Goal: Task Accomplishment & Management: Use online tool/utility

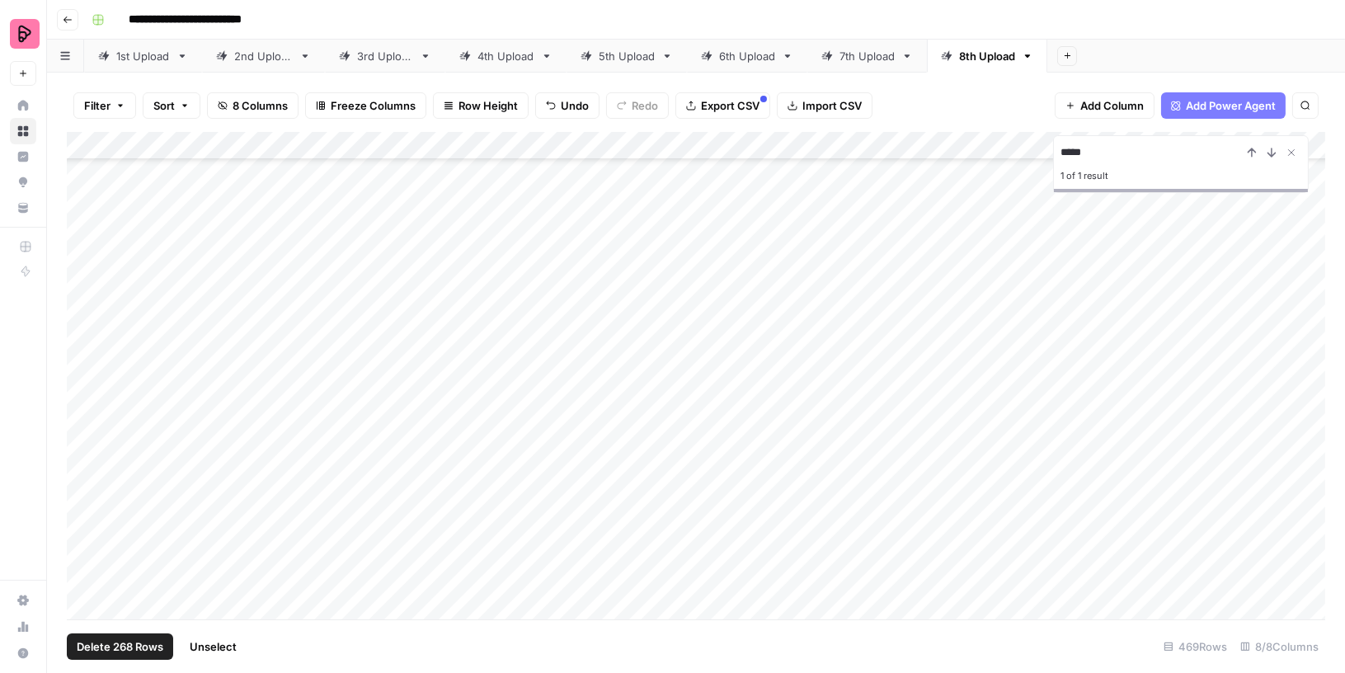
scroll to position [12719, 0]
click at [116, 105] on icon "button" at bounding box center [120, 106] width 10 height 10
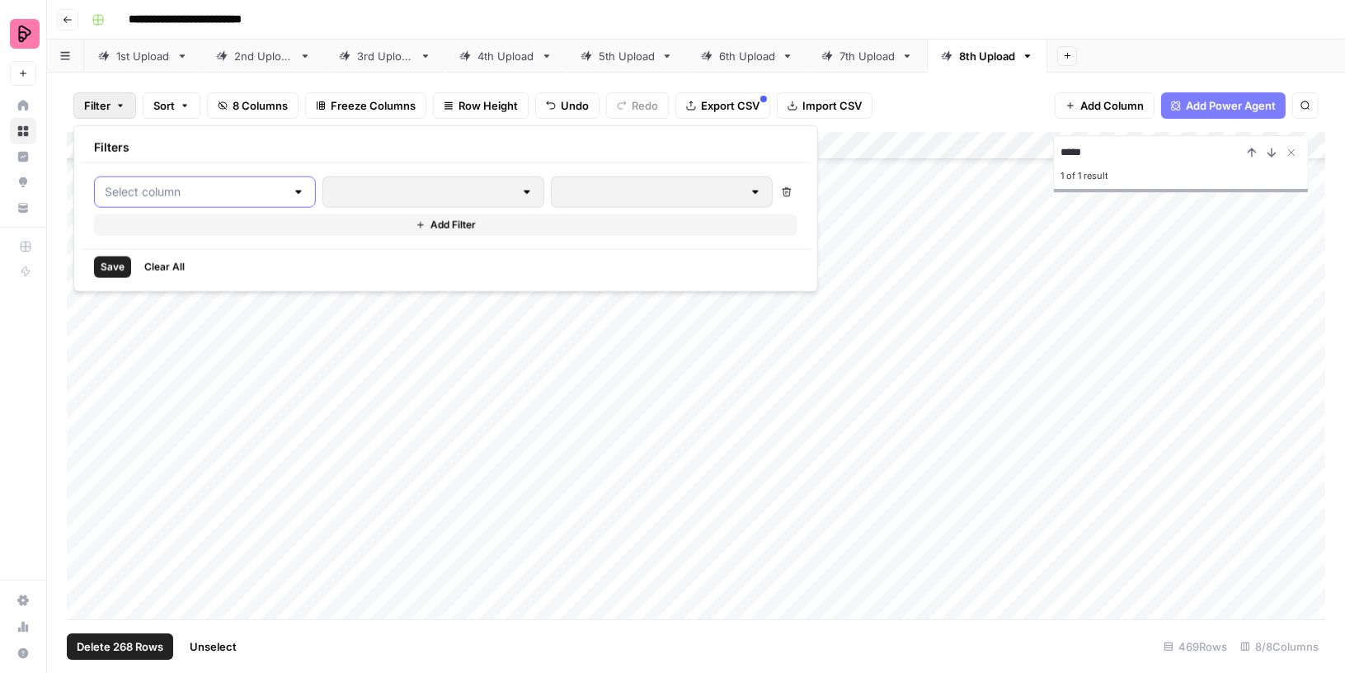
click at [156, 185] on input "text" at bounding box center [195, 192] width 181 height 16
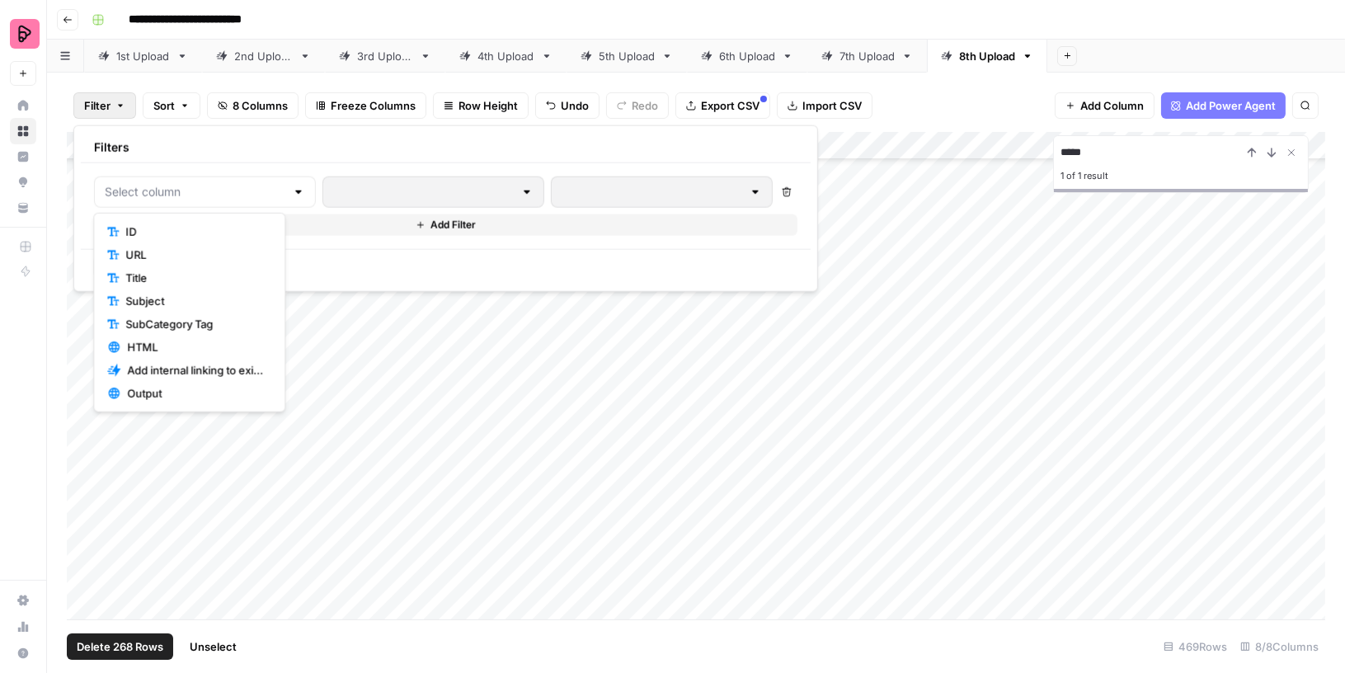
click at [158, 252] on span "URL" at bounding box center [194, 255] width 139 height 16
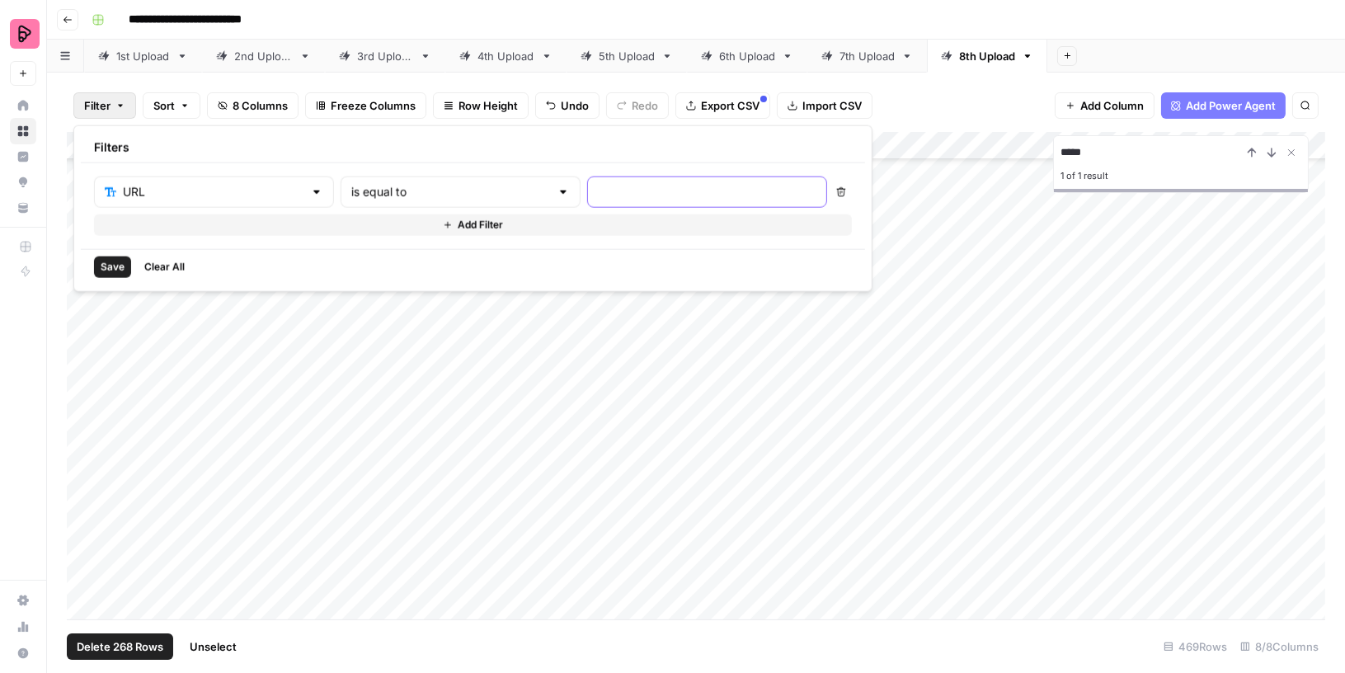
click at [598, 191] on input "text" at bounding box center [707, 192] width 219 height 16
paste input "[URL][DOMAIN_NAME]"
type input "[URL][DOMAIN_NAME]"
click at [120, 266] on span "Save" at bounding box center [113, 267] width 24 height 15
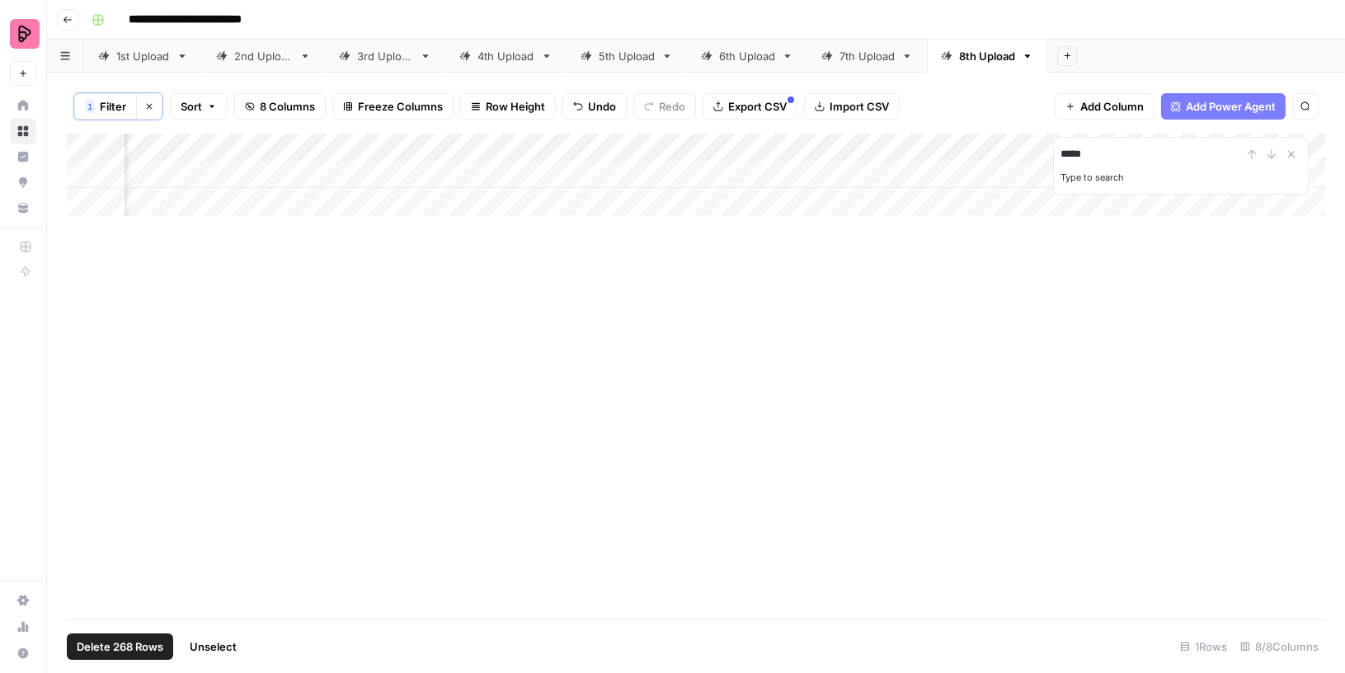
scroll to position [0, 231]
click at [1289, 152] on icon "Close Search" at bounding box center [1291, 154] width 13 height 13
click at [1228, 174] on div "Add Column" at bounding box center [696, 175] width 1259 height 82
click at [1212, 169] on div "Add Column" at bounding box center [696, 175] width 1259 height 82
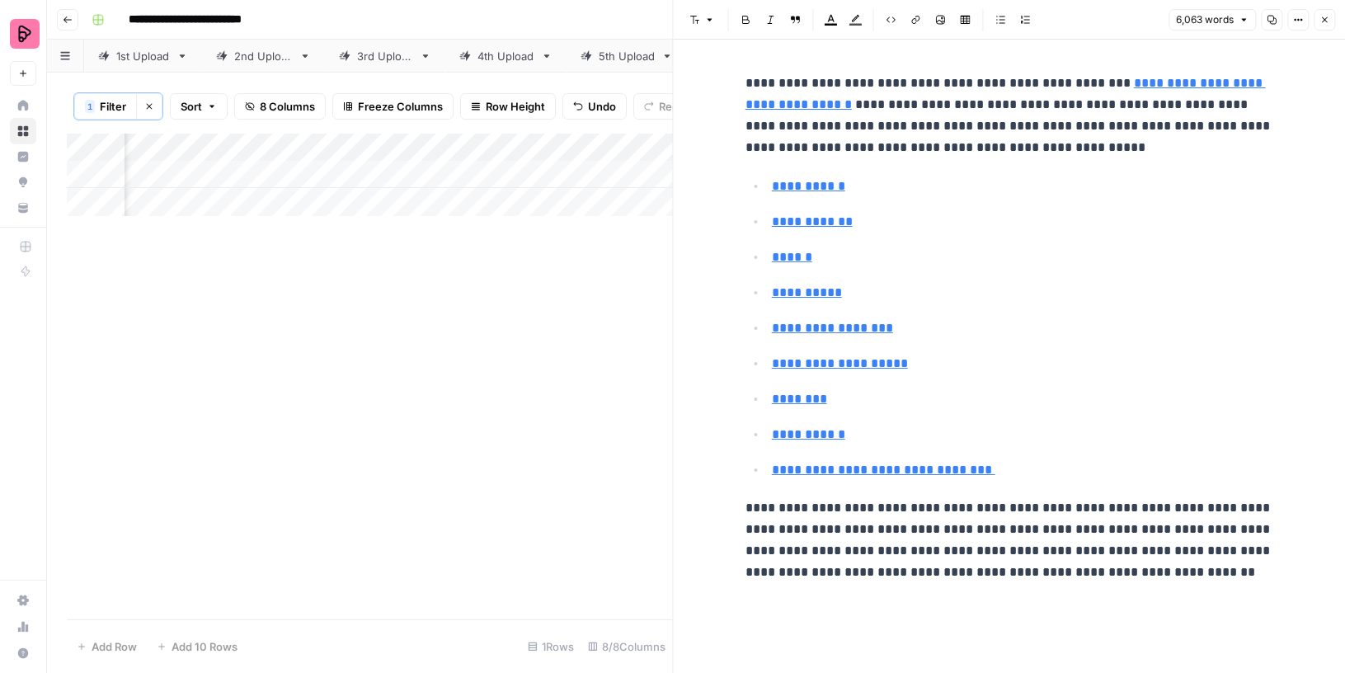
click at [1274, 17] on icon "button" at bounding box center [1272, 20] width 10 height 10
click at [109, 102] on span "Filter" at bounding box center [113, 106] width 26 height 16
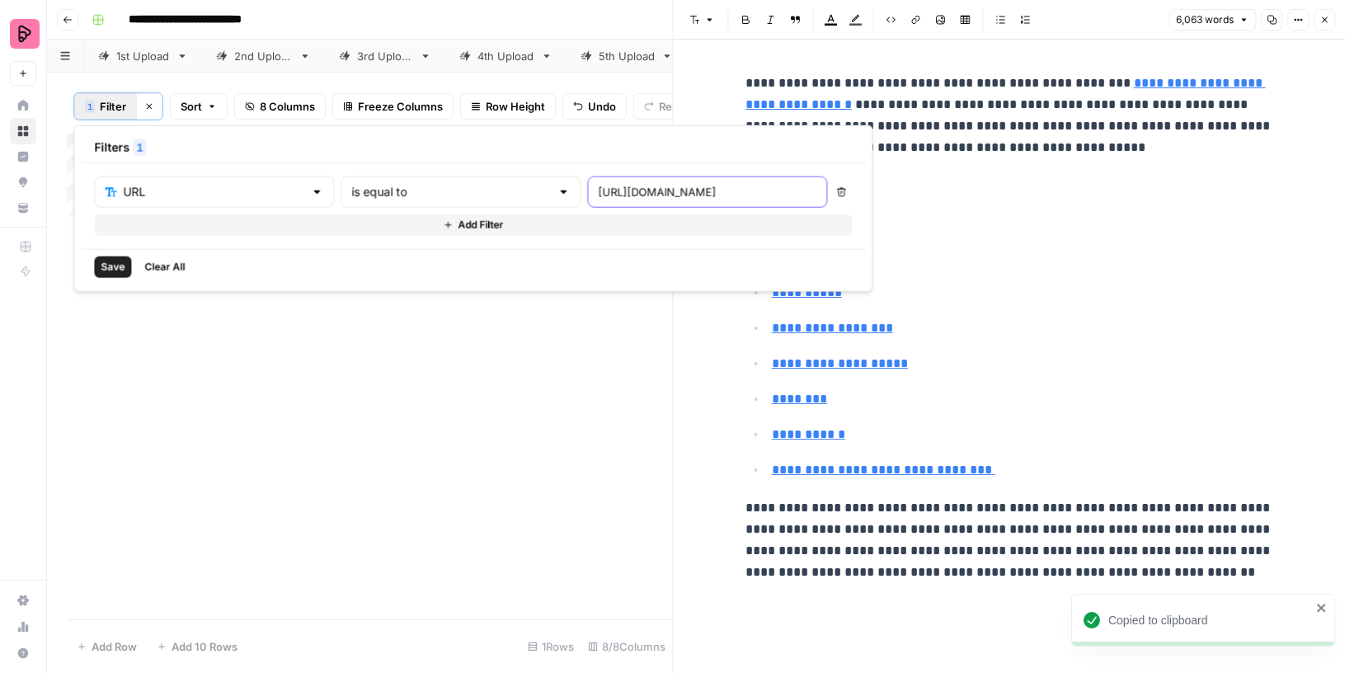
click at [598, 188] on input "[URL][DOMAIN_NAME]" at bounding box center [707, 192] width 219 height 16
paste input "best-apps-to-learn-spanish"
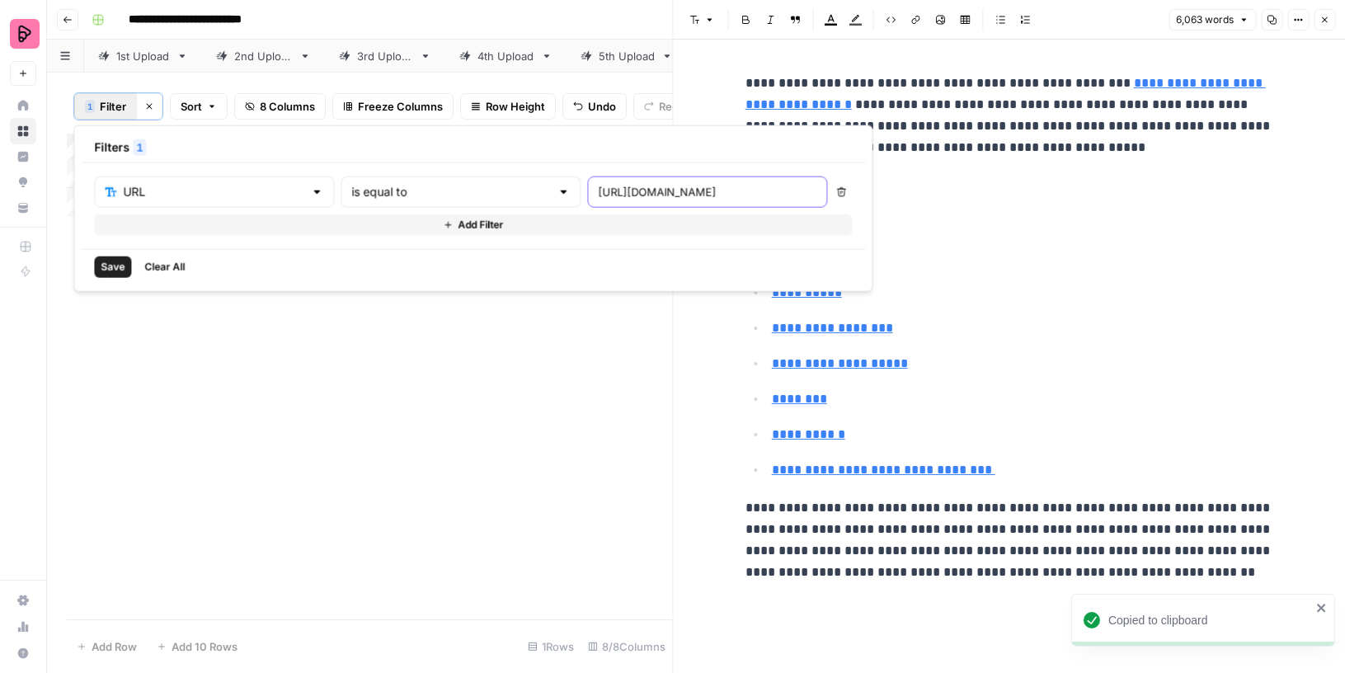
type input "[URL][DOMAIN_NAME]"
click at [113, 263] on span "Save" at bounding box center [113, 267] width 24 height 15
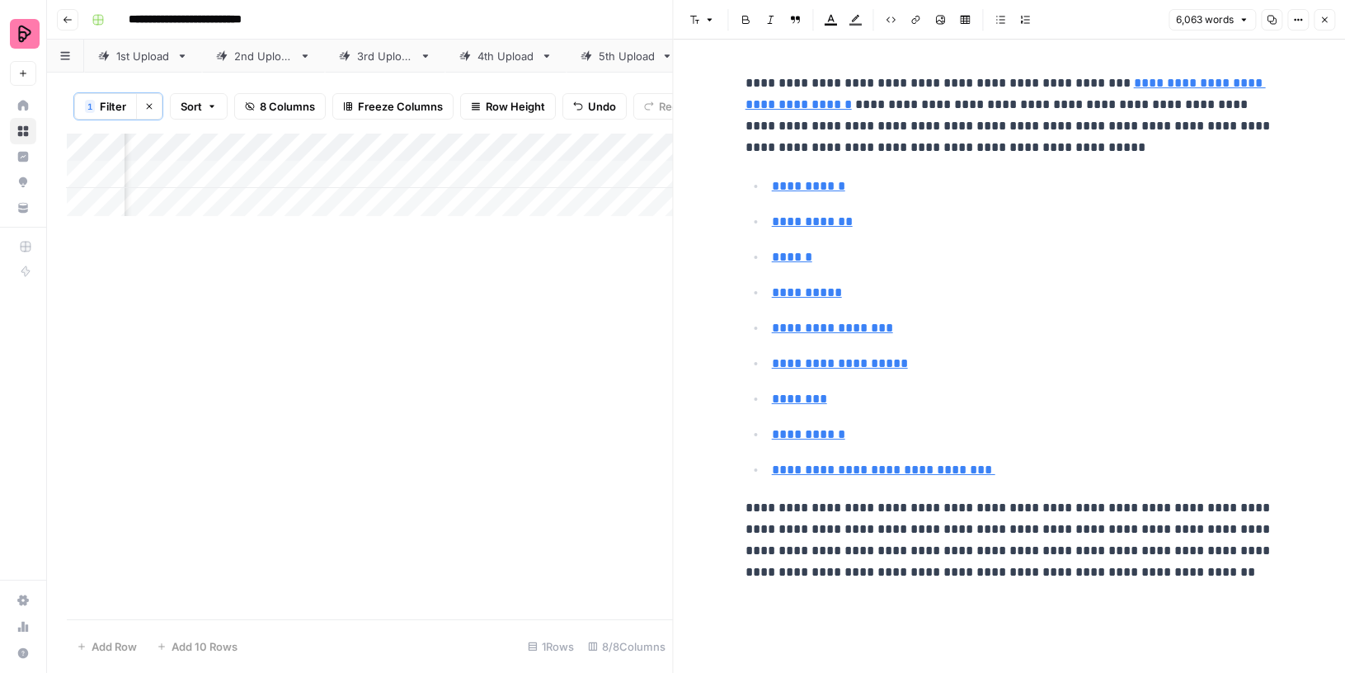
click at [1324, 14] on button "Close" at bounding box center [1324, 19] width 21 height 21
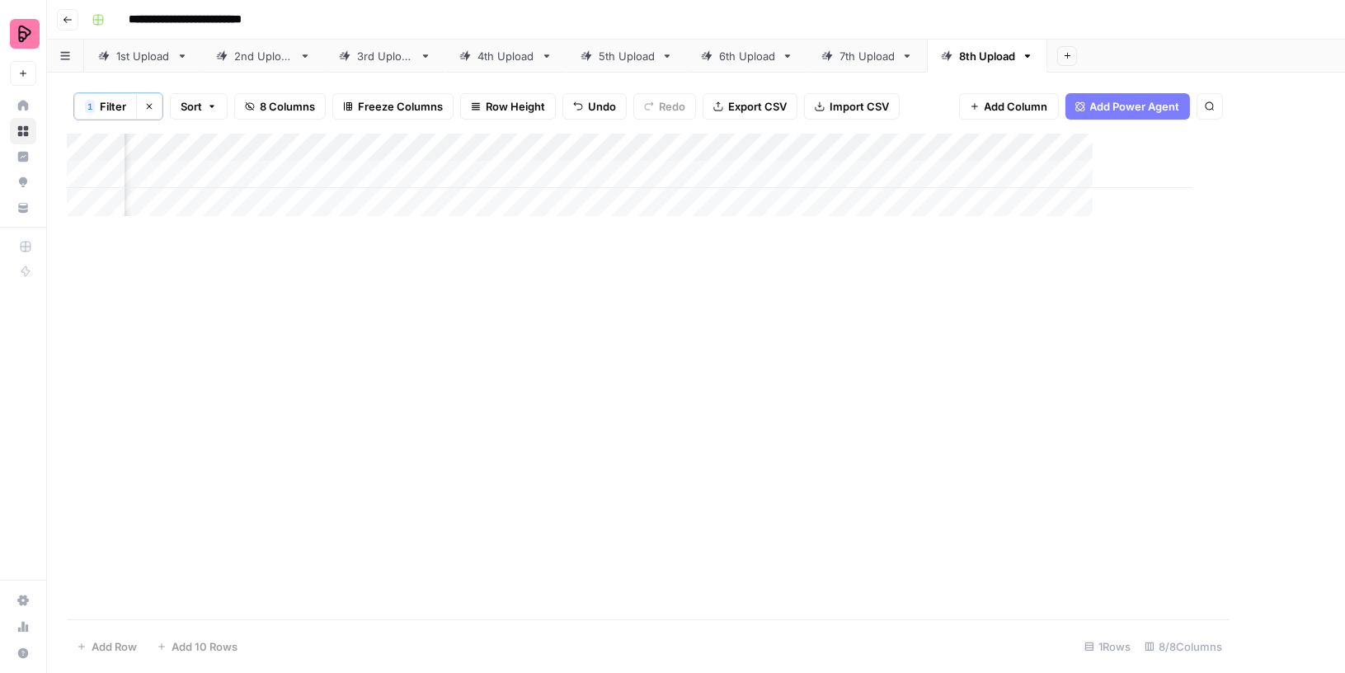
scroll to position [0, 211]
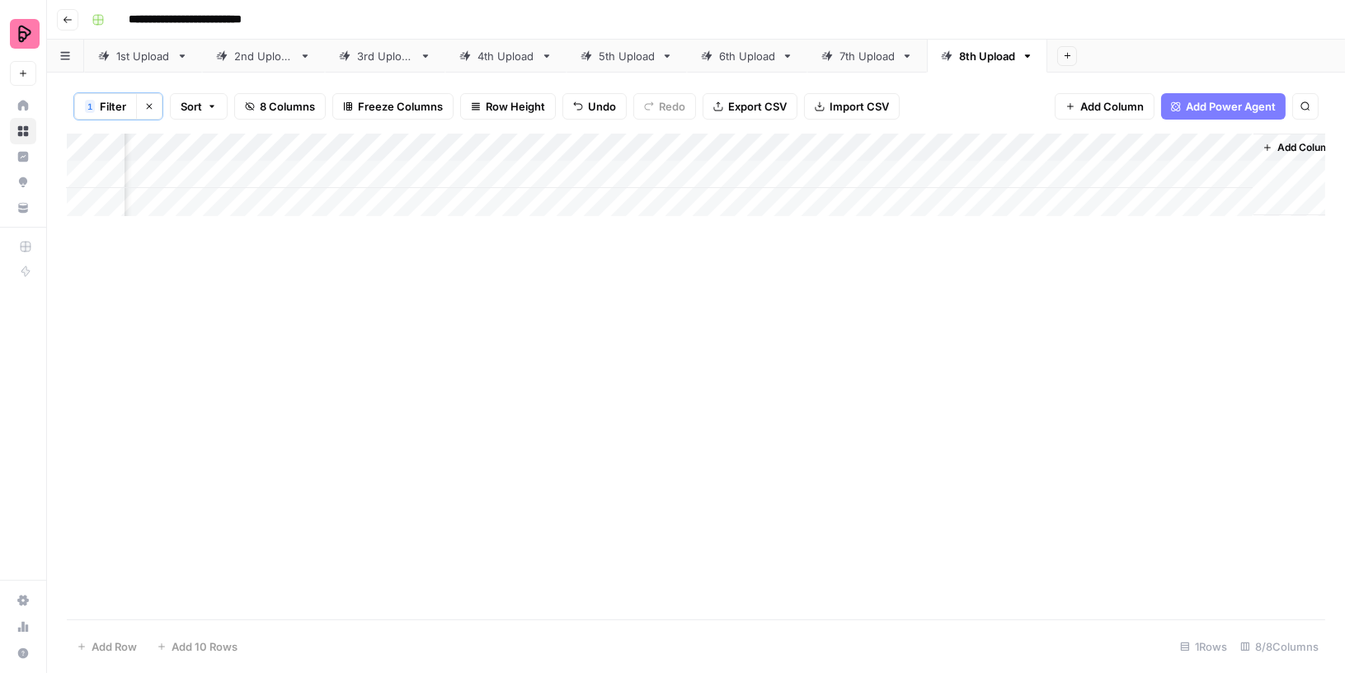
click at [1236, 172] on div "Add Column" at bounding box center [696, 175] width 1259 height 82
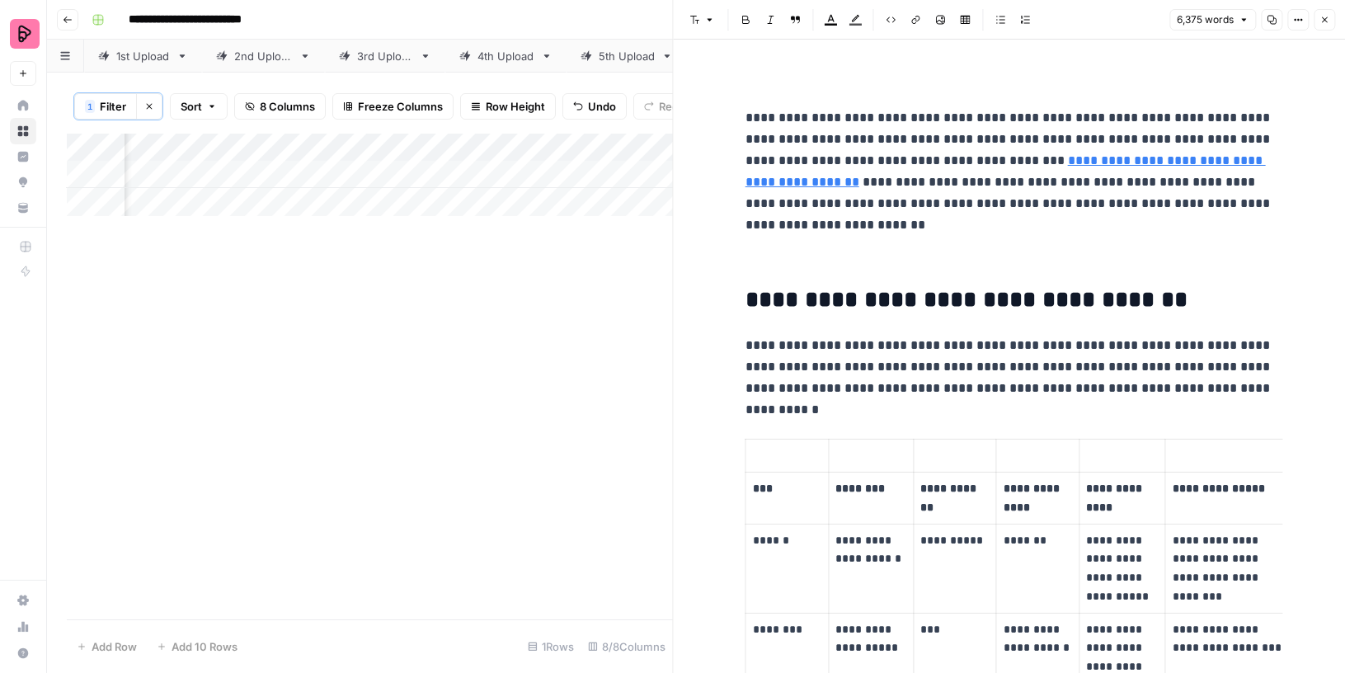
click at [1276, 21] on icon "button" at bounding box center [1272, 20] width 10 height 10
click at [110, 102] on span "Filter" at bounding box center [113, 106] width 26 height 16
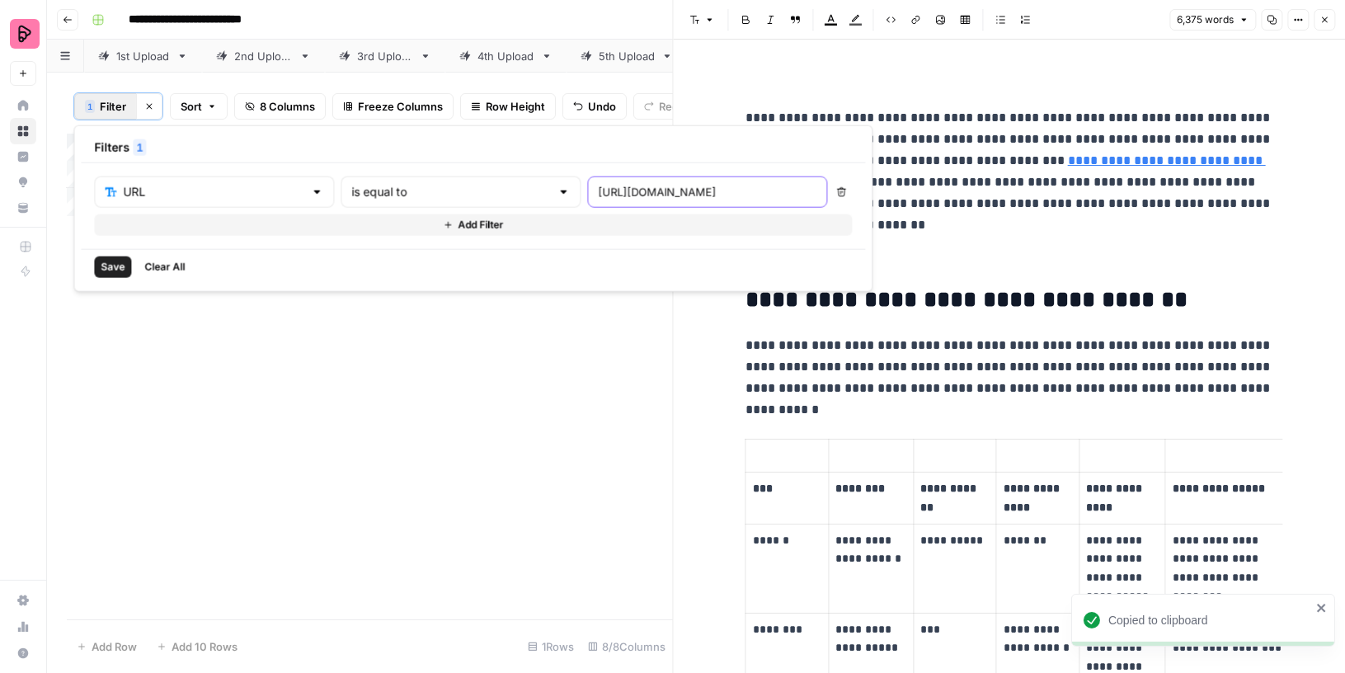
click at [598, 184] on input "[URL][DOMAIN_NAME]" at bounding box center [707, 192] width 219 height 16
paste input "55-english-verbs-that-you-need-to-survive"
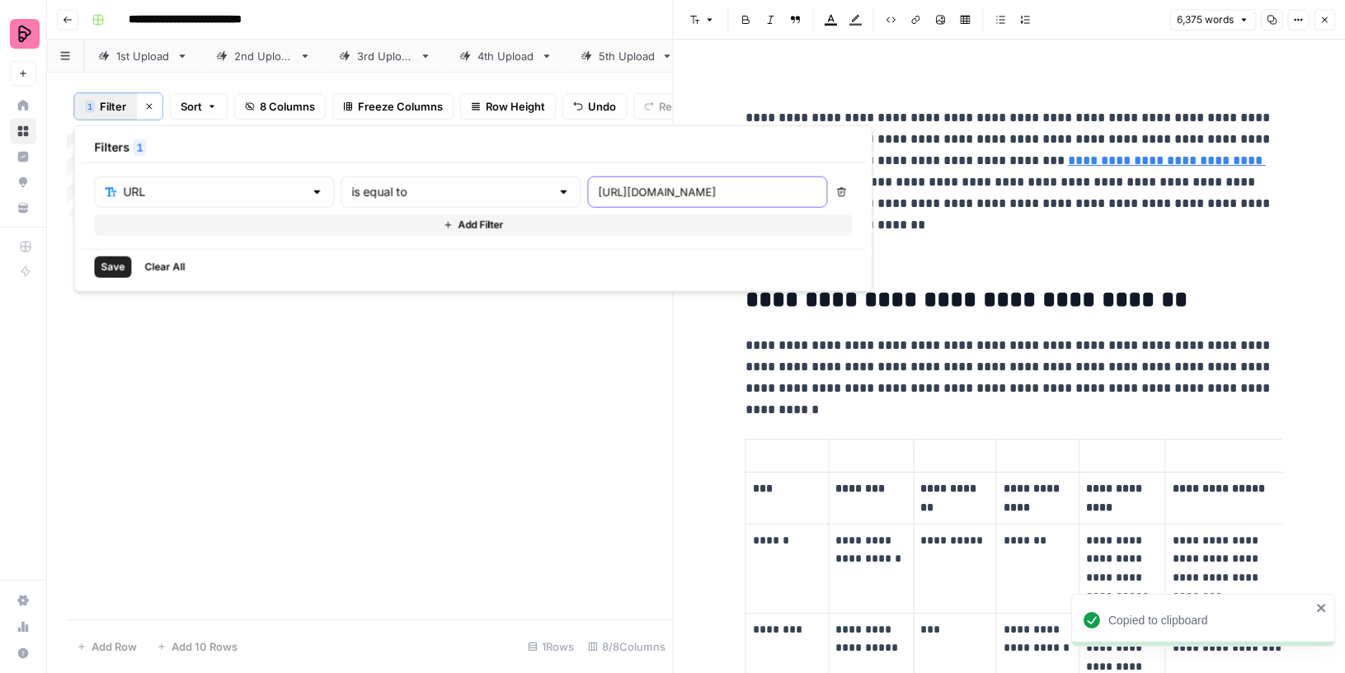
type input "[URL][DOMAIN_NAME]"
click at [105, 265] on span "Save" at bounding box center [113, 267] width 24 height 15
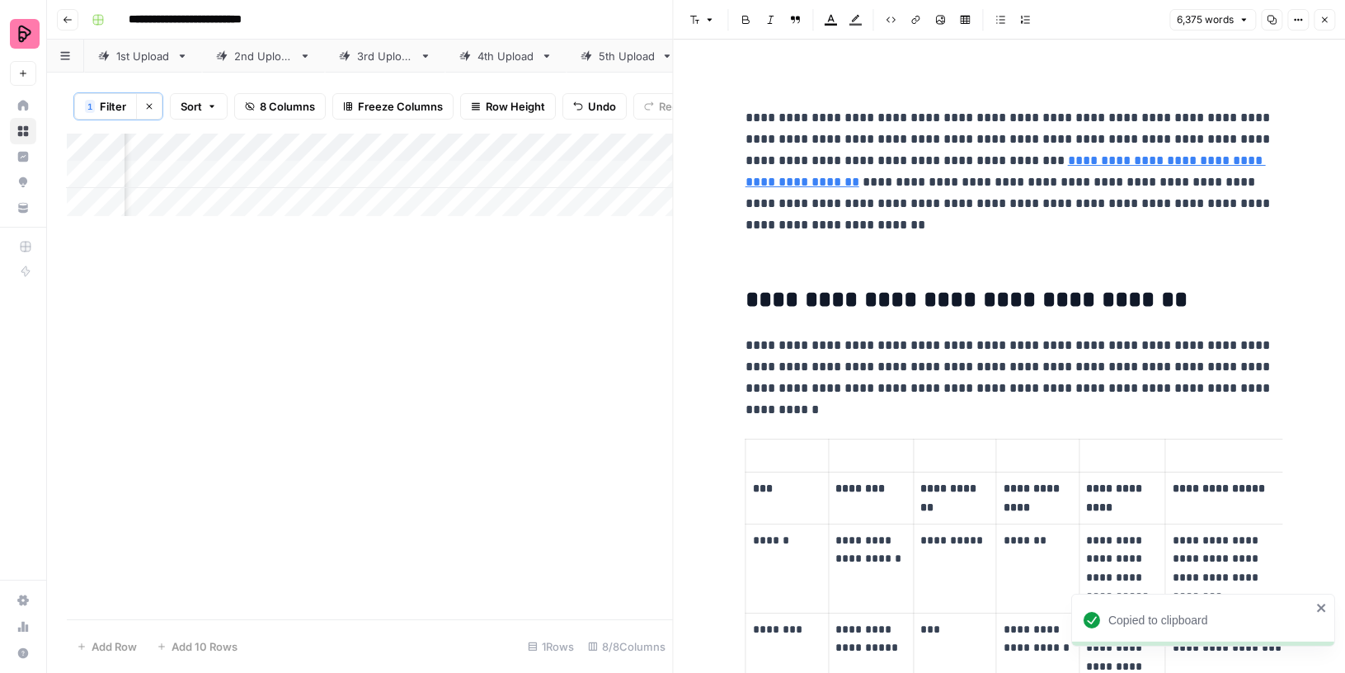
click at [1327, 25] on icon "button" at bounding box center [1325, 20] width 10 height 10
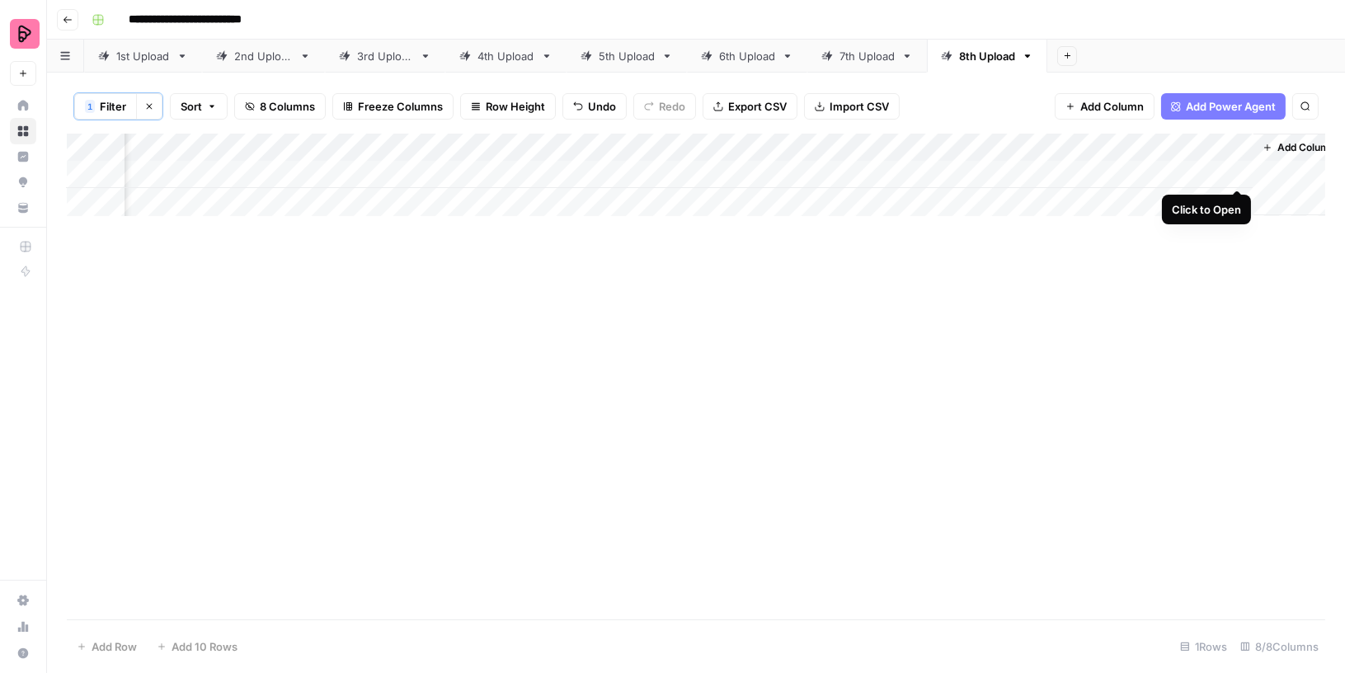
click at [1241, 170] on div "Add Column" at bounding box center [696, 175] width 1259 height 82
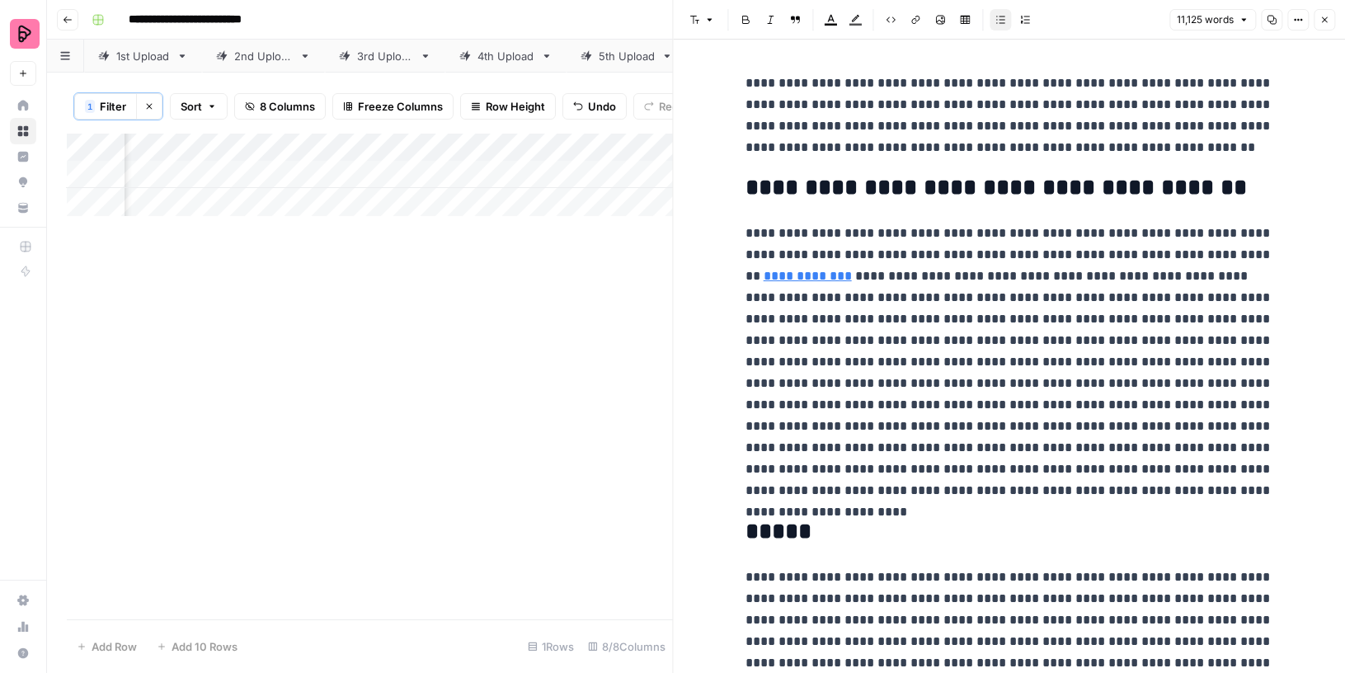
click at [1277, 20] on icon "button" at bounding box center [1272, 20] width 10 height 10
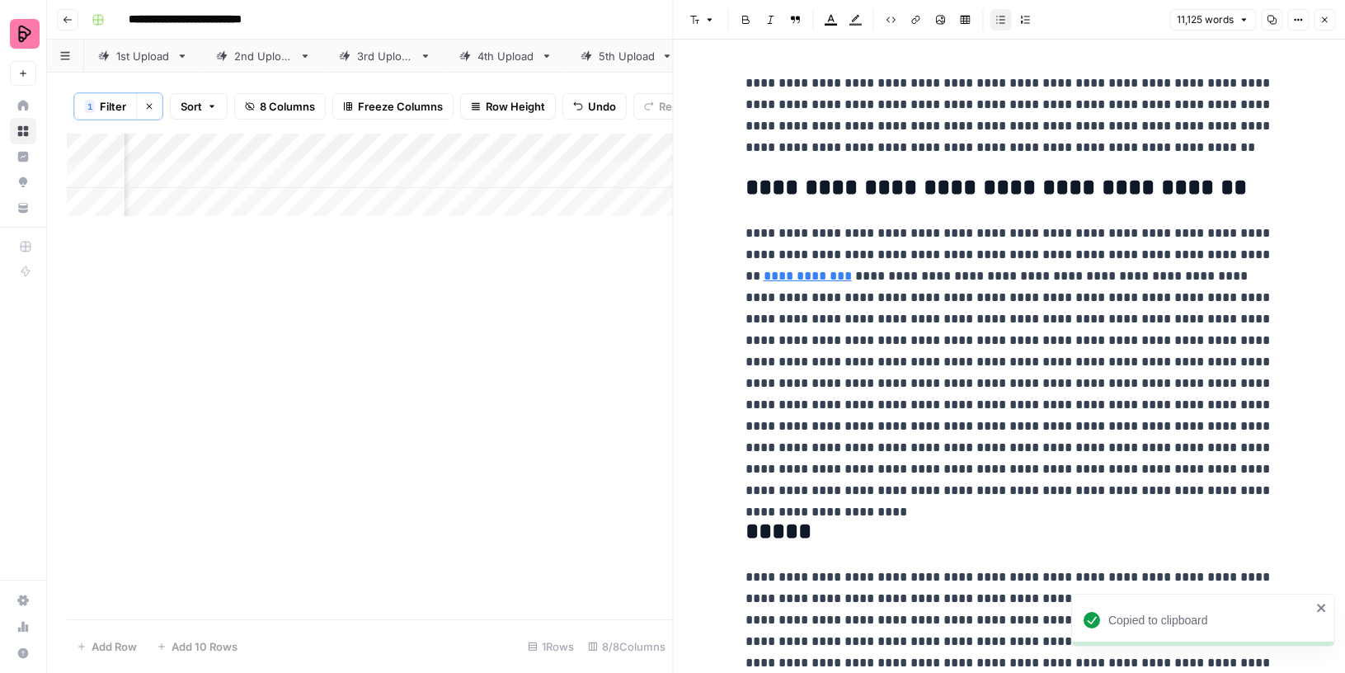
click at [153, 106] on button "Clear filters" at bounding box center [149, 106] width 26 height 26
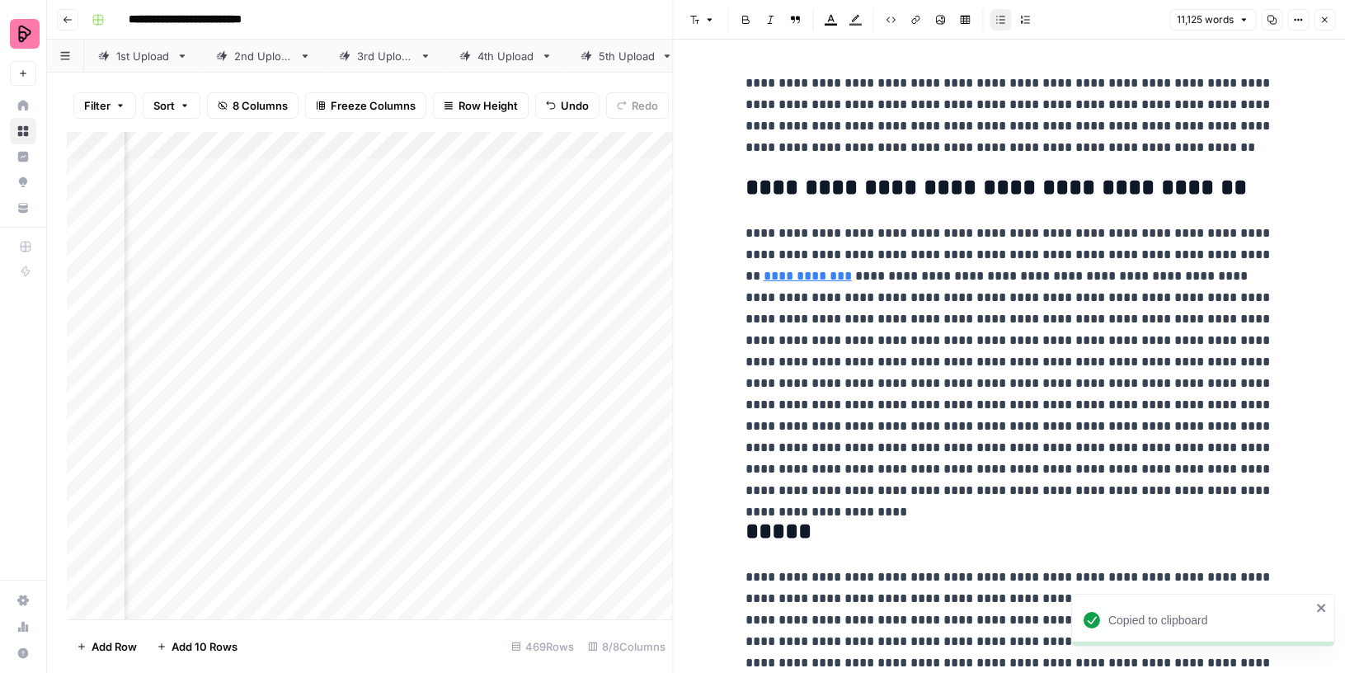
click at [1326, 24] on icon "button" at bounding box center [1325, 20] width 10 height 10
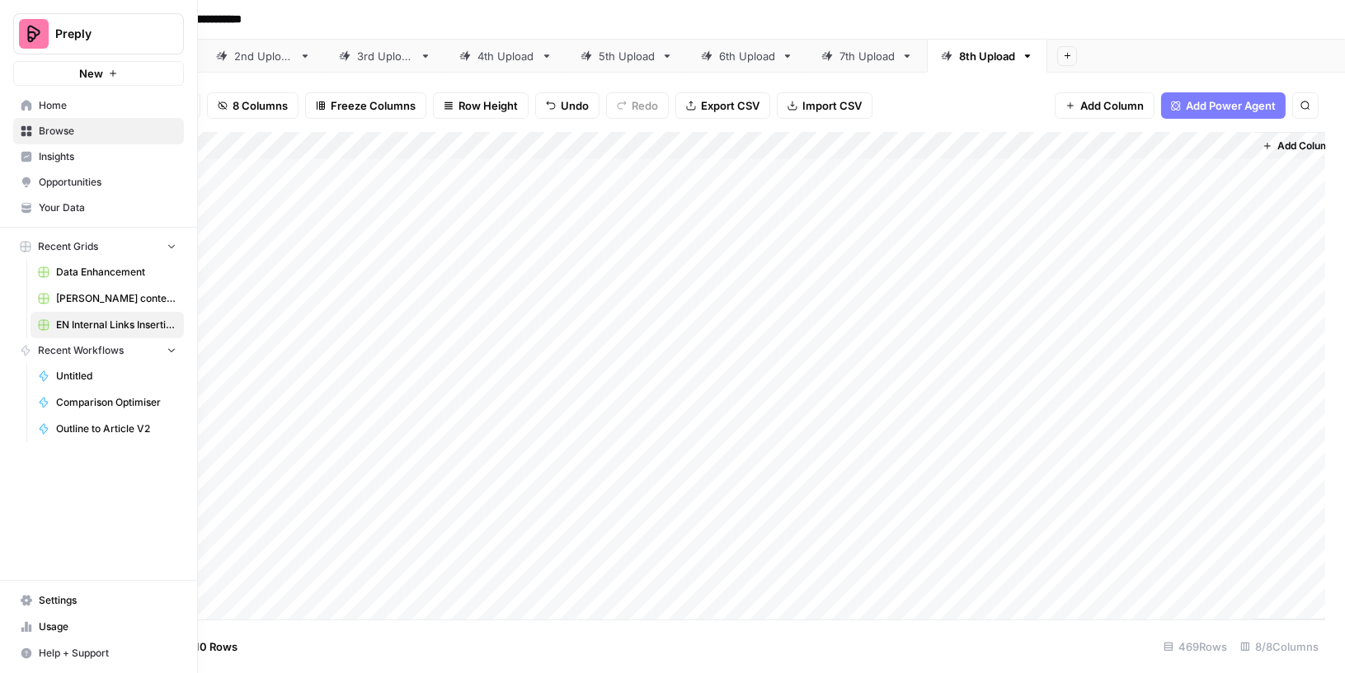
click at [43, 592] on link "Settings" at bounding box center [98, 600] width 171 height 26
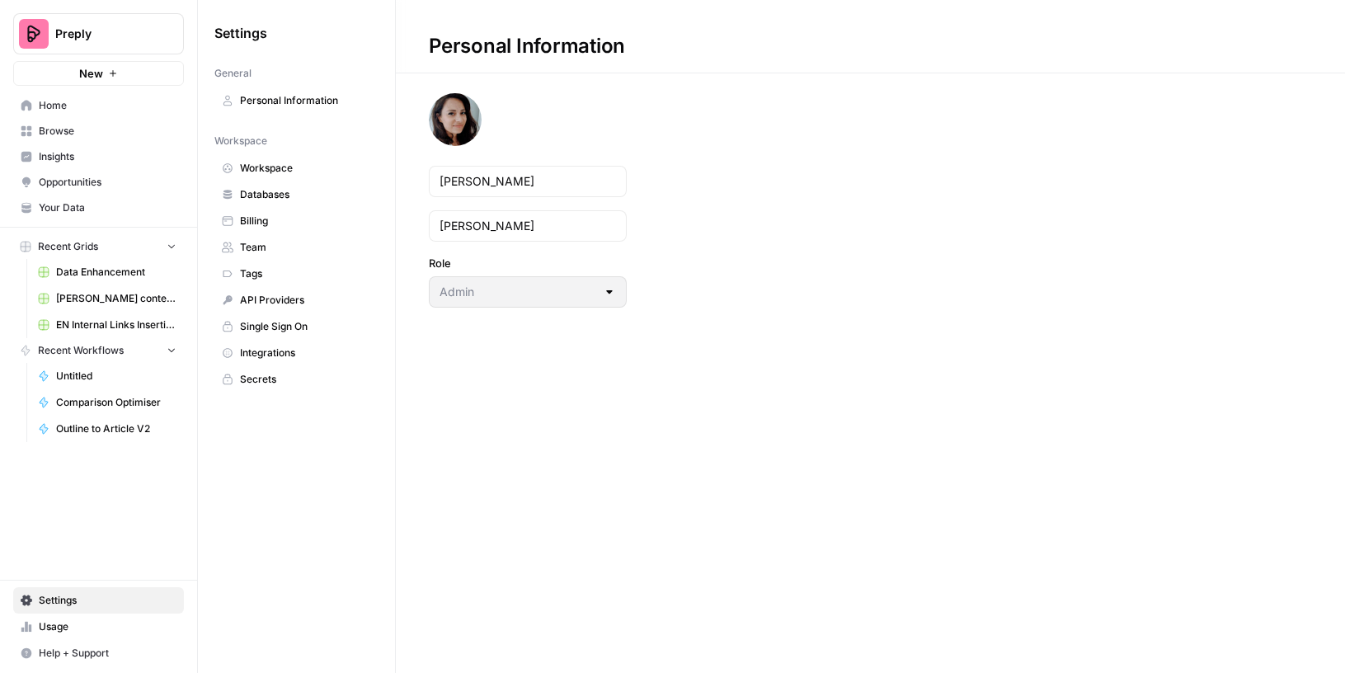
click at [283, 346] on span "Integrations" at bounding box center [305, 353] width 131 height 15
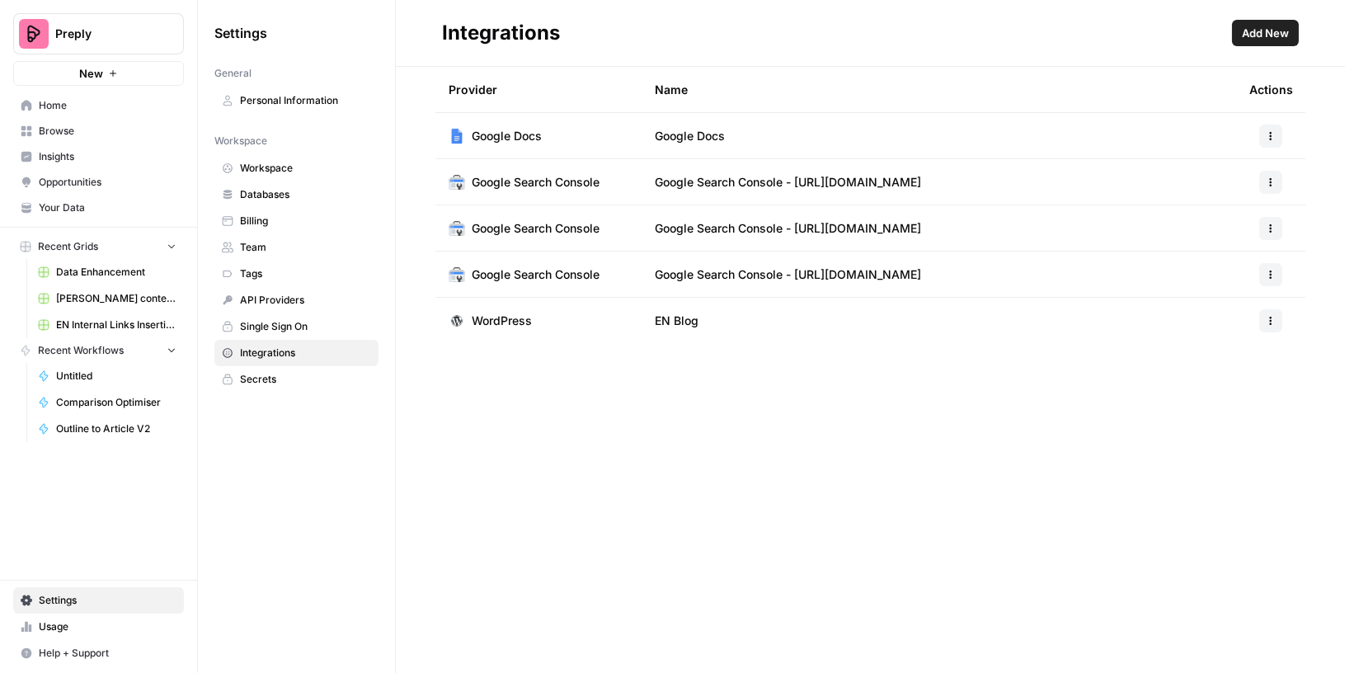
click at [1275, 319] on icon "button" at bounding box center [1271, 321] width 10 height 10
click at [1245, 350] on span "Edit" at bounding box center [1235, 358] width 53 height 16
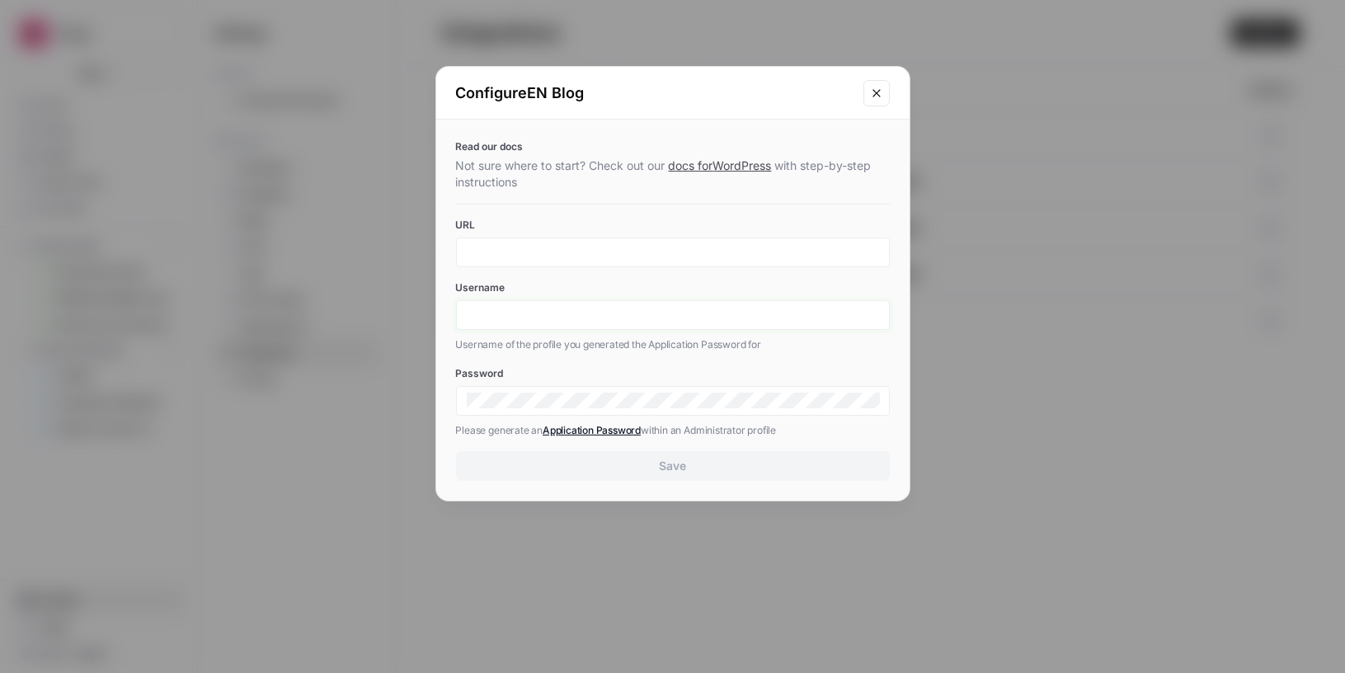
type input "API integration"
click at [640, 254] on input "URL" at bounding box center [673, 252] width 412 height 15
paste input "[DOMAIN_NAME]"
click at [663, 299] on div "Username API integration Username of the profile you generated the Application …" at bounding box center [673, 316] width 434 height 73
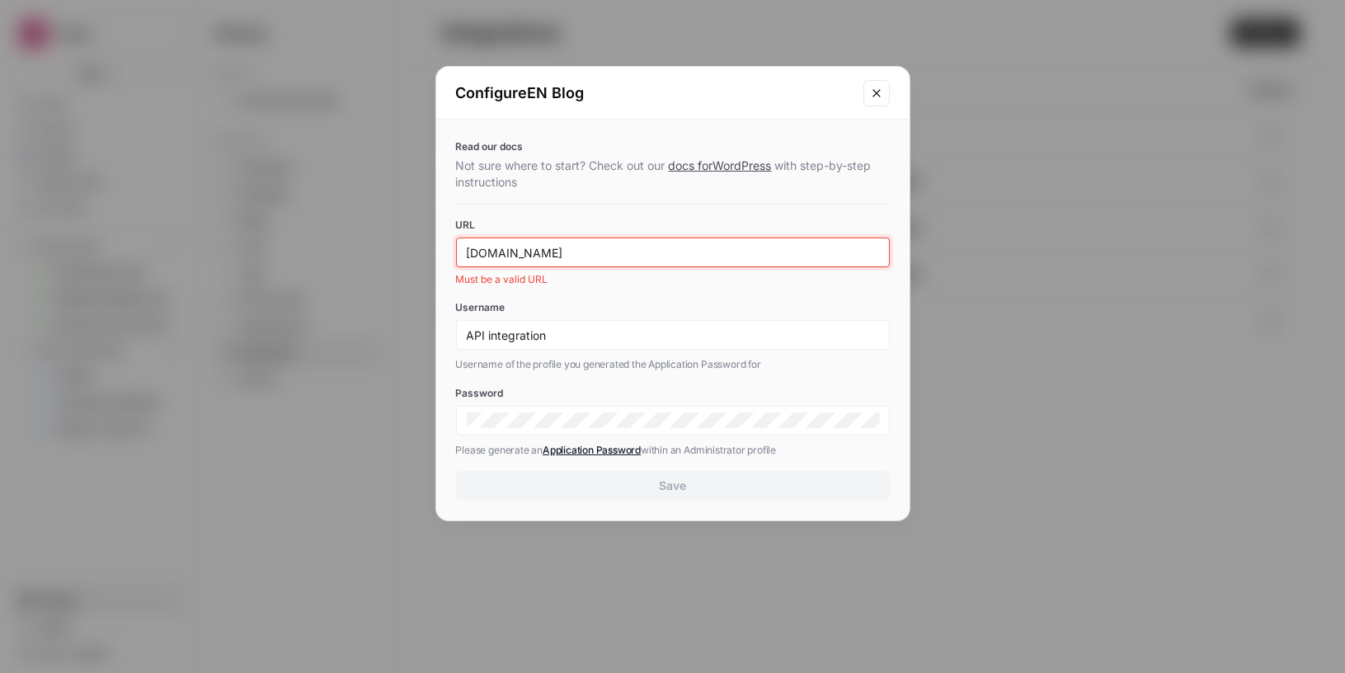
click at [467, 252] on input "[DOMAIN_NAME]" at bounding box center [673, 252] width 412 height 15
click at [581, 242] on div "[DOMAIN_NAME]" at bounding box center [673, 253] width 434 height 30
click at [581, 257] on input "[DOMAIN_NAME]" at bounding box center [673, 252] width 412 height 15
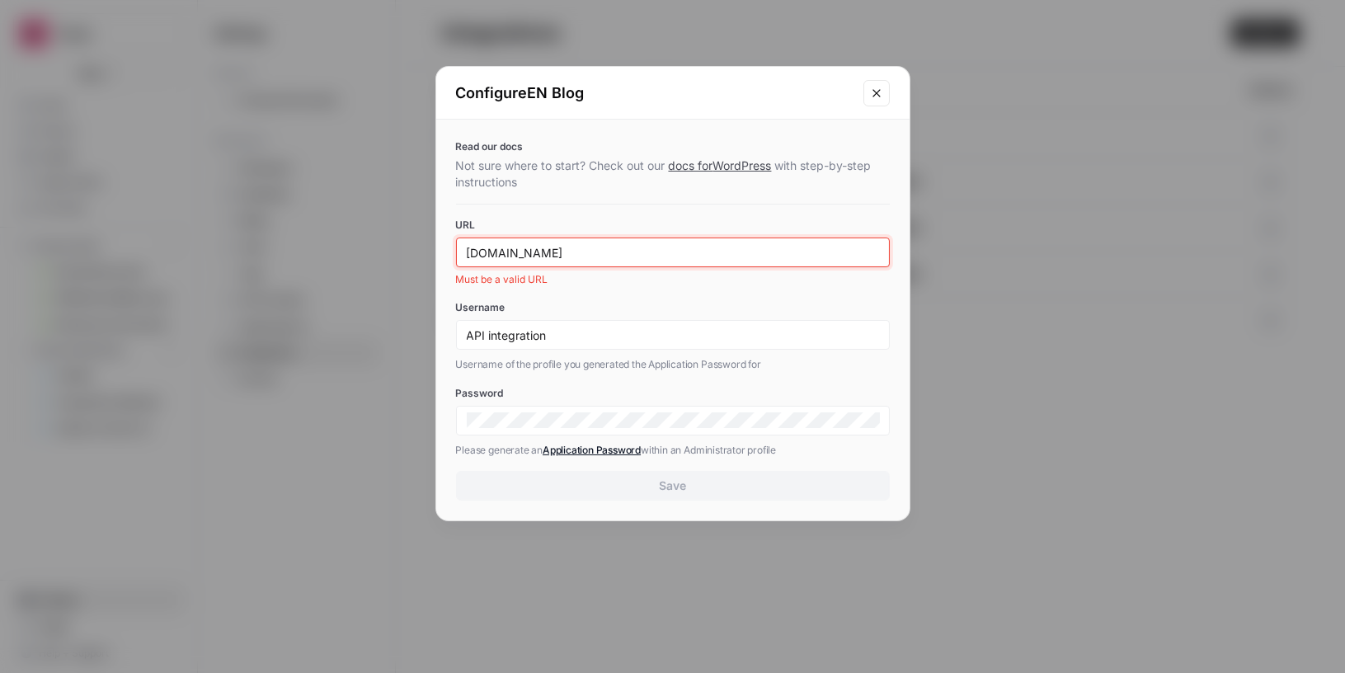
click at [581, 257] on input "[DOMAIN_NAME]" at bounding box center [673, 252] width 412 height 15
paste input "[URL][DOMAIN_NAME]"
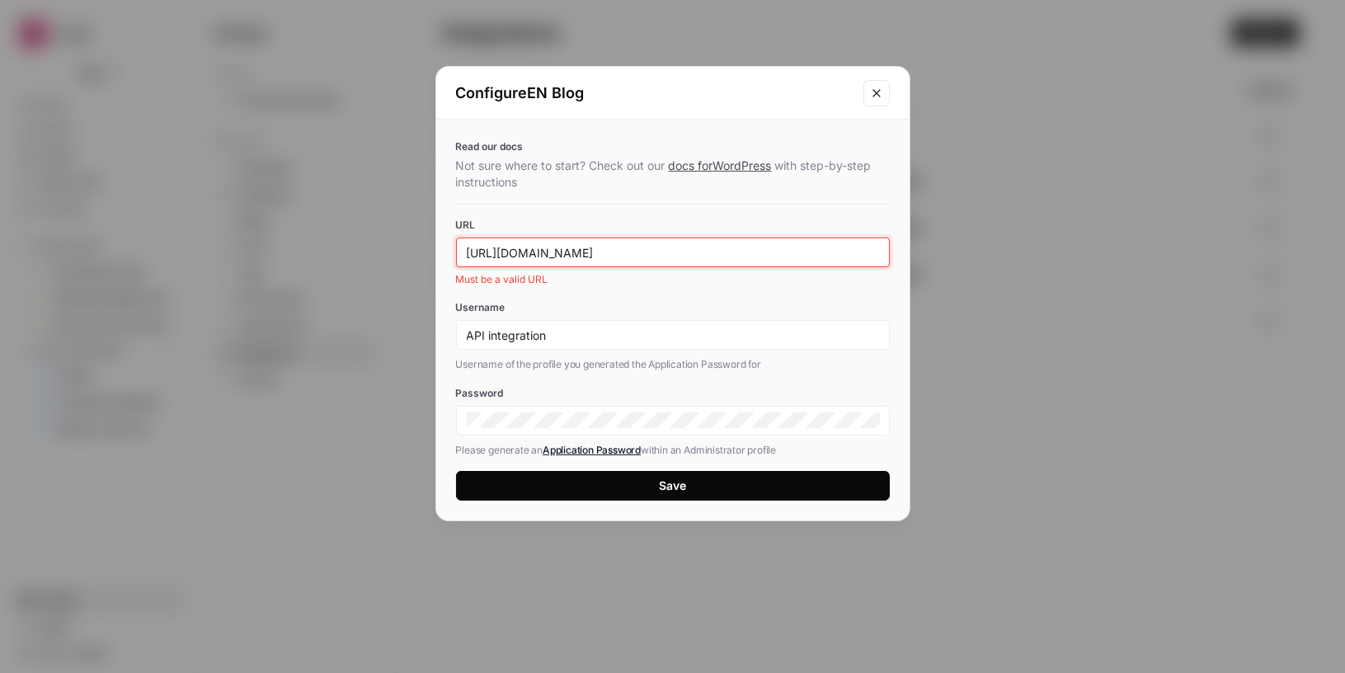
type input "[URL][DOMAIN_NAME]"
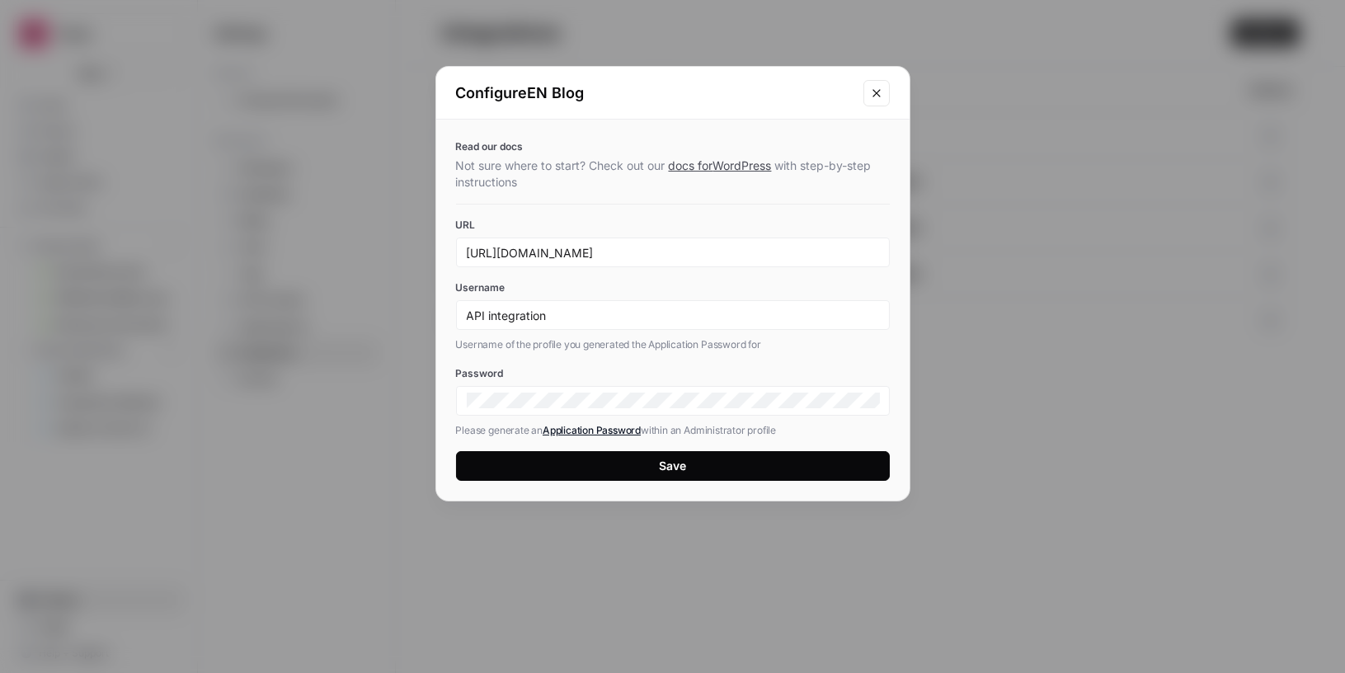
click at [561, 305] on div "API integration" at bounding box center [673, 315] width 434 height 30
click at [561, 313] on input "API integration" at bounding box center [673, 315] width 412 height 15
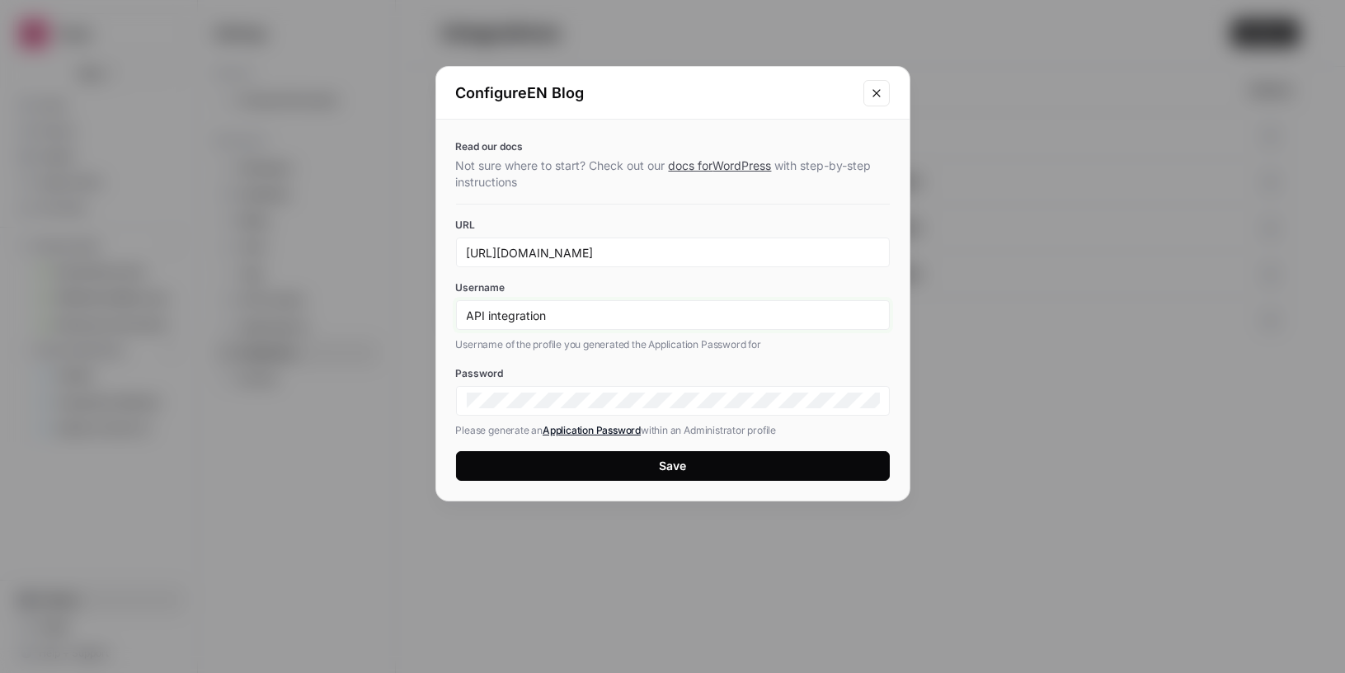
paste input "nna Dobs"
type input "[PERSON_NAME]"
click at [615, 466] on button "Save" at bounding box center [673, 466] width 434 height 30
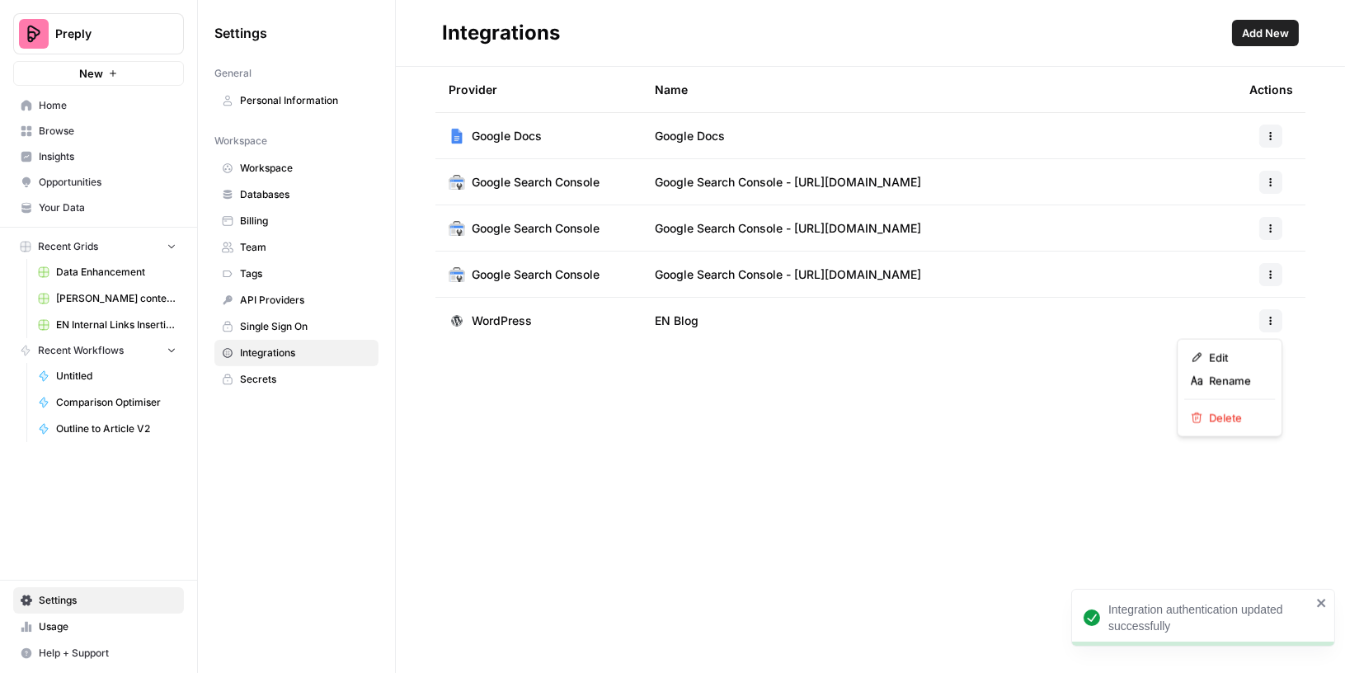
click at [1269, 316] on icon "button" at bounding box center [1271, 321] width 10 height 10
click at [1237, 356] on span "Edit" at bounding box center [1235, 358] width 53 height 16
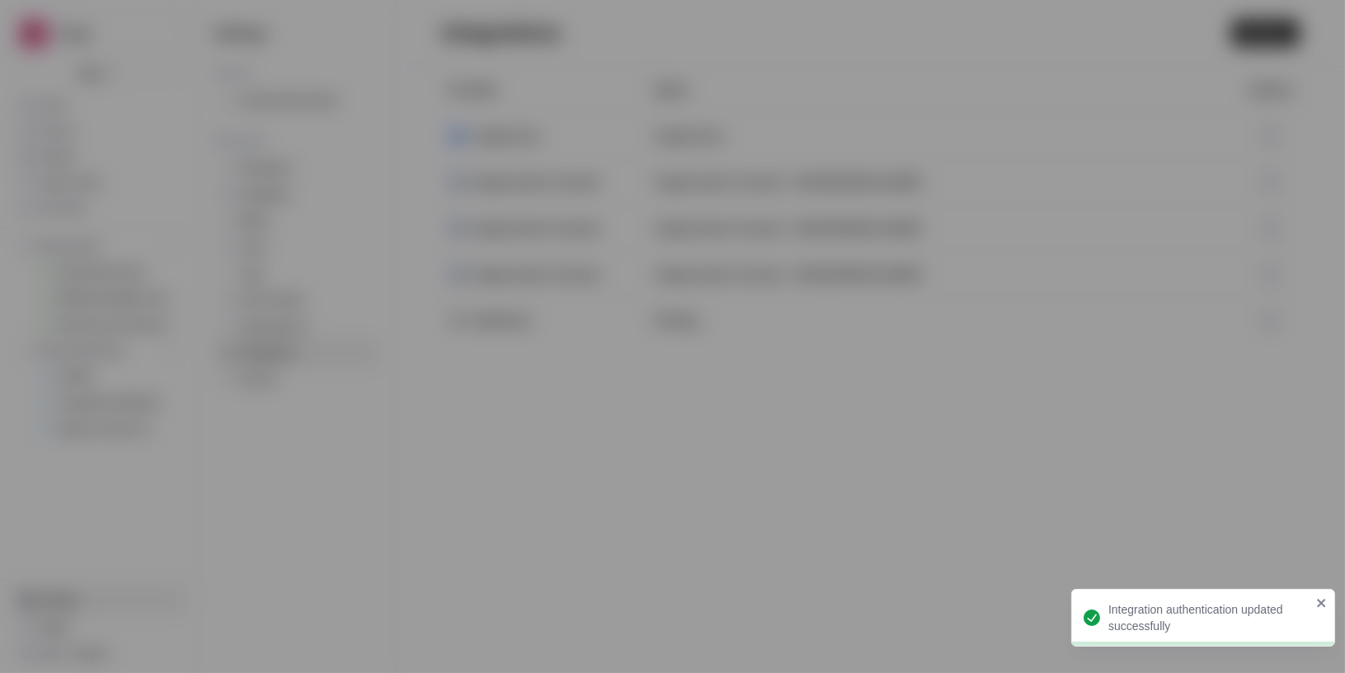
type input "[PERSON_NAME]"
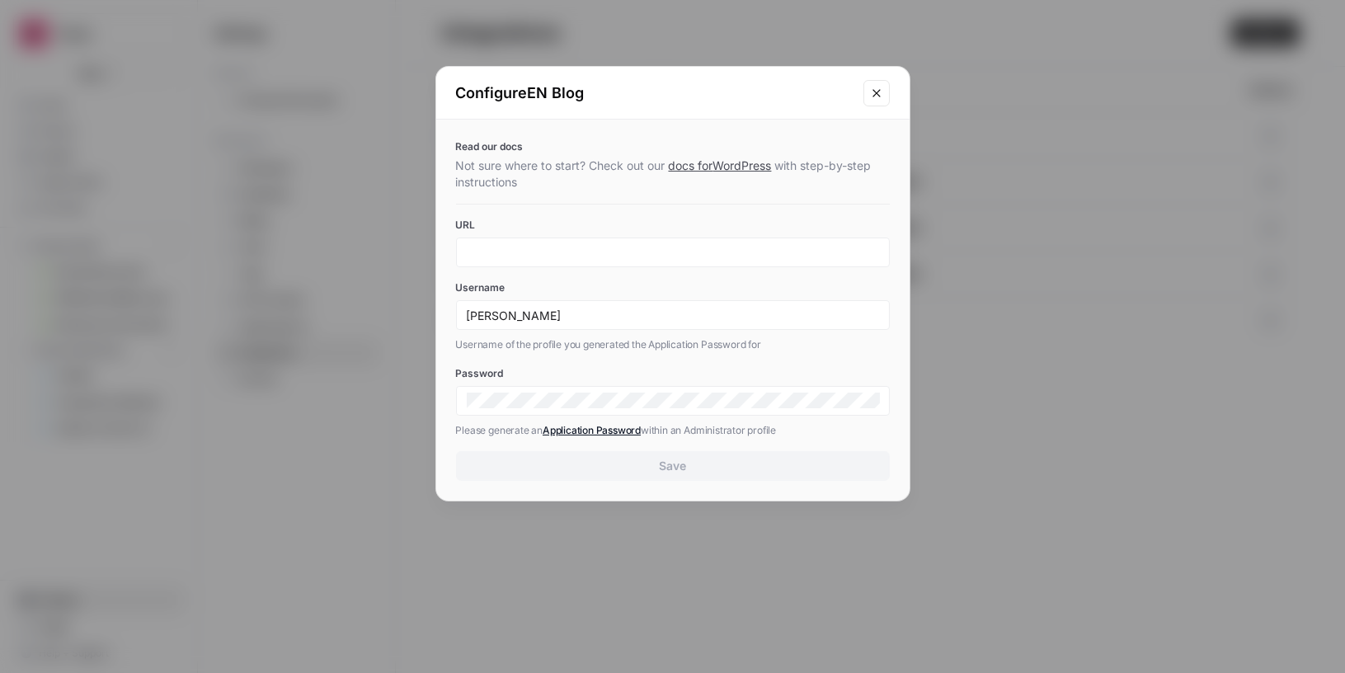
click at [878, 88] on icon "Close modal" at bounding box center [876, 93] width 13 height 13
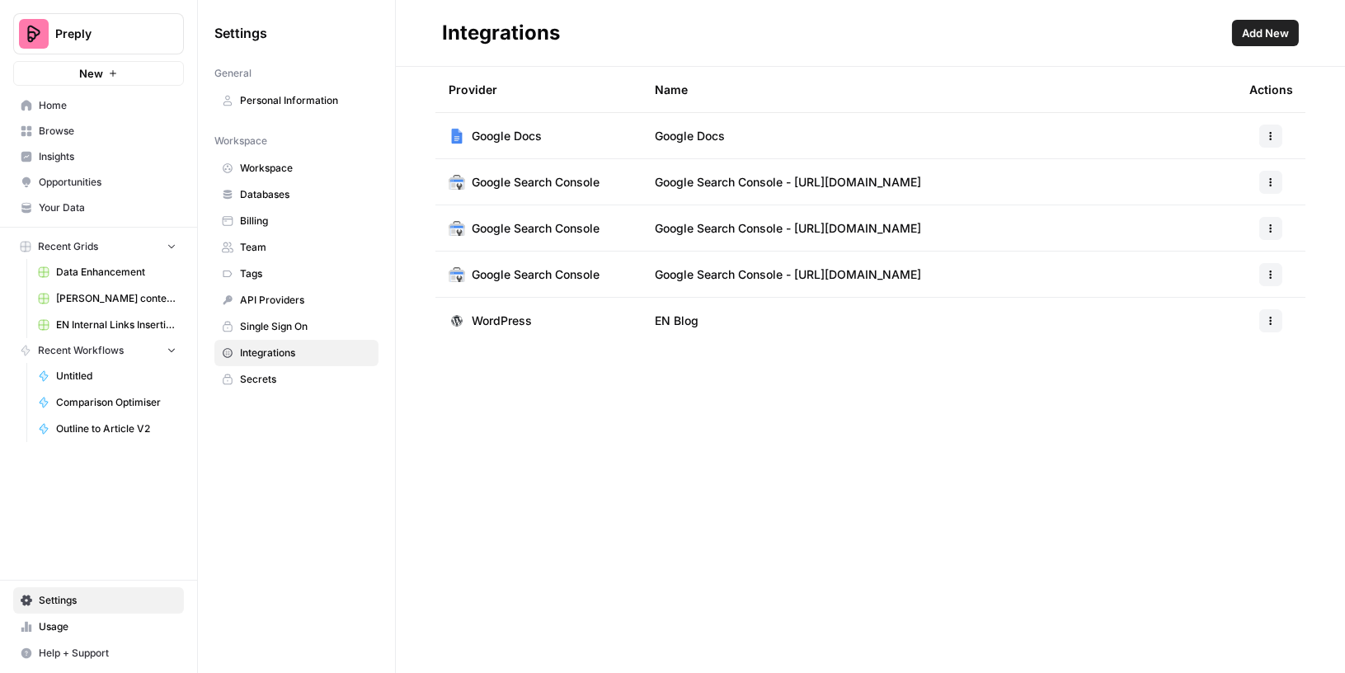
click at [86, 129] on span "Browse" at bounding box center [108, 131] width 138 height 15
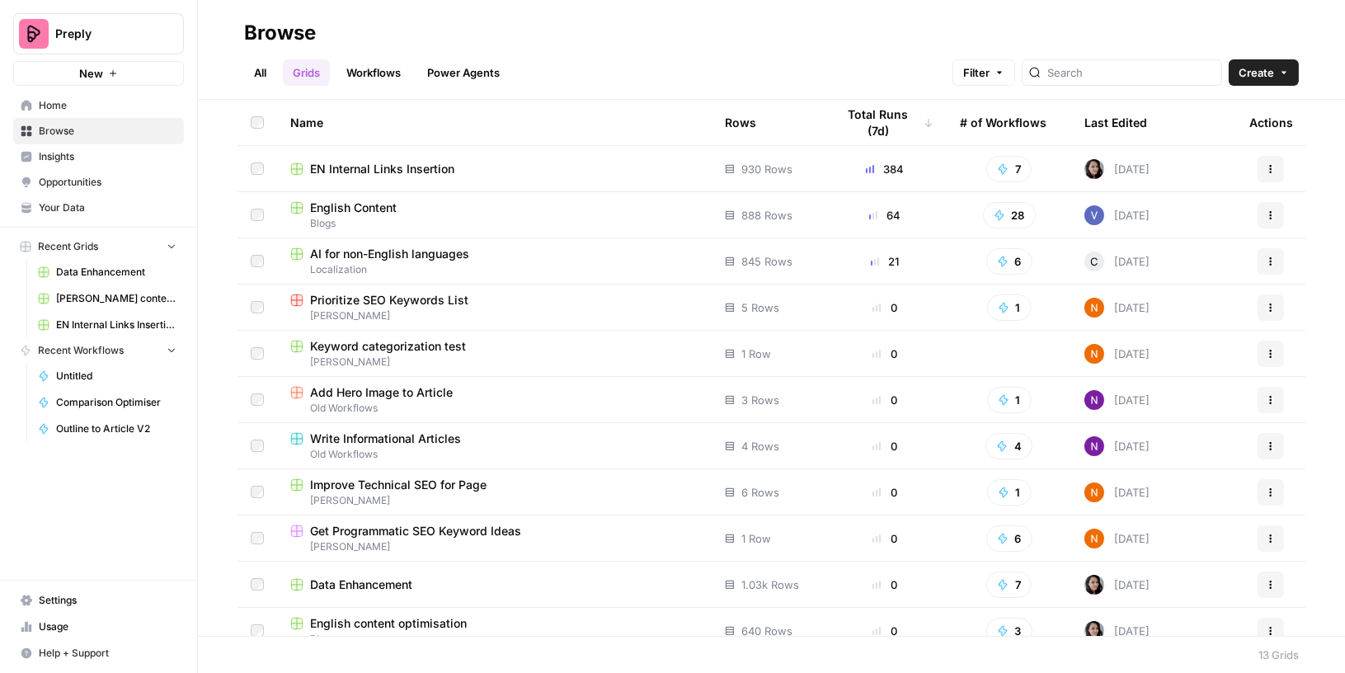
click at [385, 169] on span "EN Internal Links Insertion" at bounding box center [382, 169] width 144 height 16
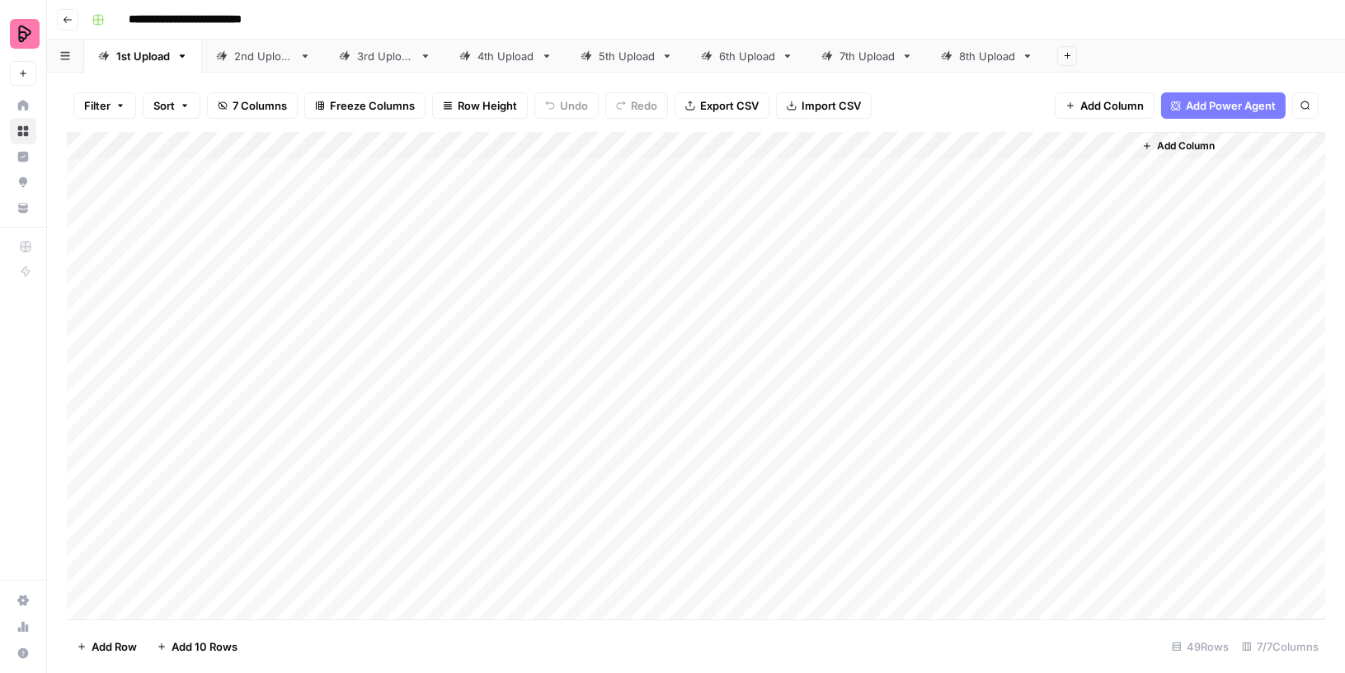
click at [91, 105] on span "Filter" at bounding box center [97, 105] width 26 height 16
click at [144, 190] on button "Add Filter" at bounding box center [401, 187] width 614 height 21
click at [144, 195] on input "text" at bounding box center [195, 192] width 181 height 16
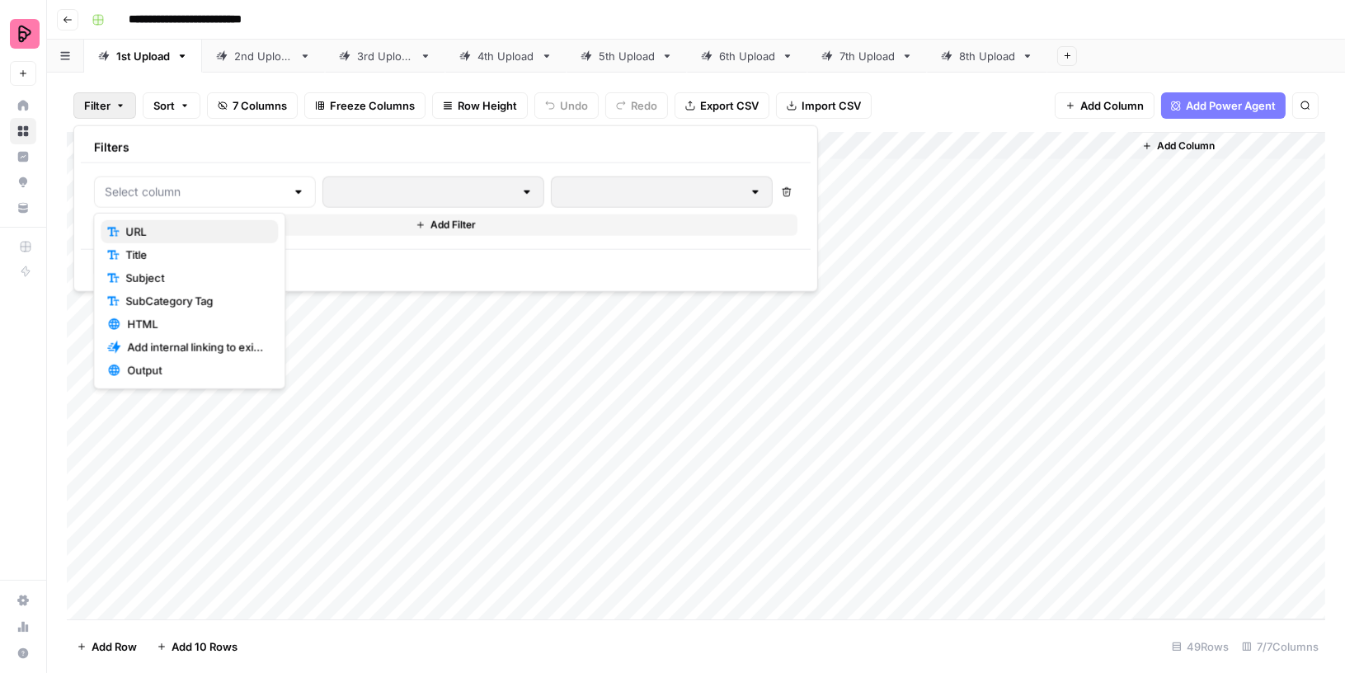
click at [155, 227] on span "URL" at bounding box center [194, 232] width 139 height 16
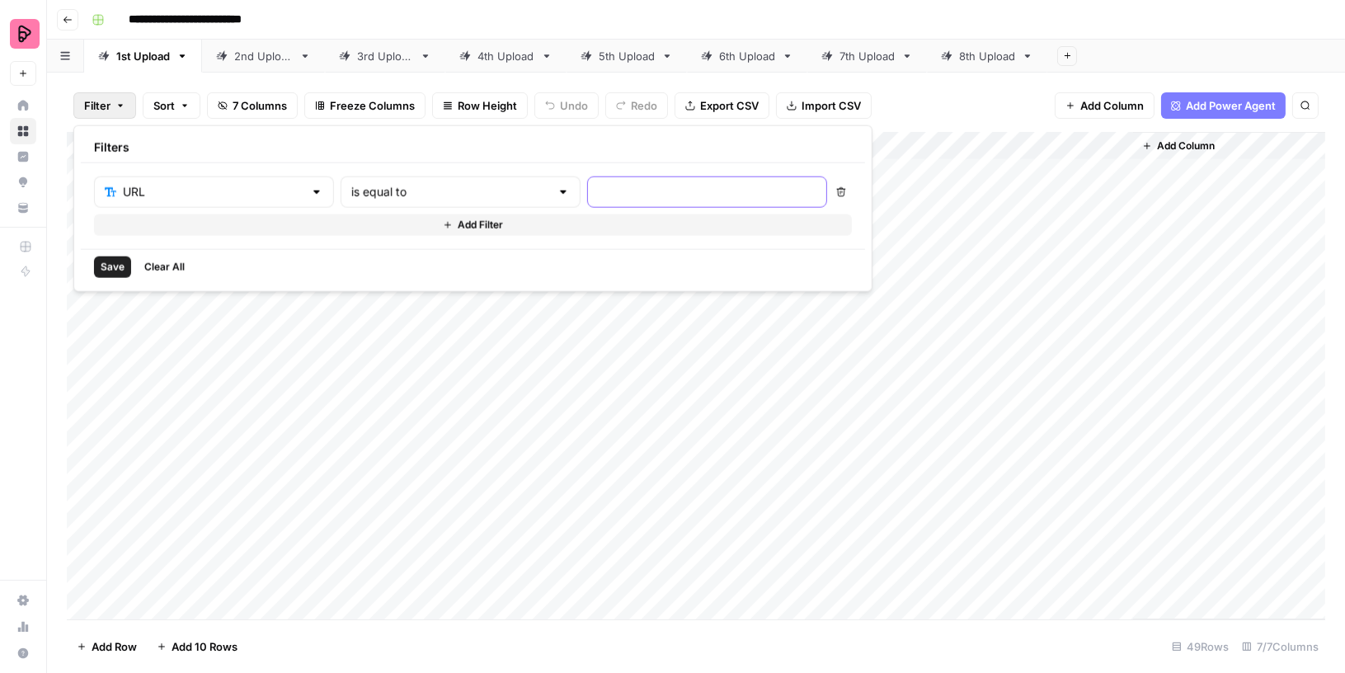
click at [598, 186] on input "text" at bounding box center [707, 192] width 219 height 16
paste input "[URL][DOMAIN_NAME]"
type input "[URL][DOMAIN_NAME]"
click at [107, 262] on span "Save" at bounding box center [113, 267] width 24 height 15
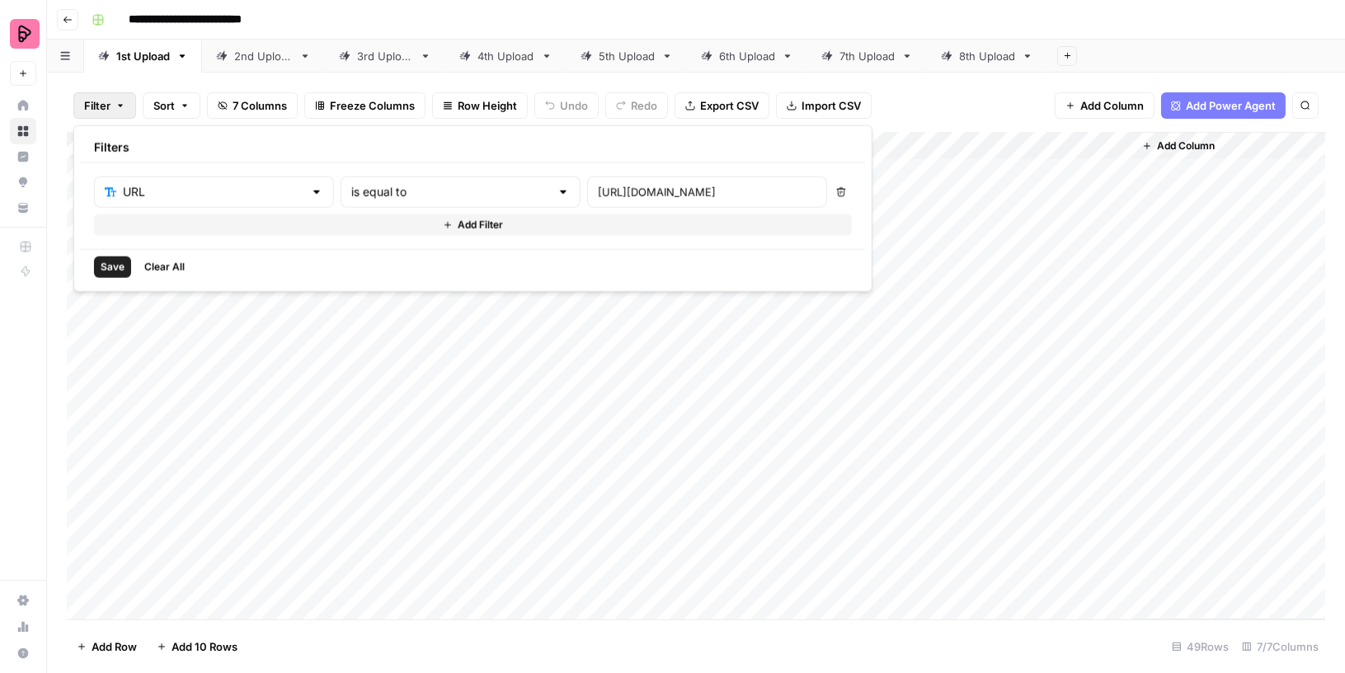
scroll to position [0, 0]
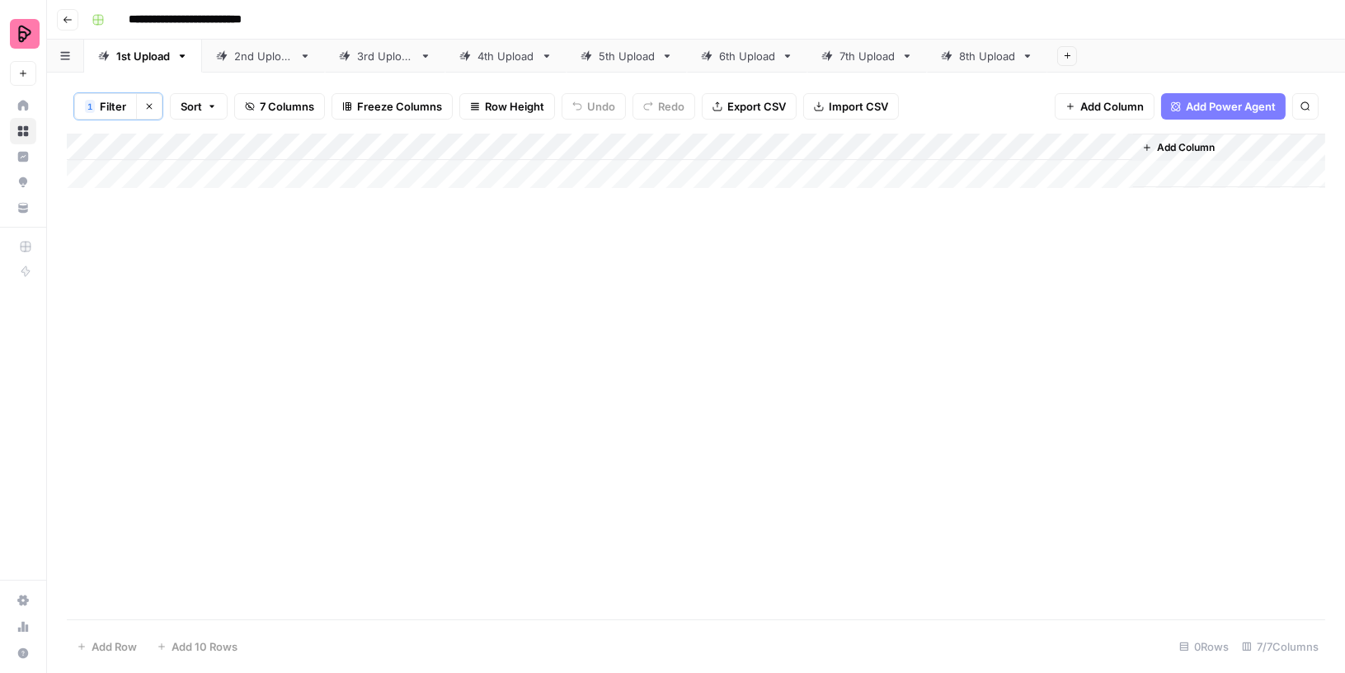
click at [113, 103] on span "Filter" at bounding box center [113, 106] width 26 height 16
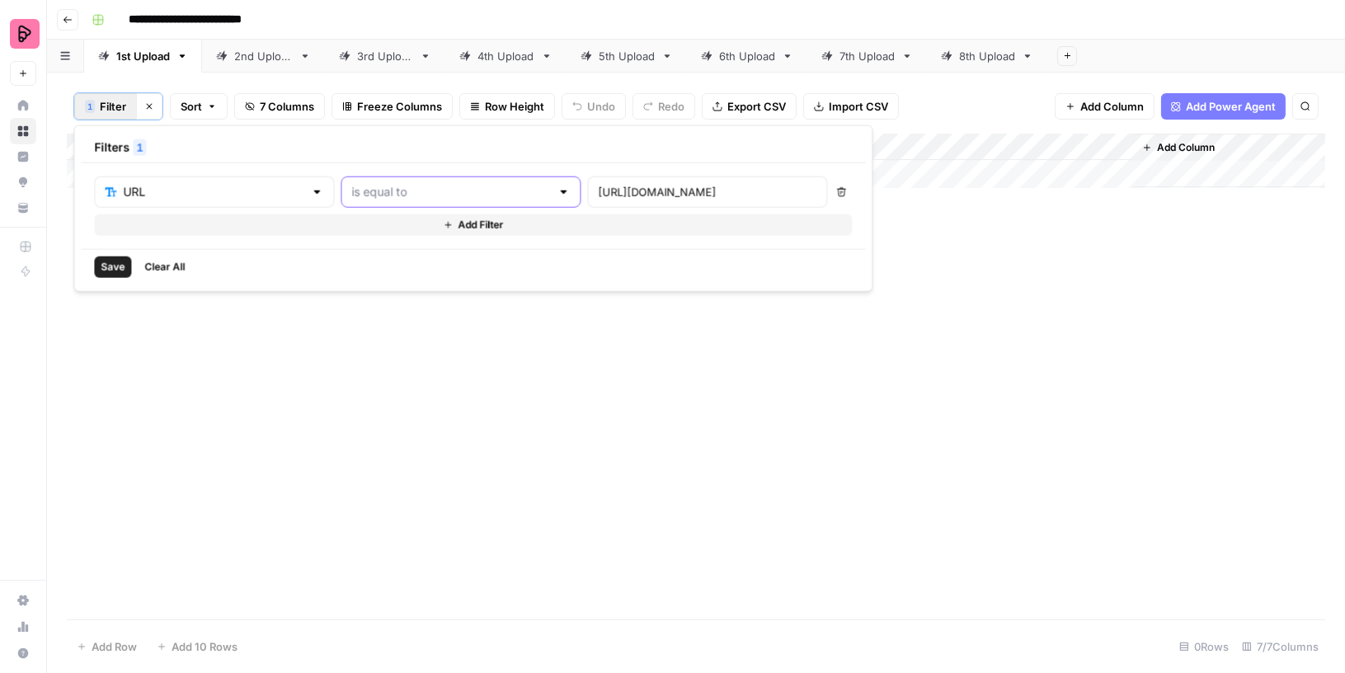
click at [390, 190] on input "text" at bounding box center [450, 192] width 199 height 16
click at [354, 278] on span "contains" at bounding box center [387, 278] width 158 height 16
type input "contains"
drag, startPoint x: 596, startPoint y: 191, endPoint x: 408, endPoint y: 191, distance: 187.2
click at [408, 191] on div "URL contains [URL][DOMAIN_NAME]" at bounding box center [460, 192] width 733 height 31
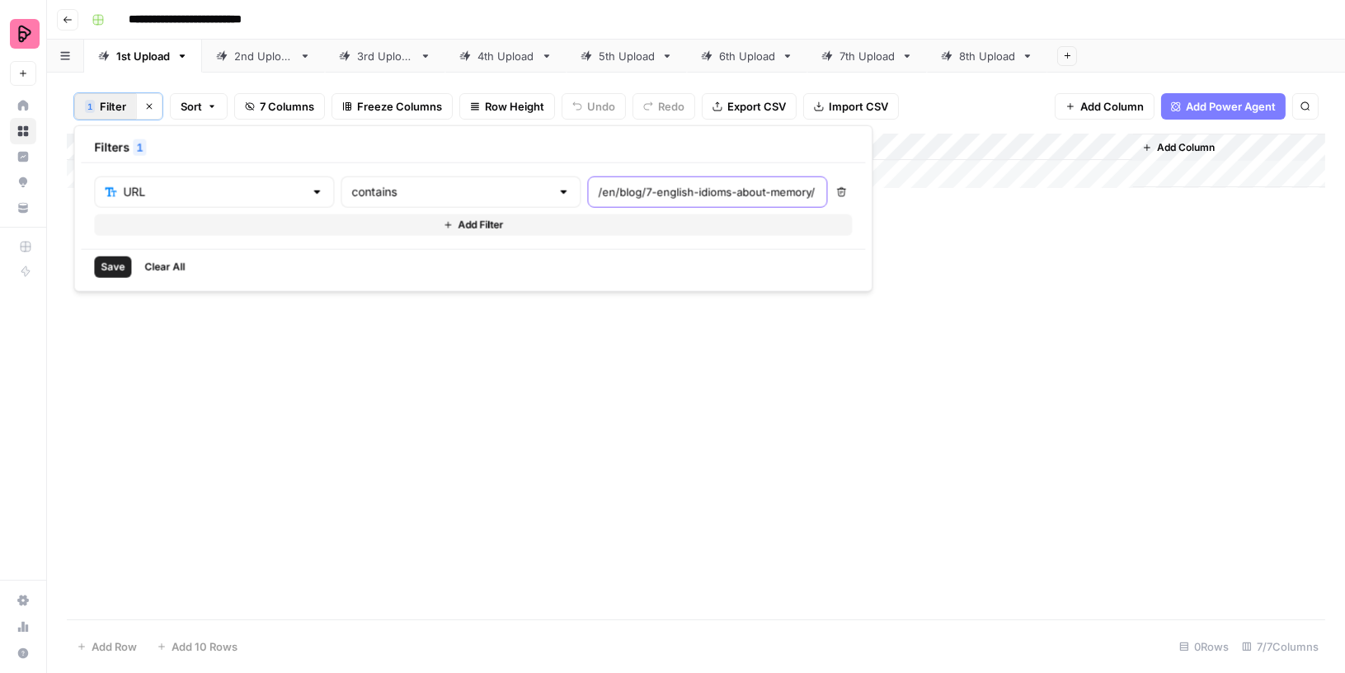
type input "/en/blog/7-english-idioms-about-memory/"
click at [105, 272] on button "Save" at bounding box center [112, 267] width 37 height 21
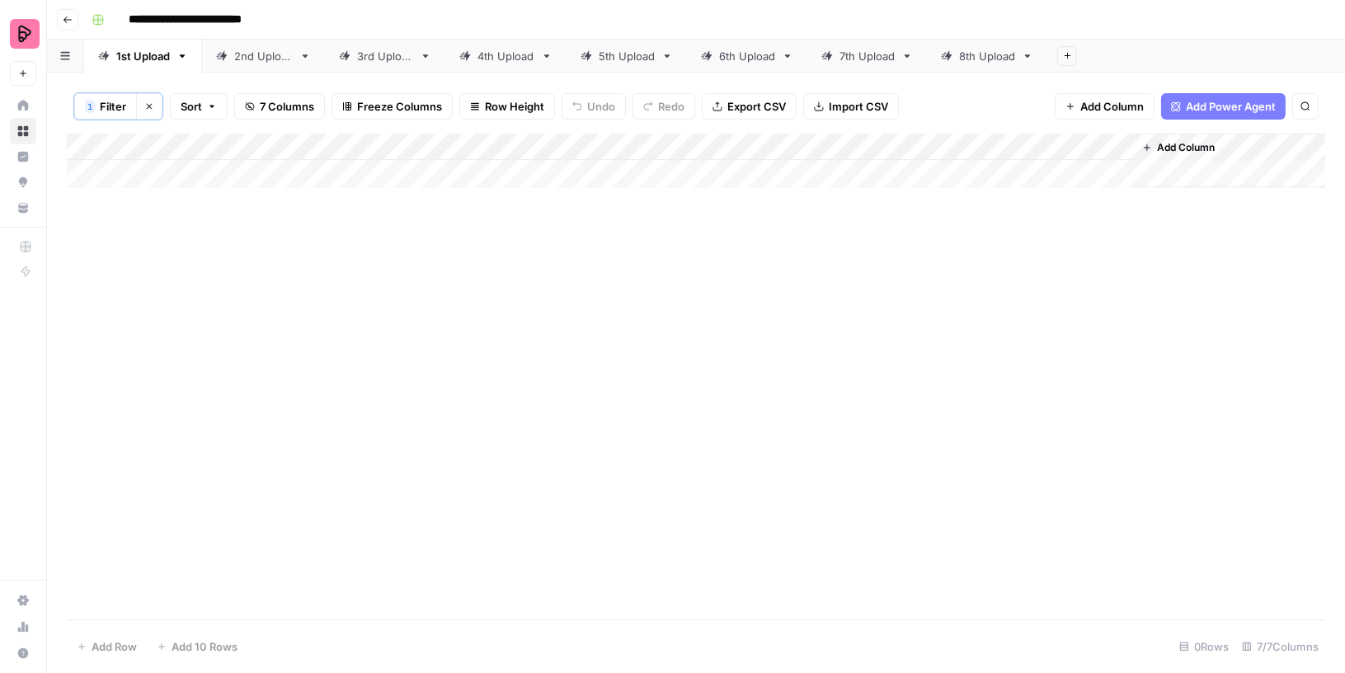
click at [987, 54] on div "8th Upload" at bounding box center [987, 56] width 56 height 16
click at [100, 103] on span "Filter" at bounding box center [97, 105] width 26 height 16
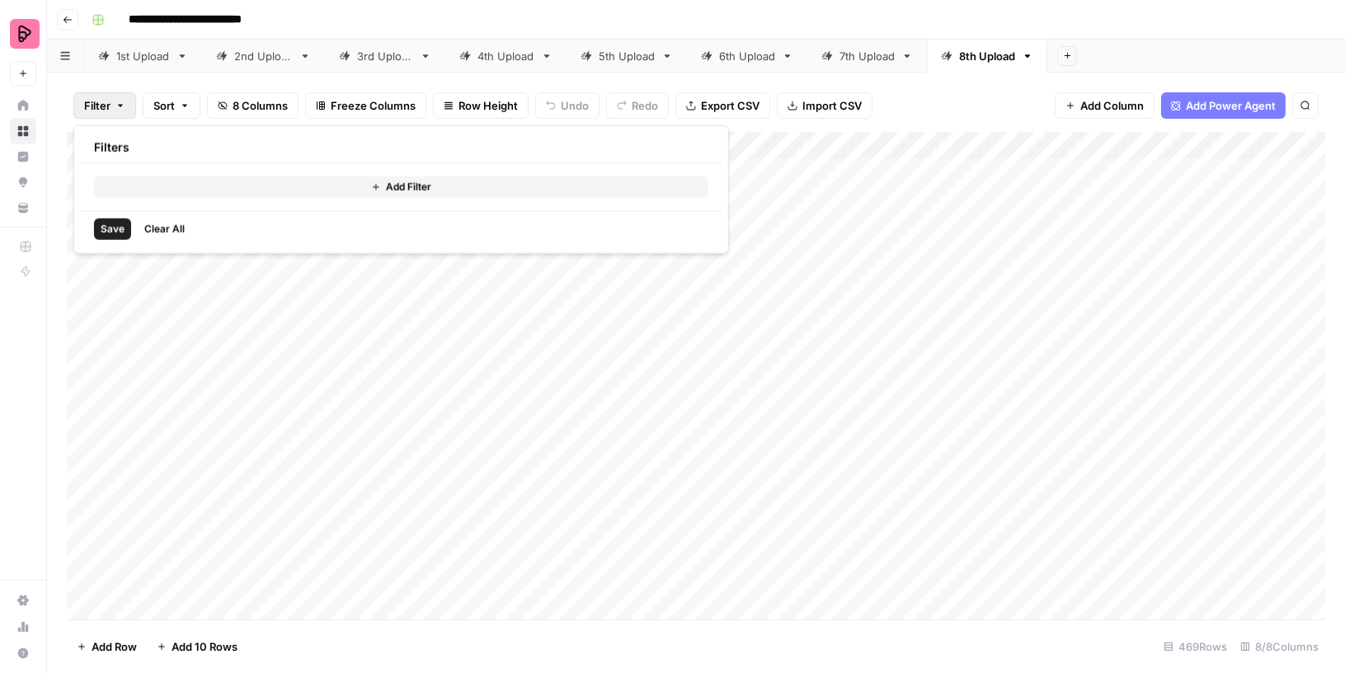
click at [176, 180] on button "Add Filter" at bounding box center [401, 187] width 614 height 21
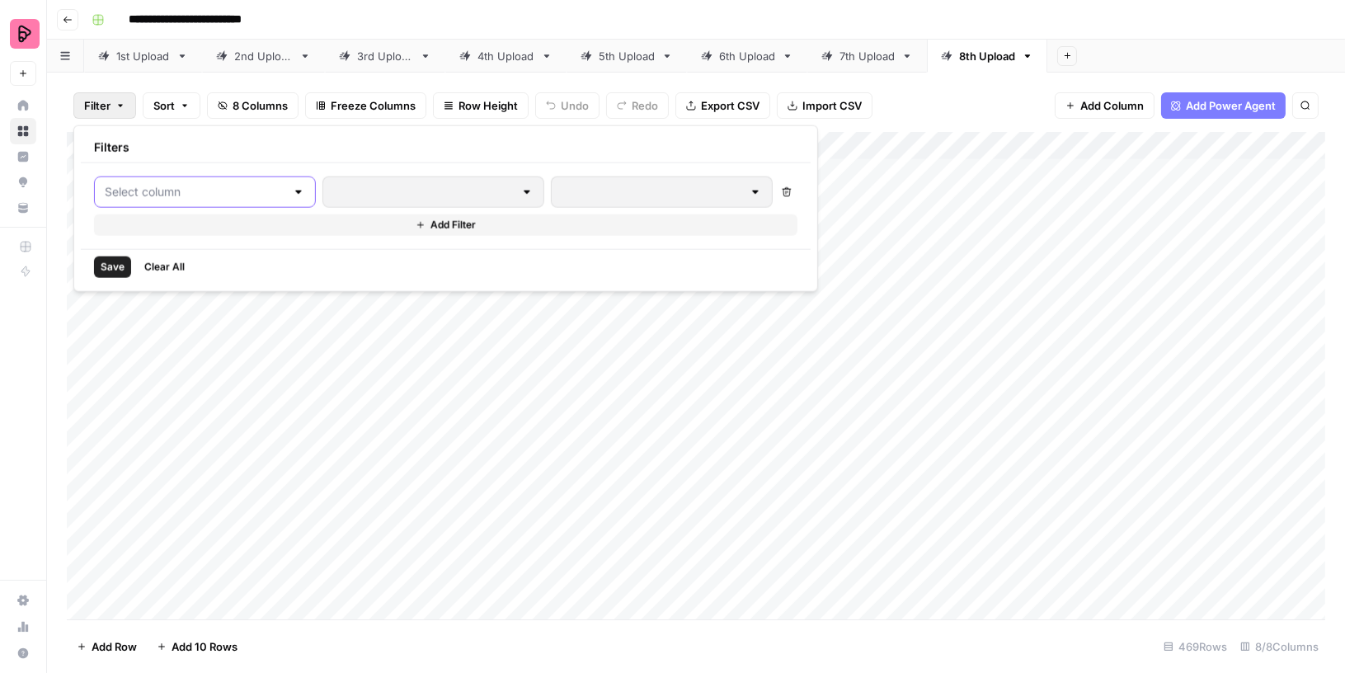
click at [162, 191] on input "text" at bounding box center [195, 192] width 181 height 16
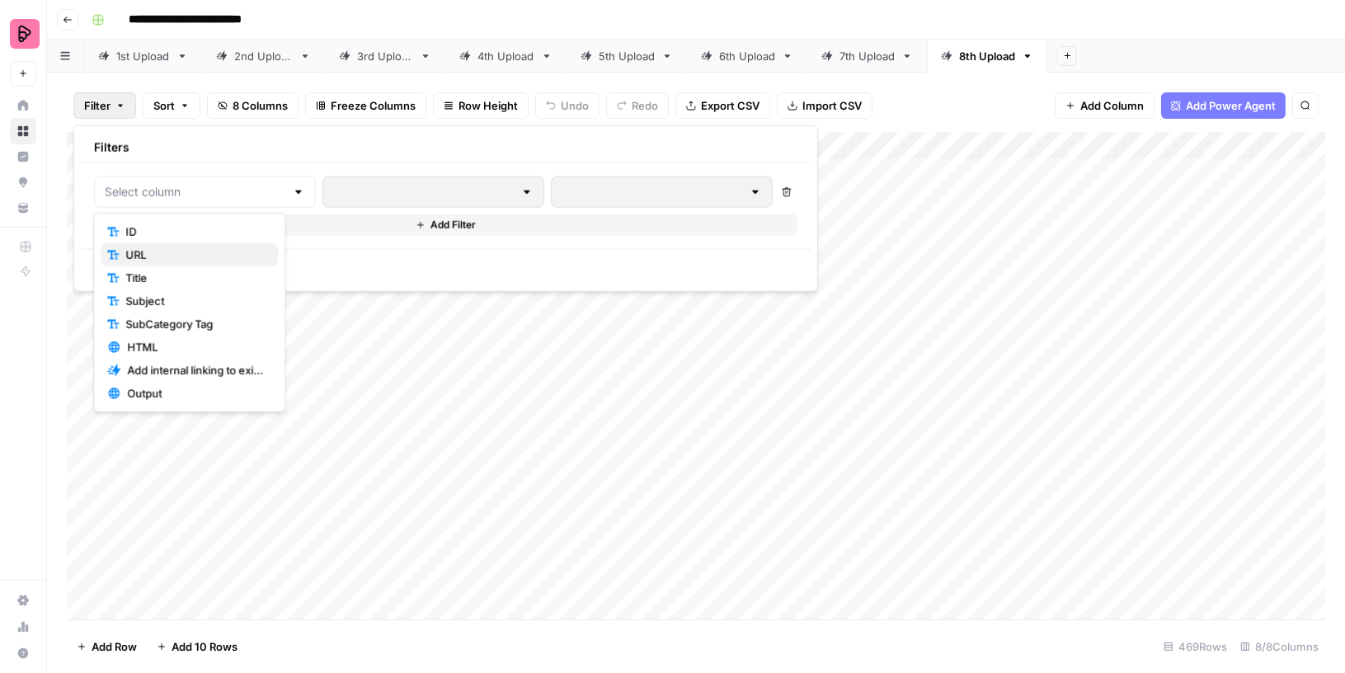
click at [160, 249] on span "URL" at bounding box center [194, 255] width 139 height 16
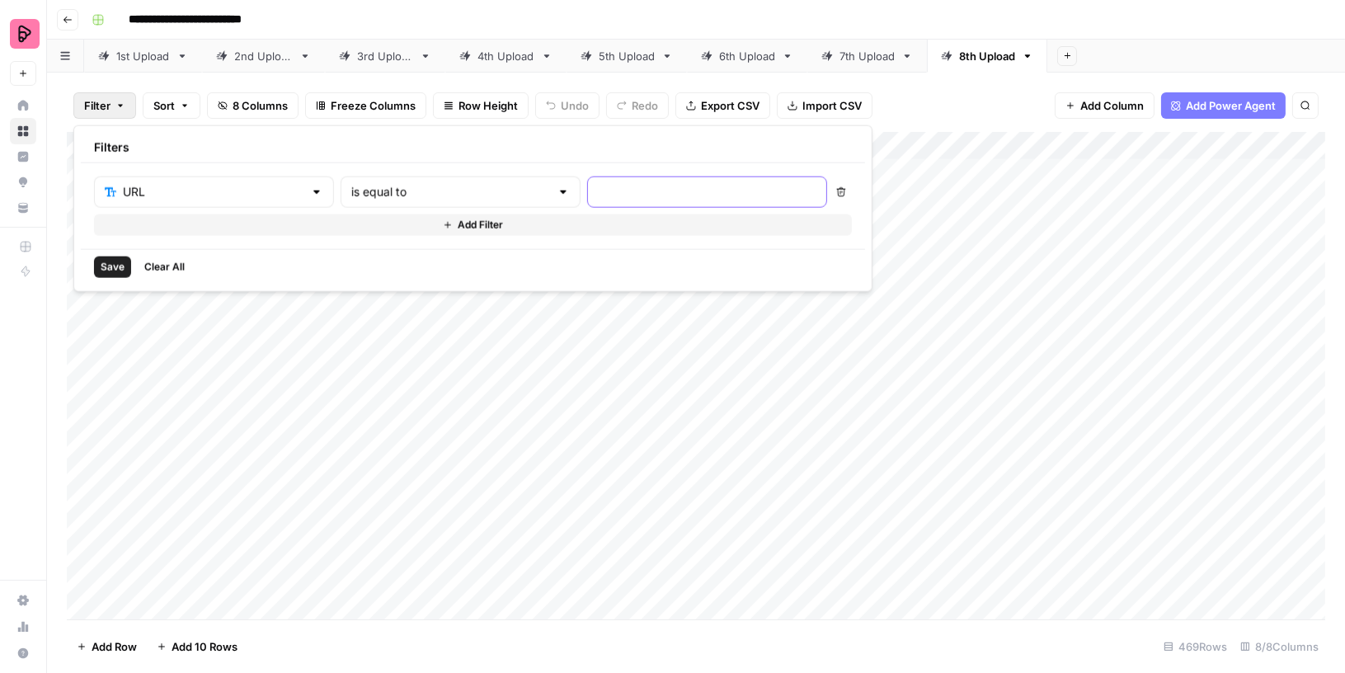
click at [598, 193] on input "text" at bounding box center [707, 192] width 219 height 16
paste input "[URL][DOMAIN_NAME]"
type input "[URL][DOMAIN_NAME]"
click at [103, 262] on span "Save" at bounding box center [113, 267] width 24 height 15
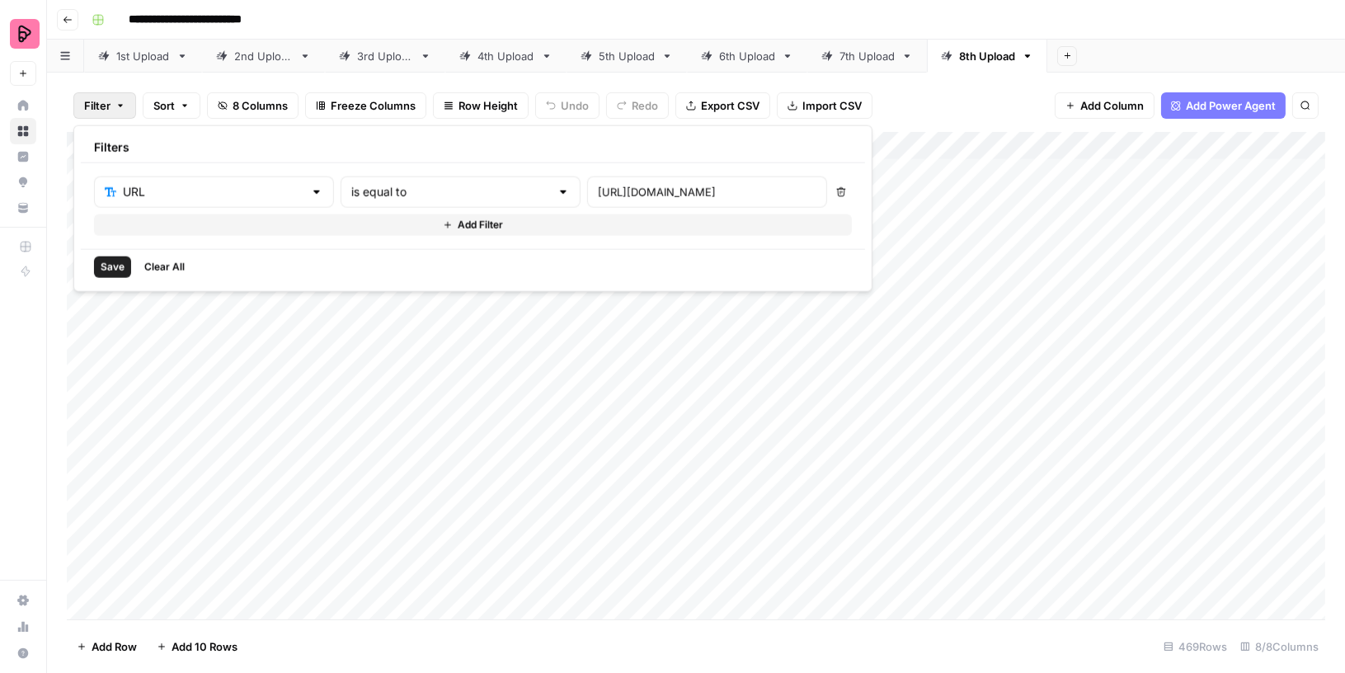
scroll to position [0, 0]
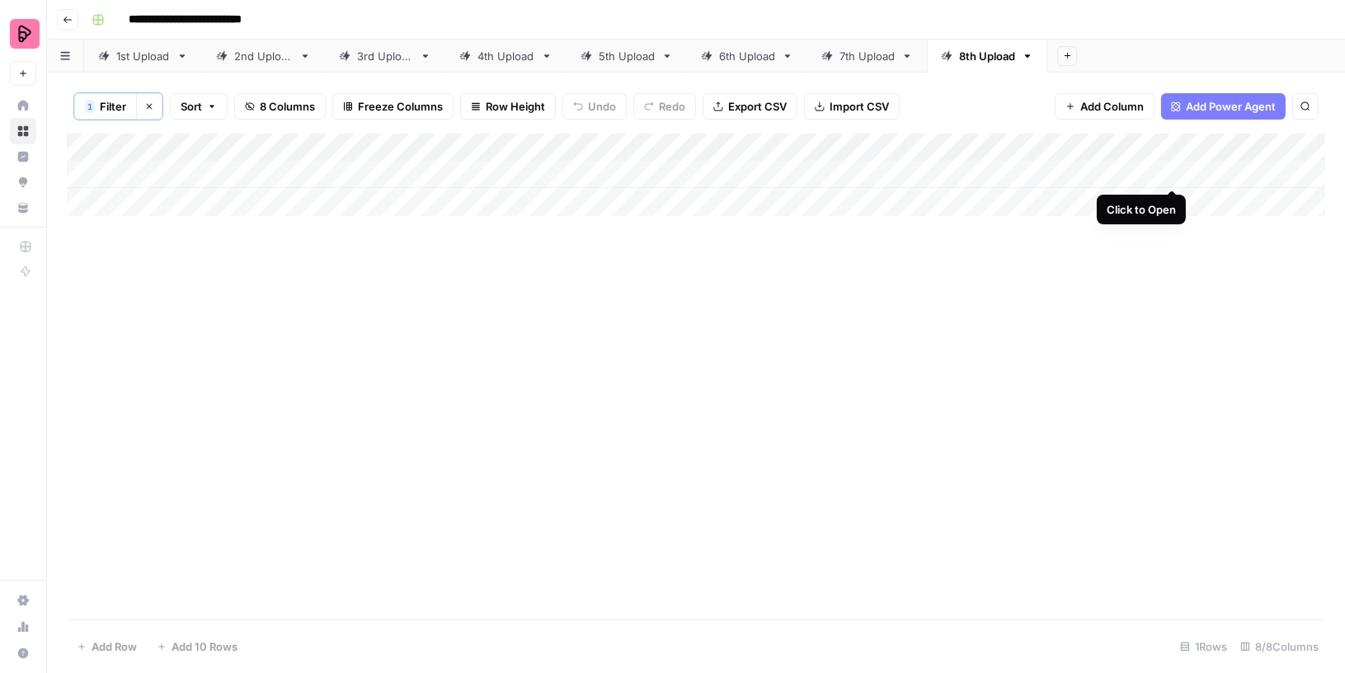
click at [1173, 172] on div "Add Column" at bounding box center [696, 175] width 1259 height 82
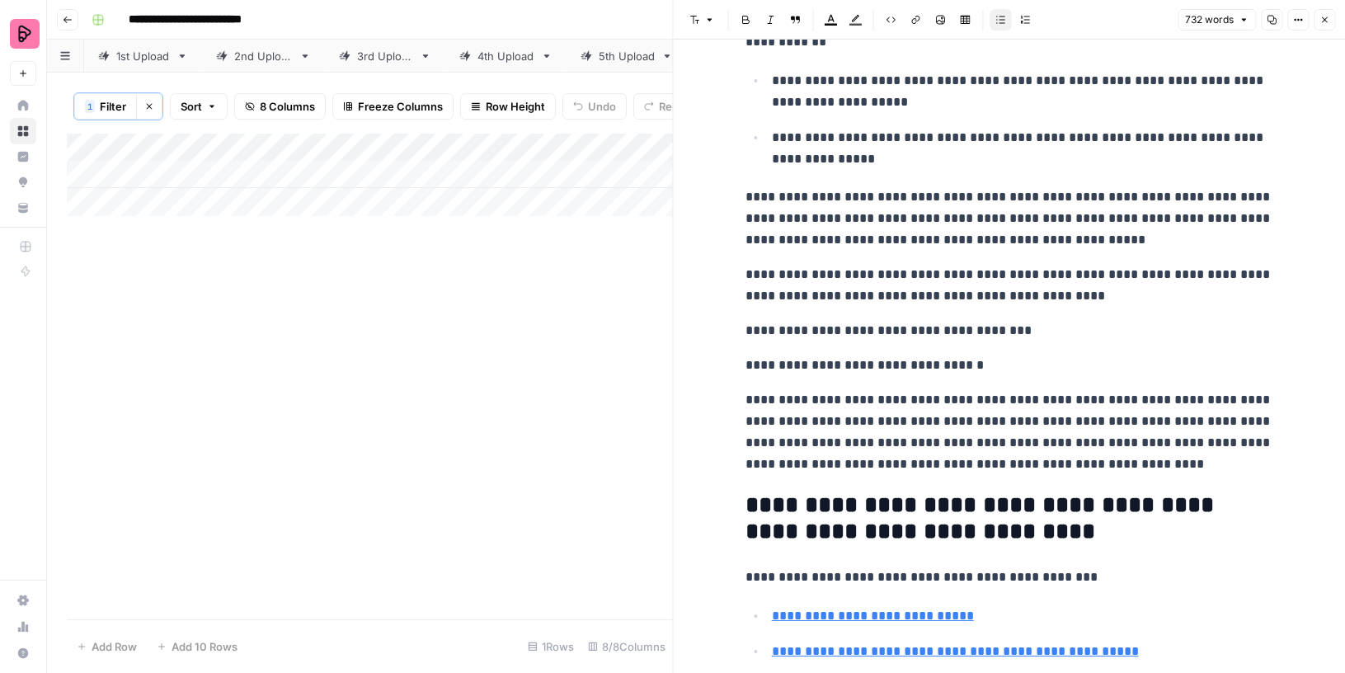
scroll to position [2252, 0]
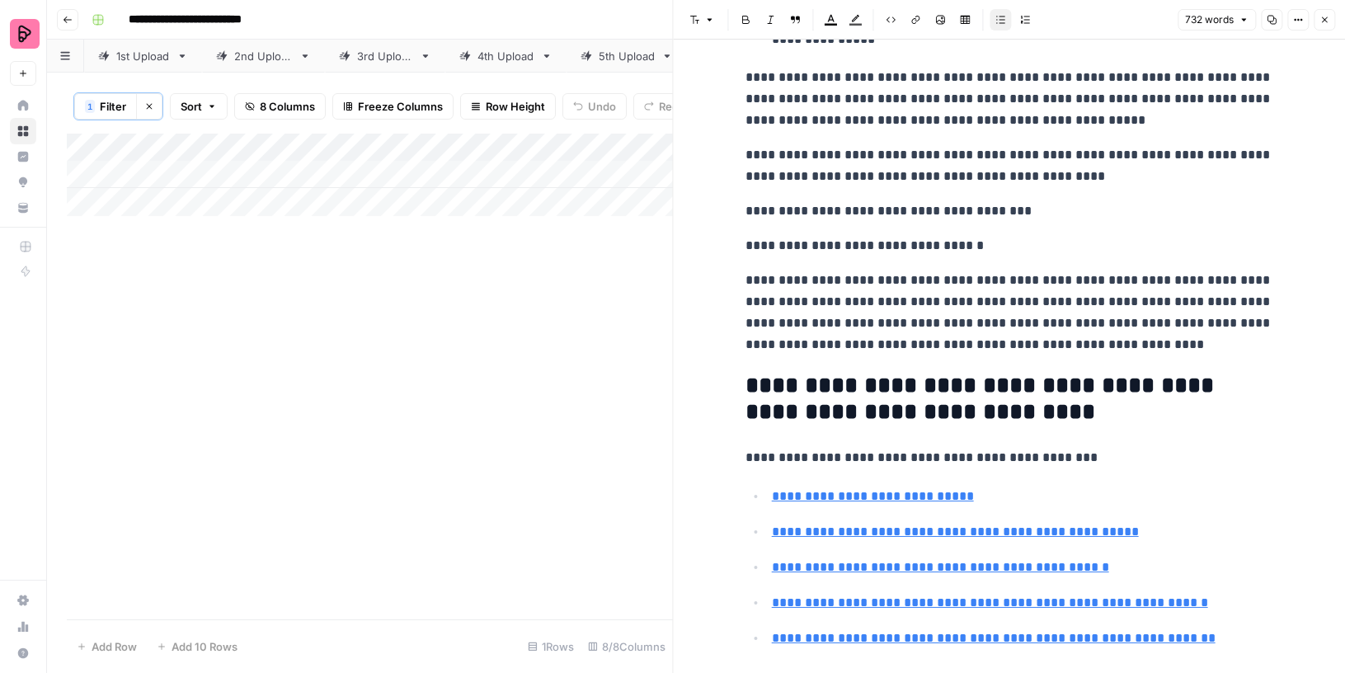
click at [1323, 15] on icon "button" at bounding box center [1325, 20] width 10 height 10
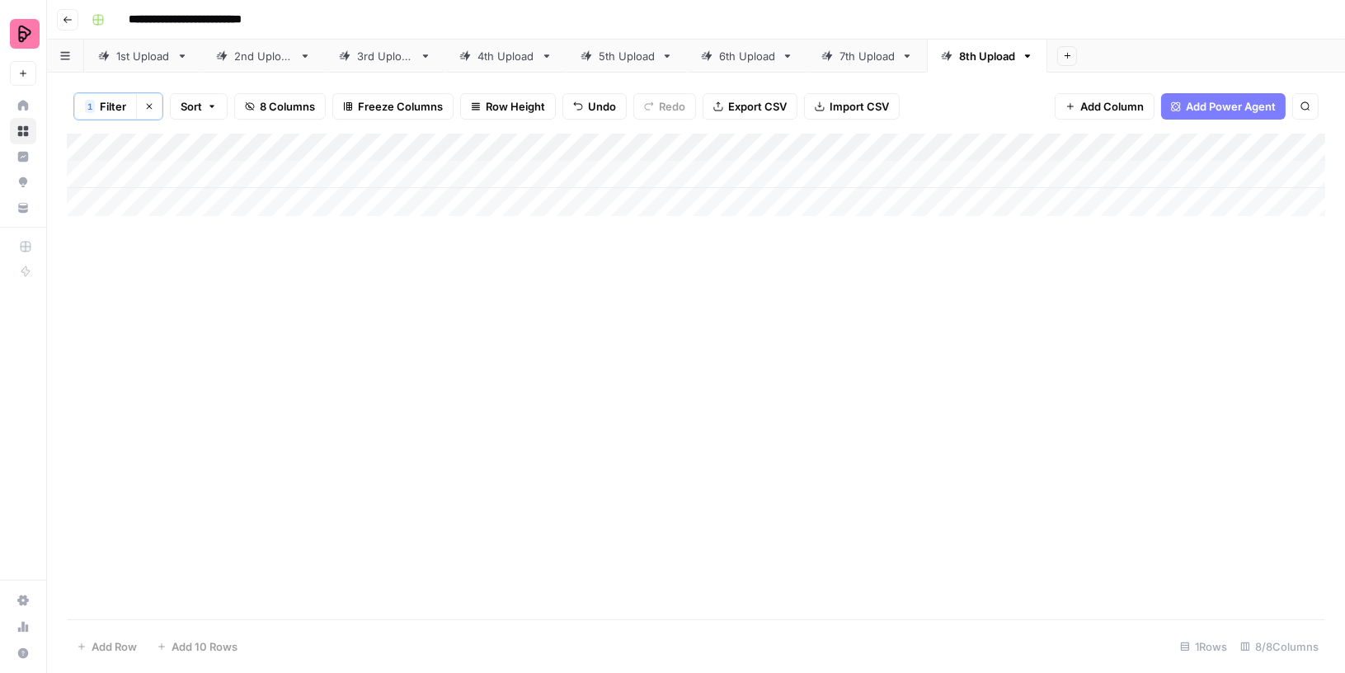
click at [145, 101] on icon "button" at bounding box center [149, 106] width 10 height 10
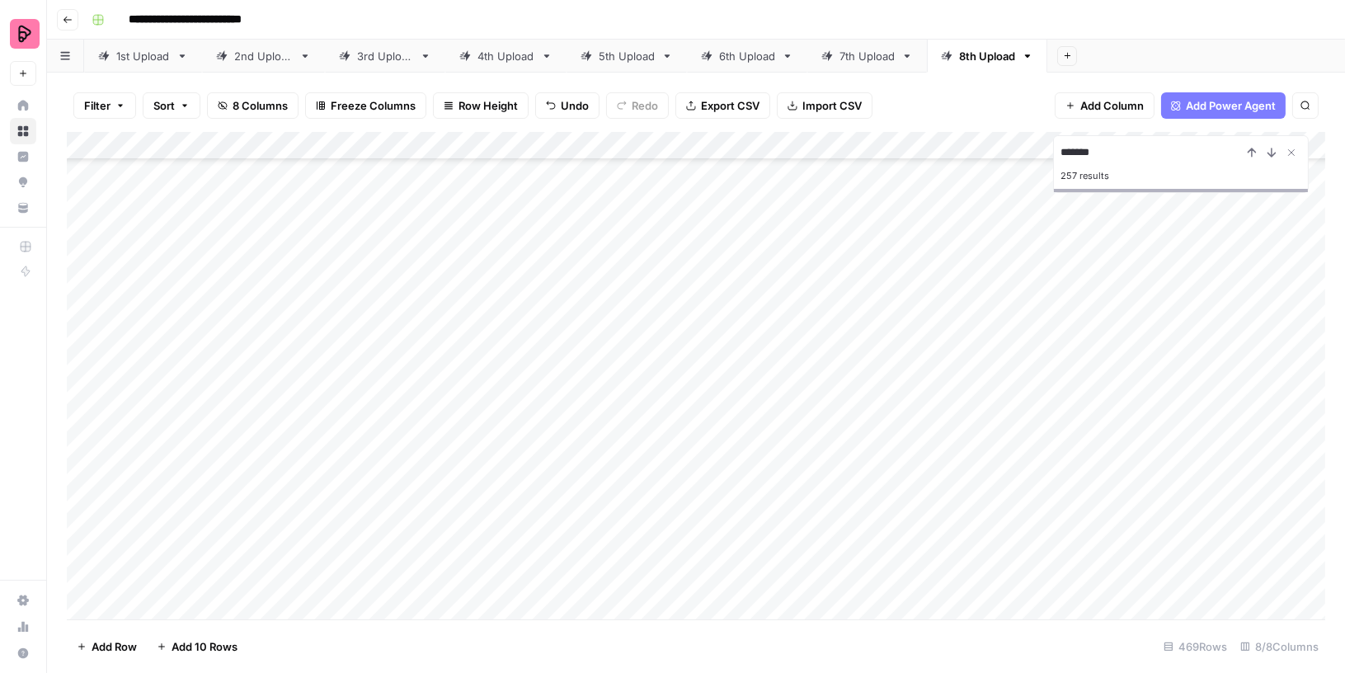
scroll to position [251, 0]
click at [1119, 150] on input "*******" at bounding box center [1151, 153] width 181 height 20
paste input "**********"
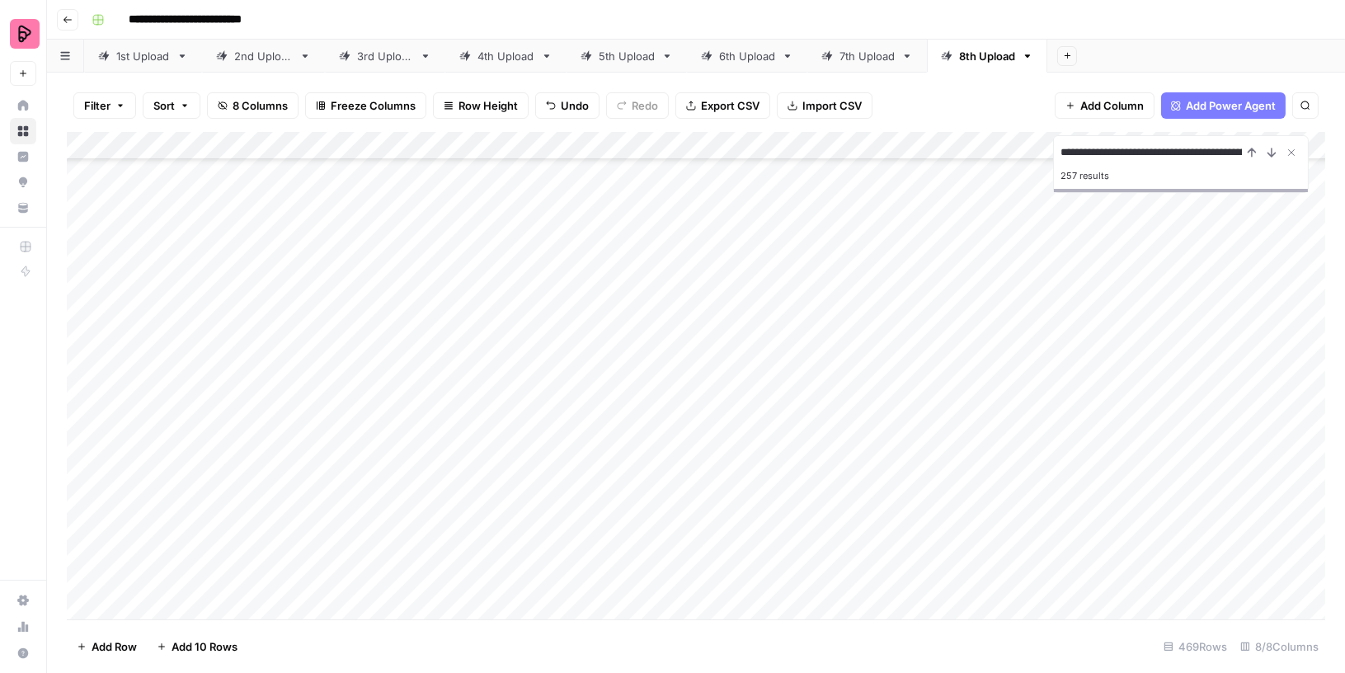
scroll to position [0, 93]
type input "**********"
click at [1277, 153] on div "**********" at bounding box center [1181, 153] width 241 height 20
click at [1253, 152] on div "**********" at bounding box center [1181, 153] width 241 height 20
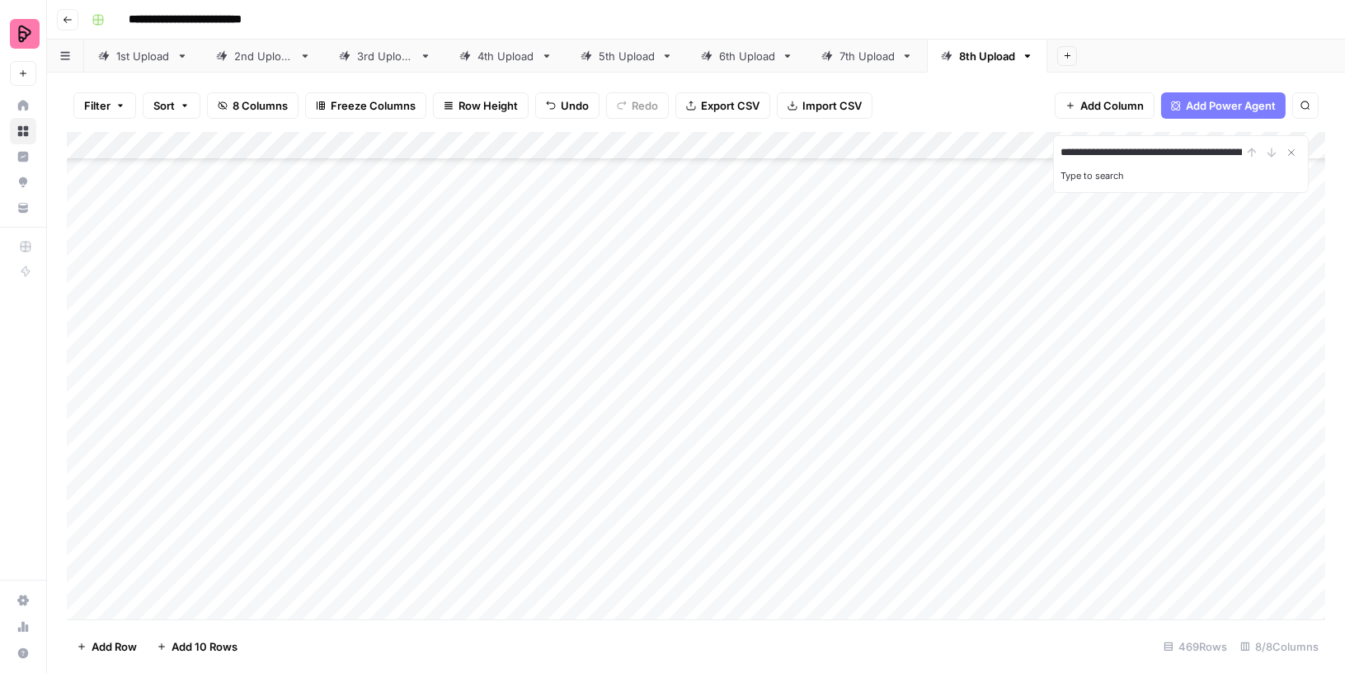
click at [94, 103] on span "Filter" at bounding box center [97, 105] width 26 height 16
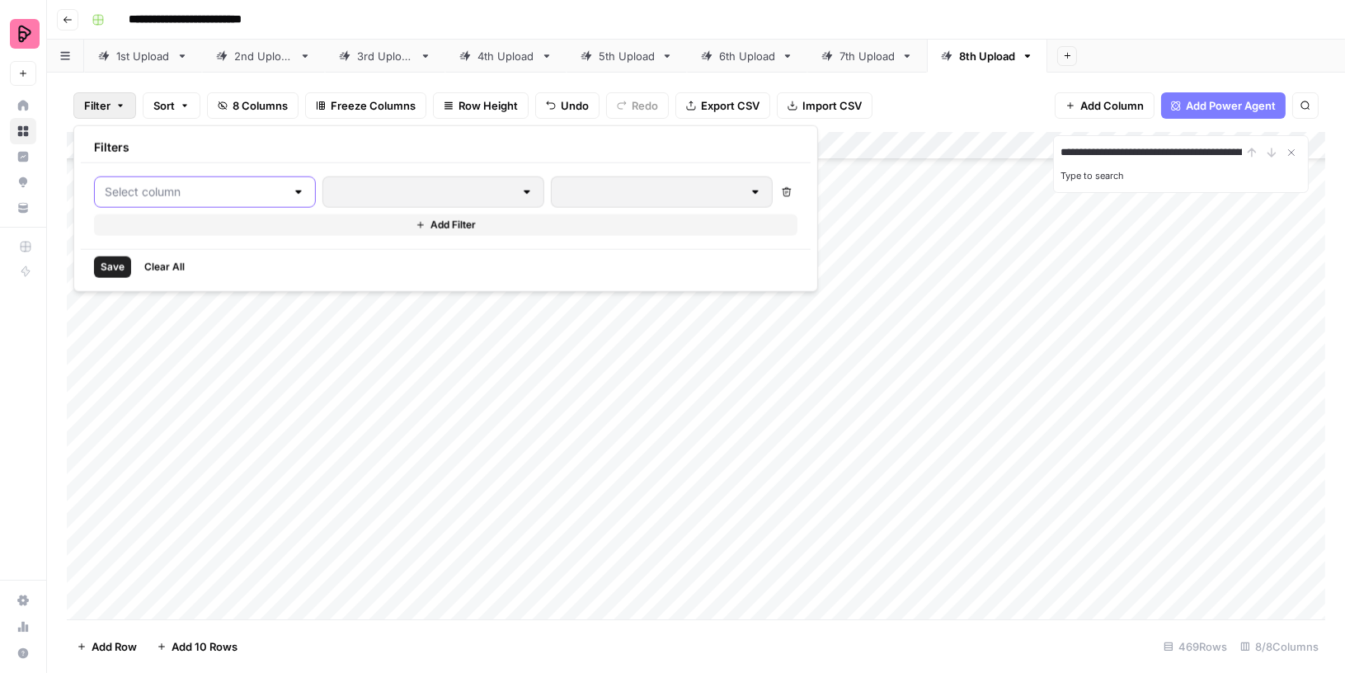
click at [164, 190] on input "text" at bounding box center [195, 192] width 181 height 16
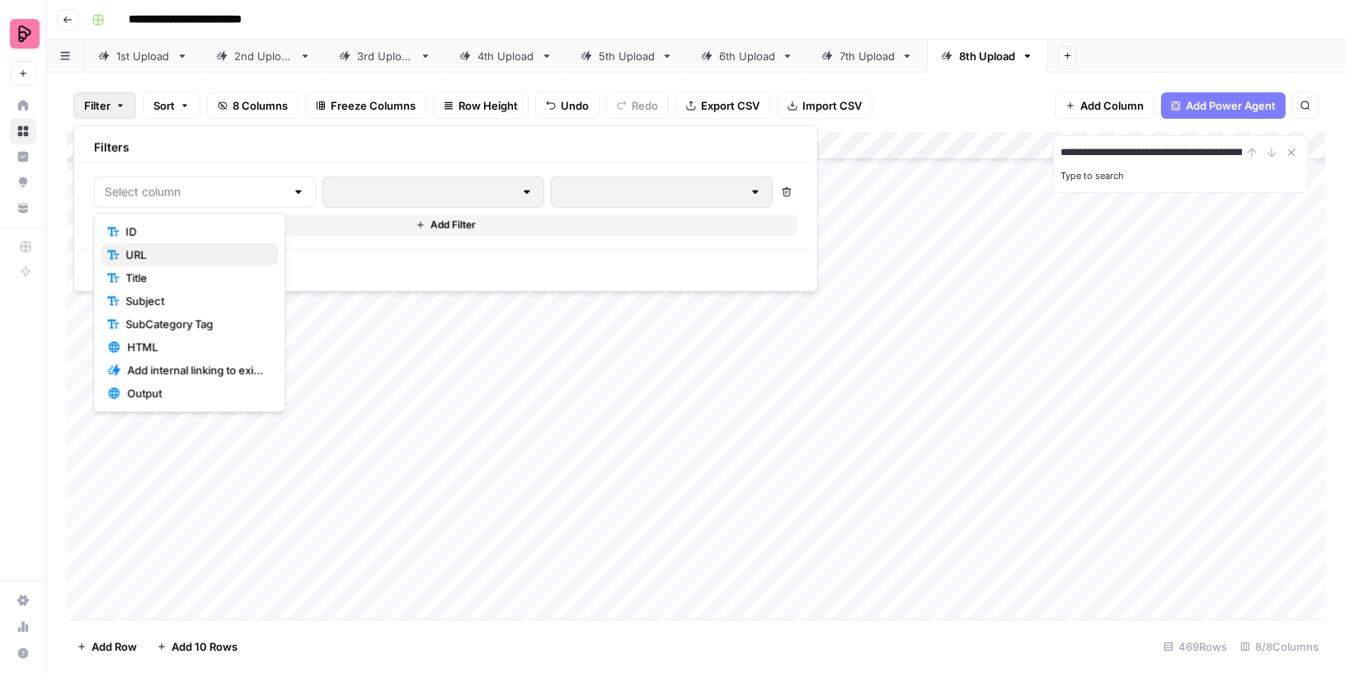
click at [165, 255] on span "URL" at bounding box center [194, 255] width 139 height 16
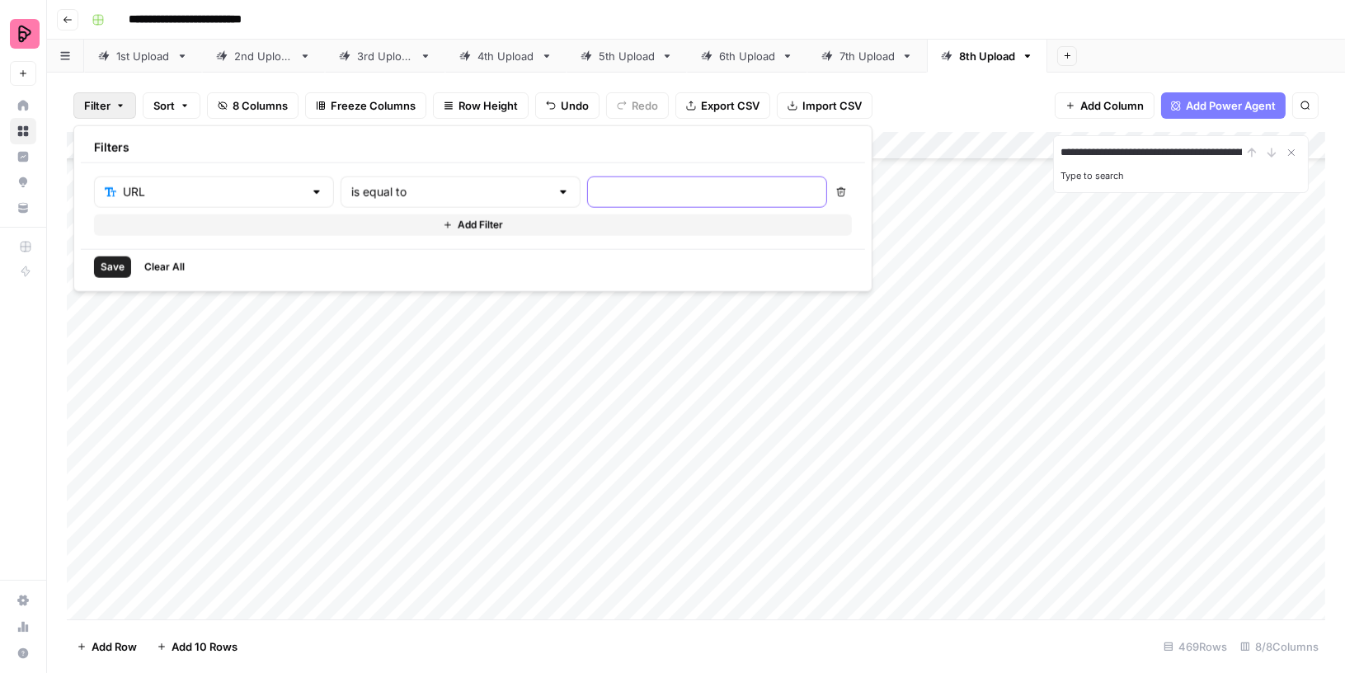
click at [598, 186] on input "text" at bounding box center [707, 192] width 219 height 16
paste input "[URL][DOMAIN_NAME]"
type input "[URL][DOMAIN_NAME]"
click at [107, 270] on span "Save" at bounding box center [113, 267] width 24 height 15
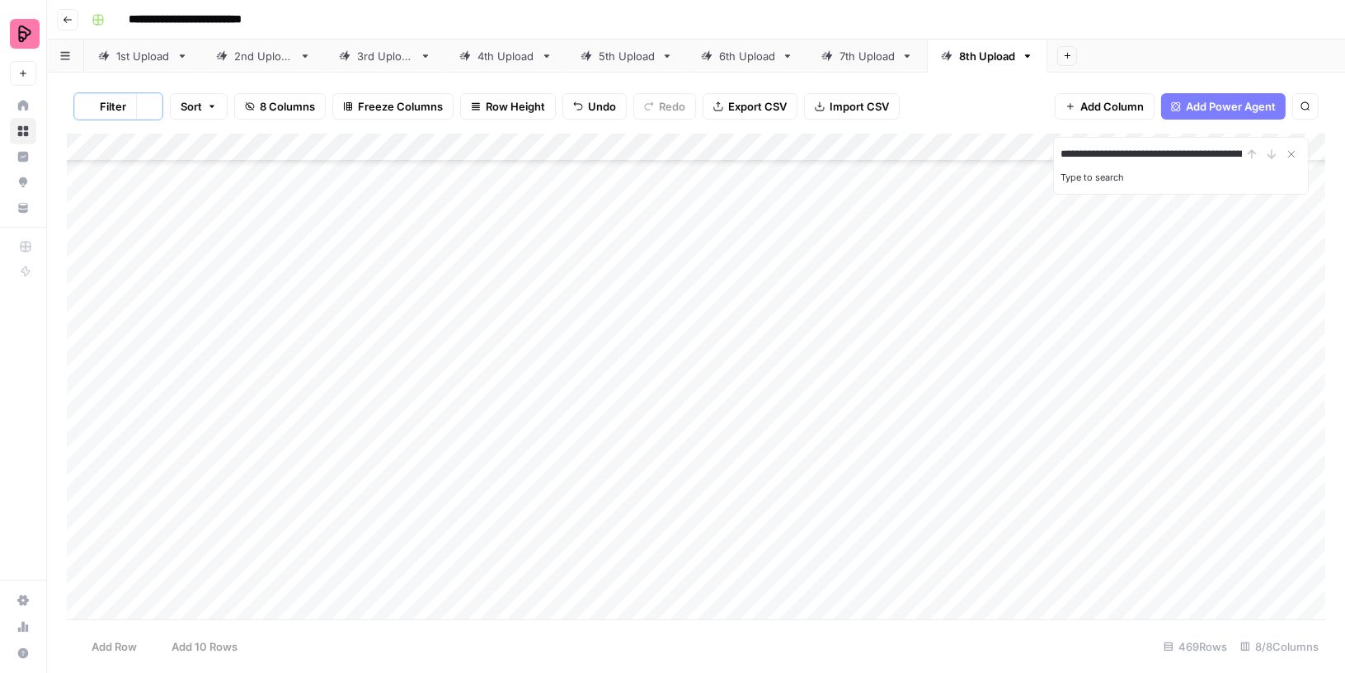
scroll to position [0, 0]
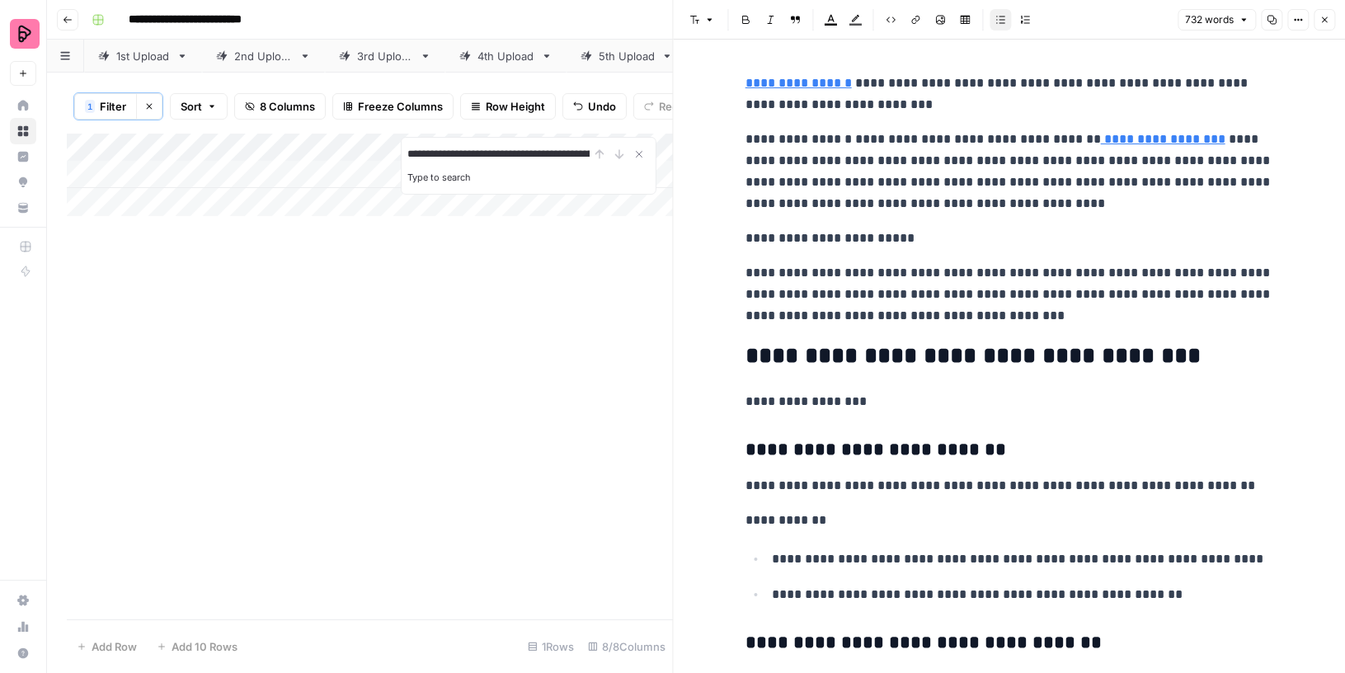
click at [1330, 15] on icon "button" at bounding box center [1325, 20] width 10 height 10
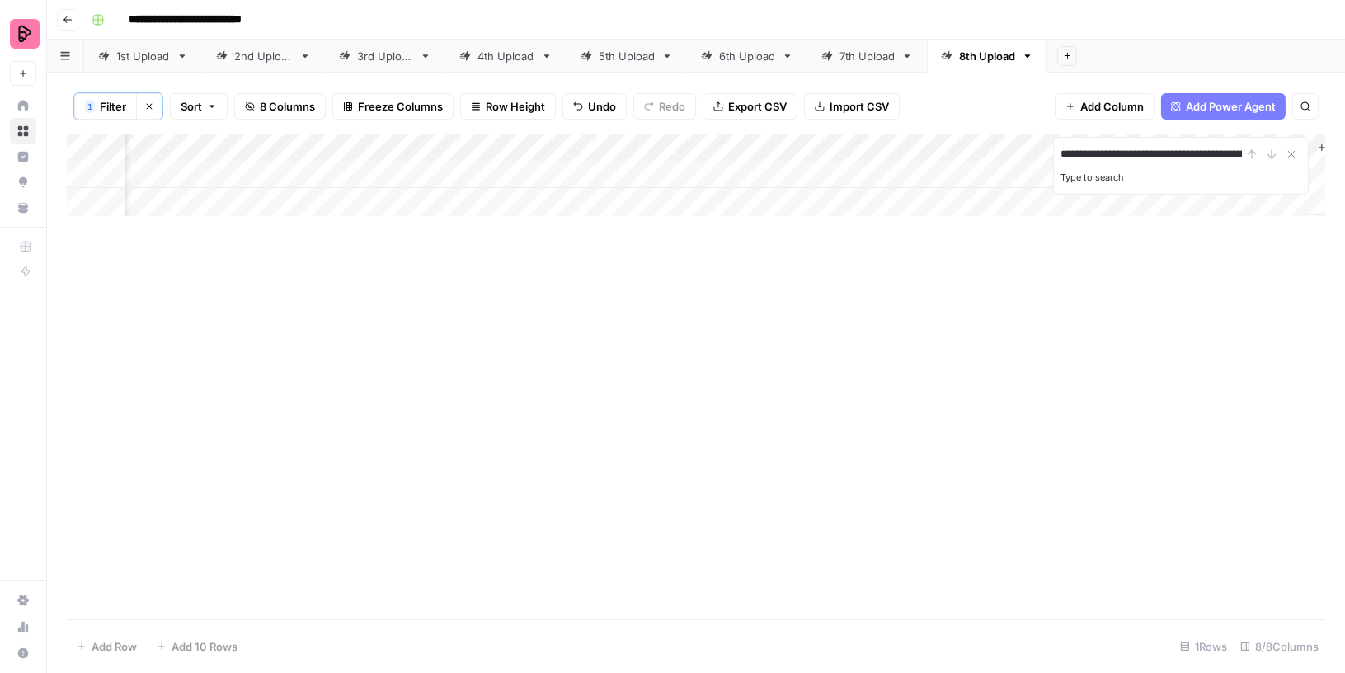
scroll to position [0, 231]
click at [944, 172] on div "Add Column" at bounding box center [696, 175] width 1259 height 82
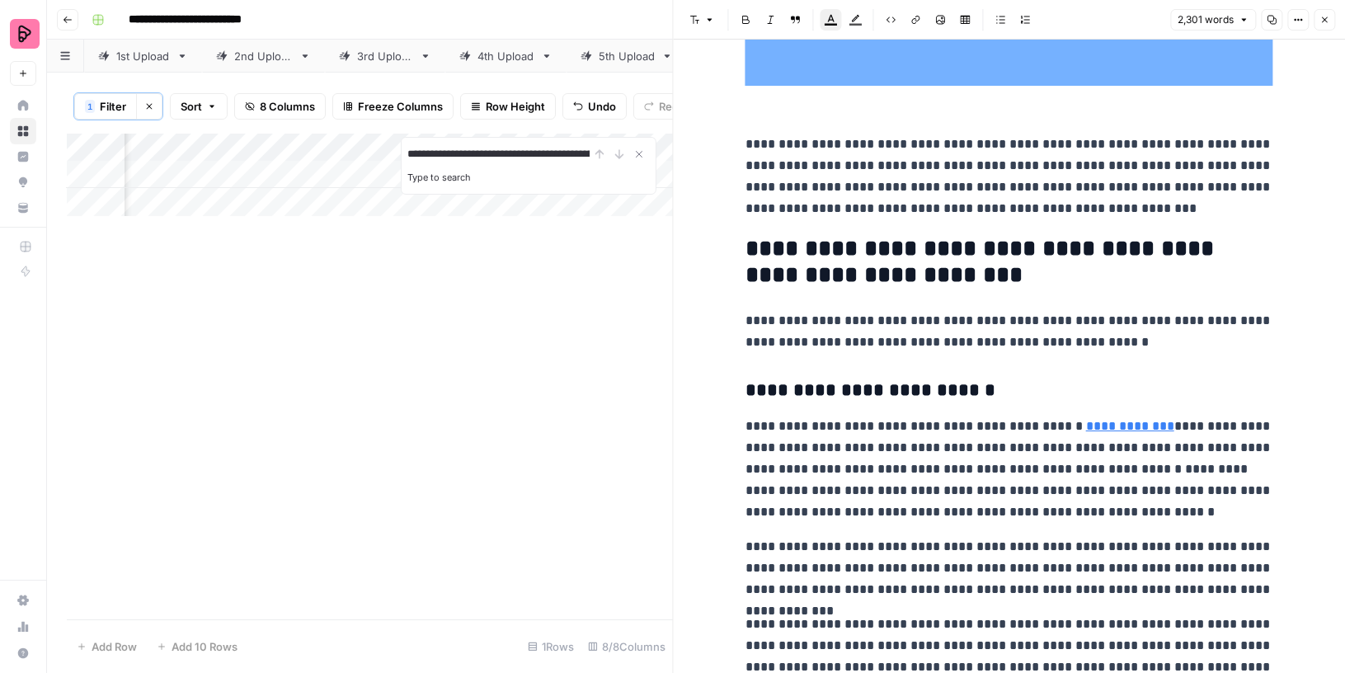
scroll to position [4184, 0]
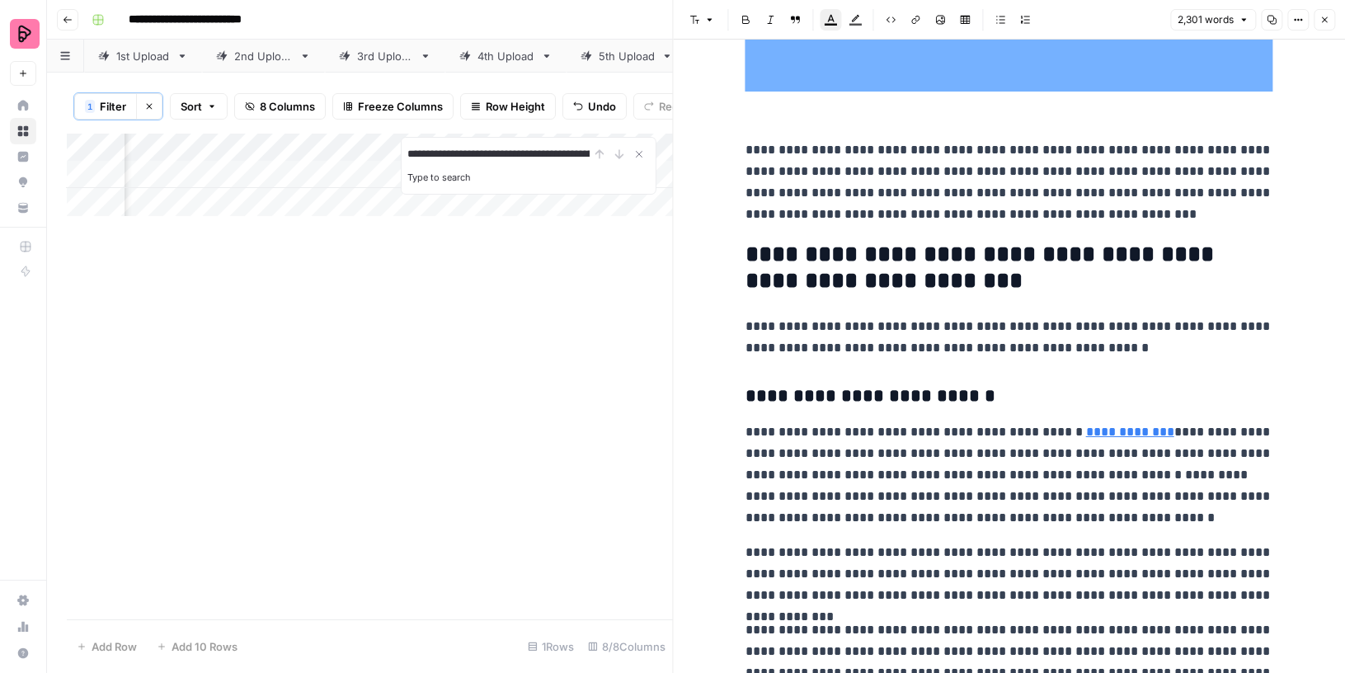
click at [147, 106] on icon "button" at bounding box center [150, 107] width 6 height 6
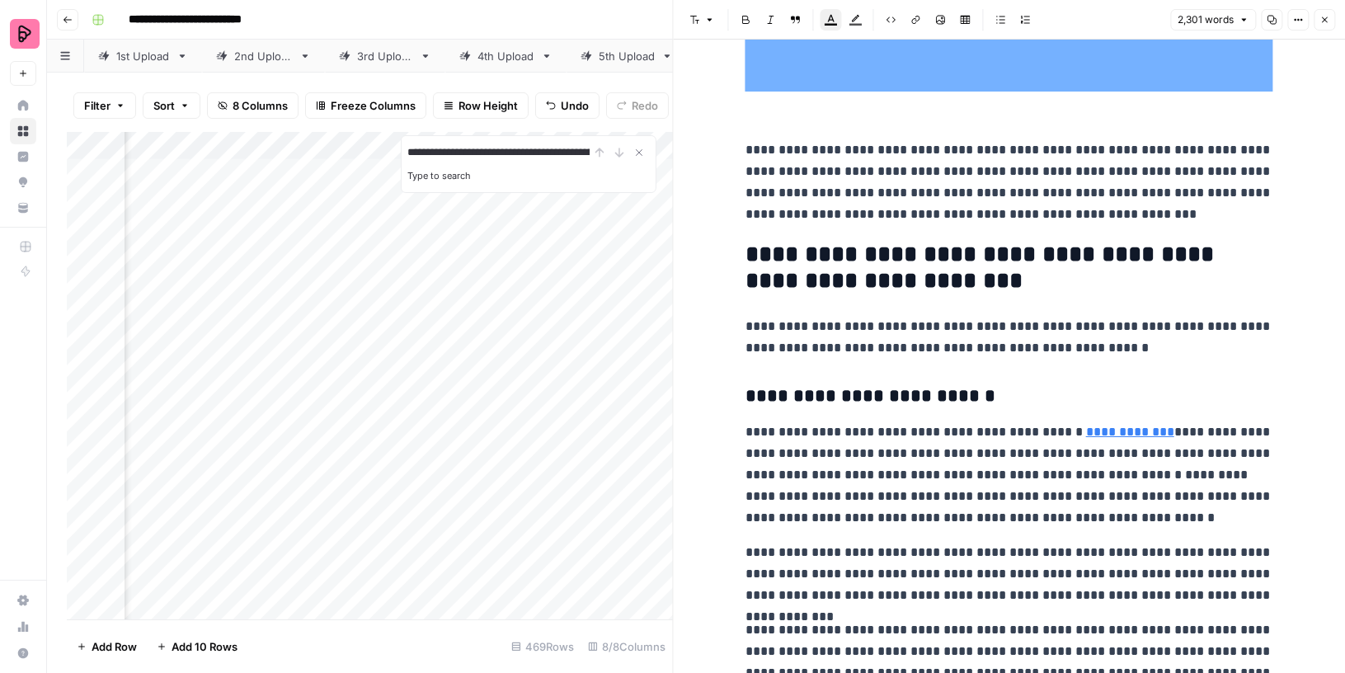
click at [1321, 18] on icon "button" at bounding box center [1325, 20] width 10 height 10
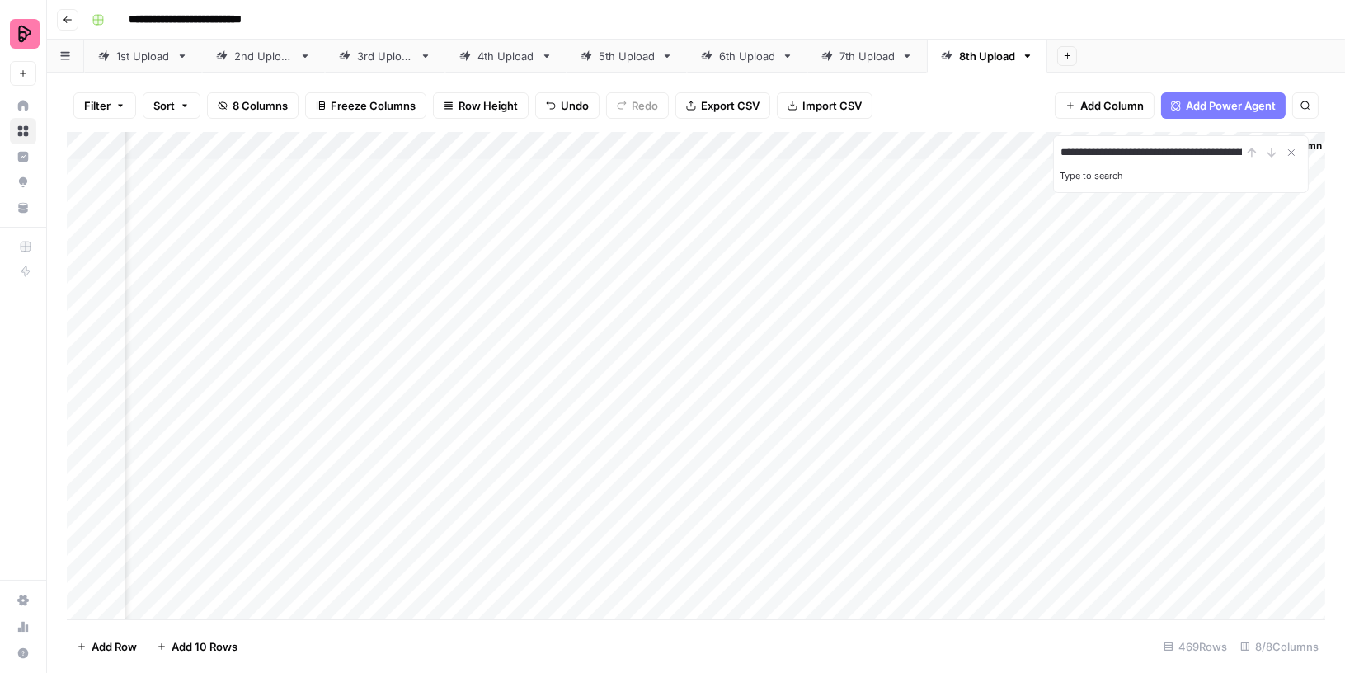
scroll to position [0, 211]
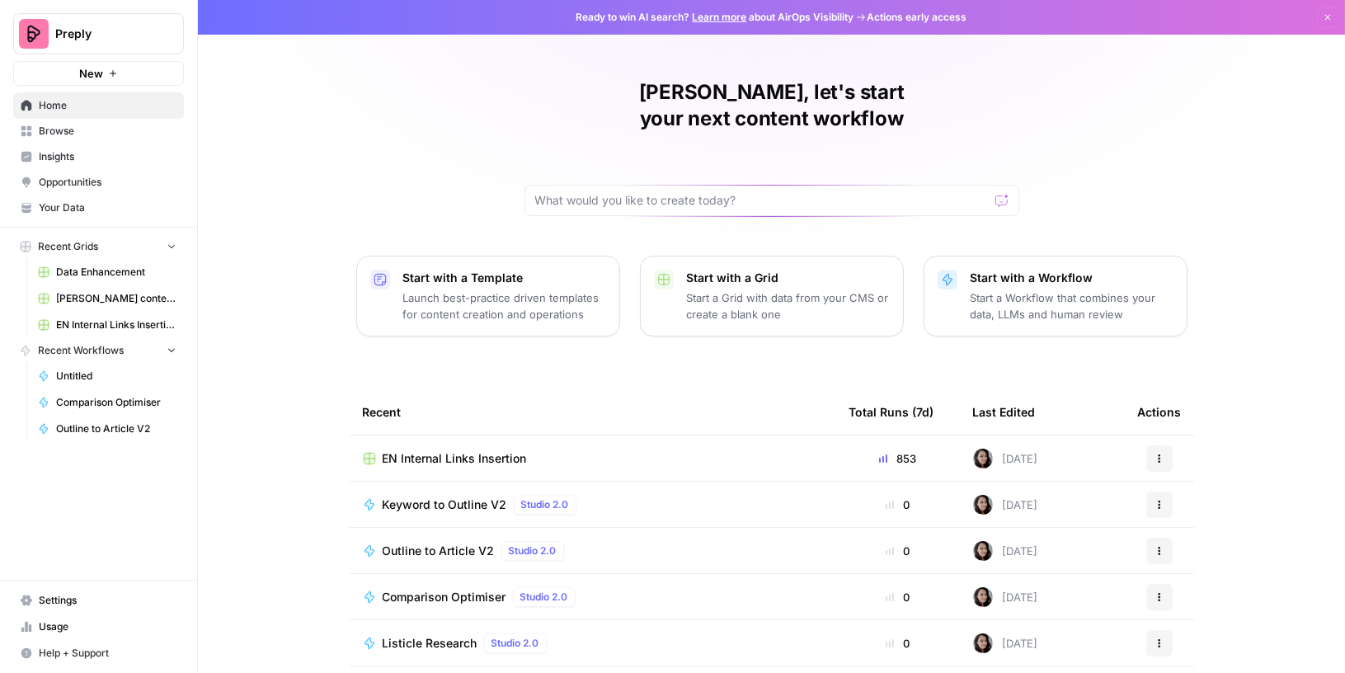
click at [64, 619] on link "Usage" at bounding box center [98, 627] width 171 height 26
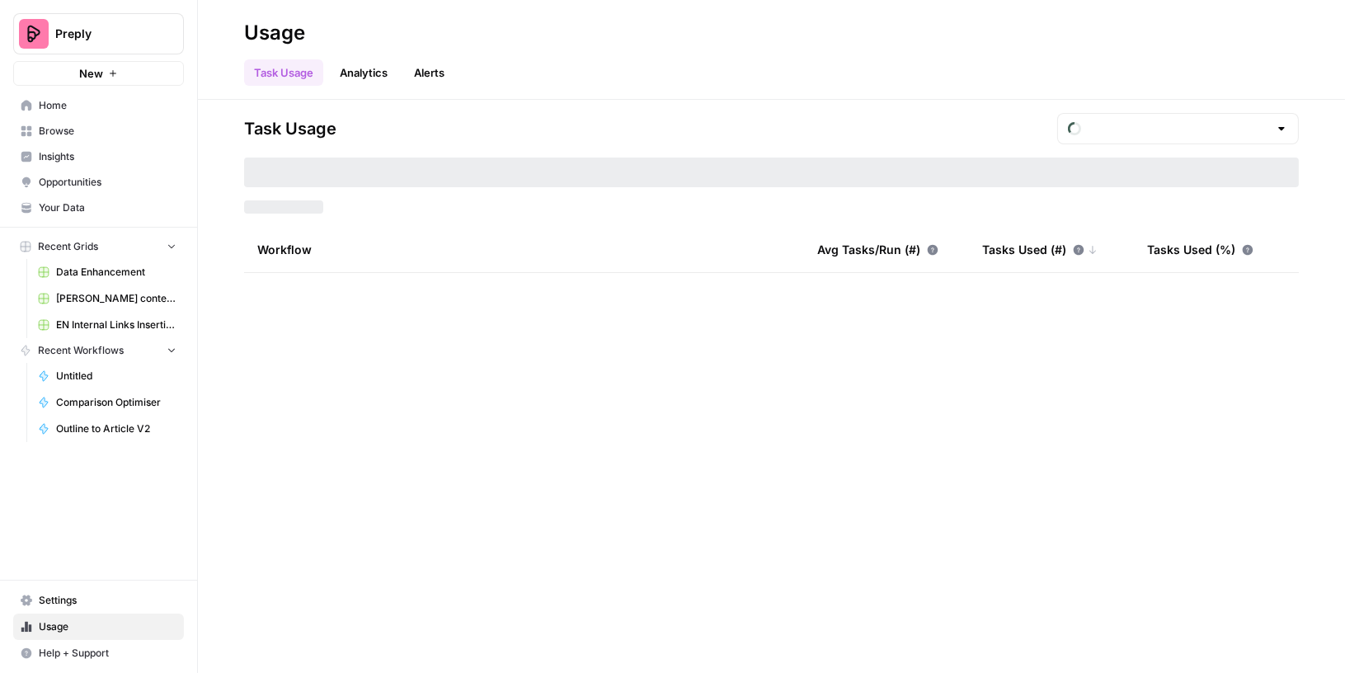
type input "September Tasks"
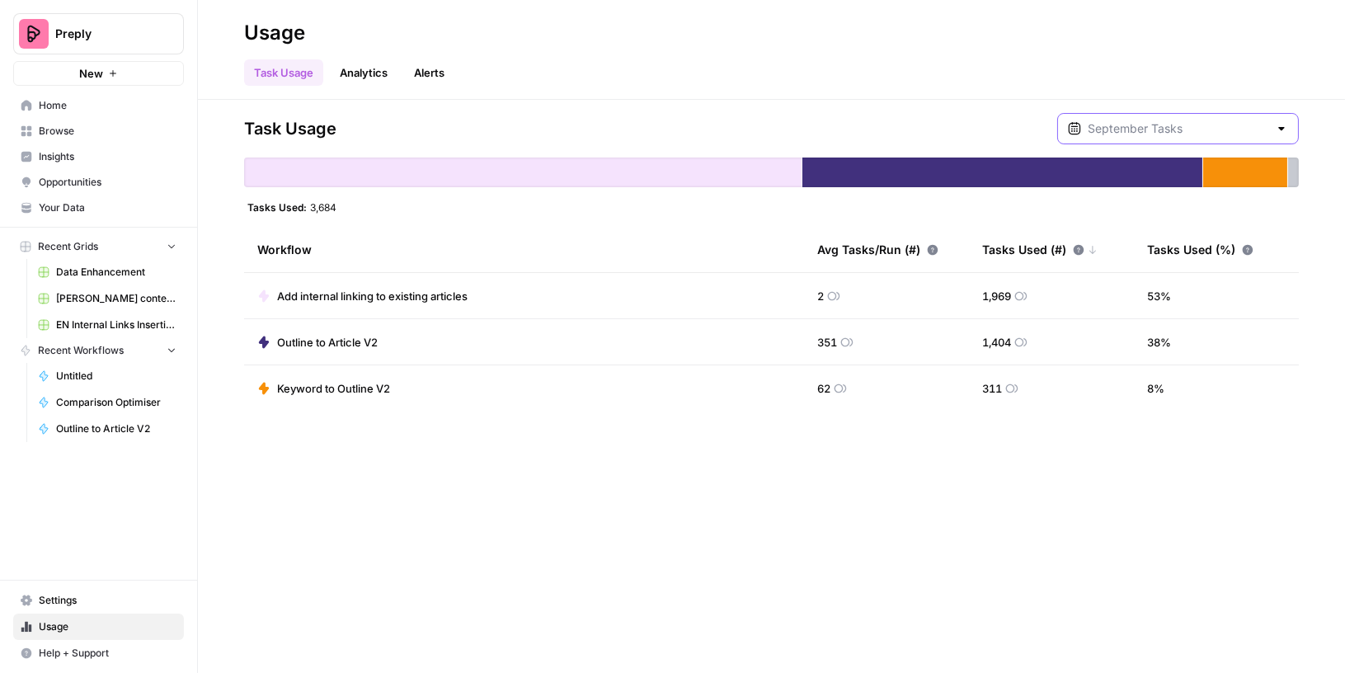
click at [1250, 123] on input "text" at bounding box center [1178, 128] width 181 height 16
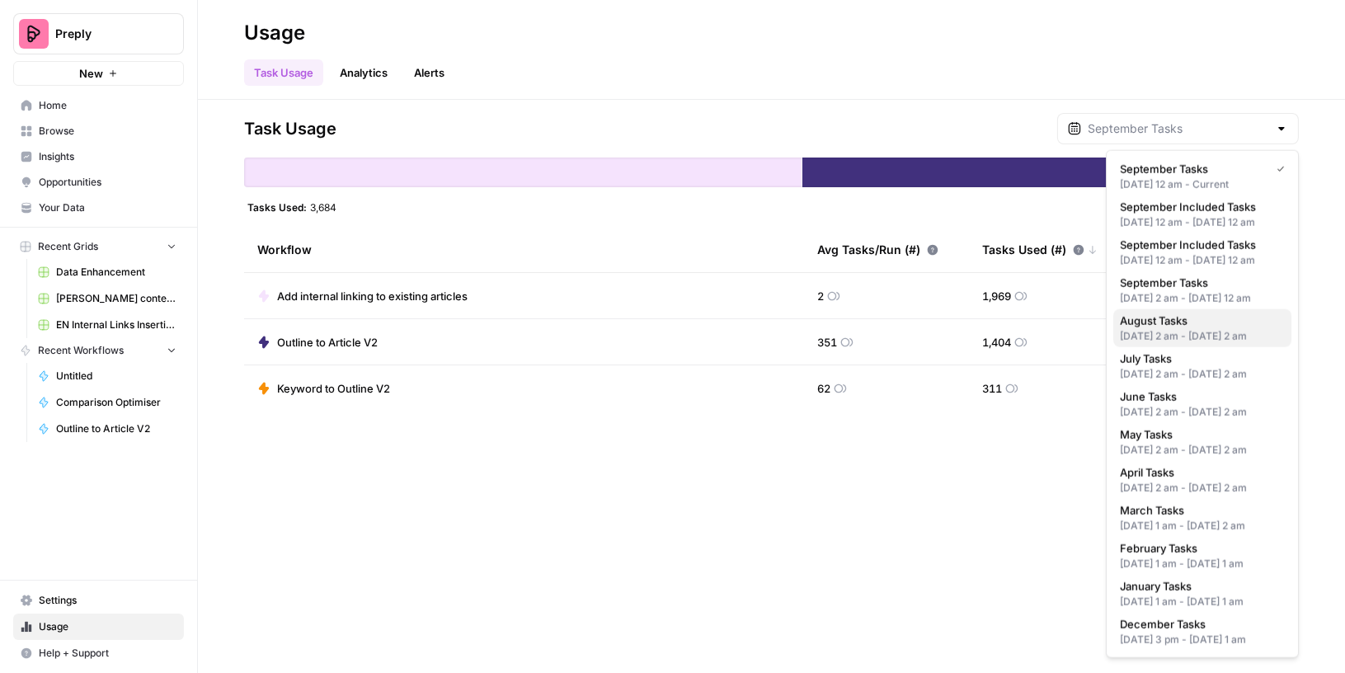
scroll to position [159, 0]
click at [1191, 633] on div "Dec 5, 2024 3 pm - Jan 1, 2025 1 am" at bounding box center [1202, 640] width 165 height 15
type input "December Tasks"
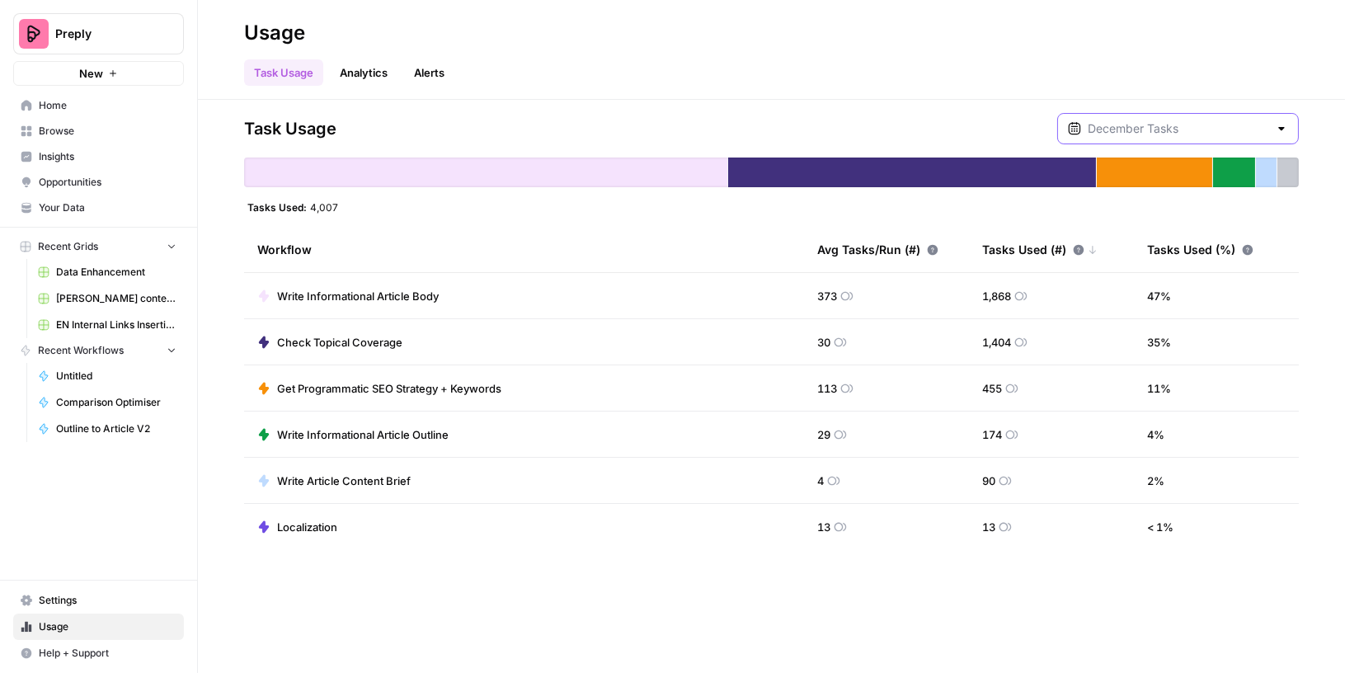
click at [1264, 123] on input "text" at bounding box center [1178, 128] width 181 height 16
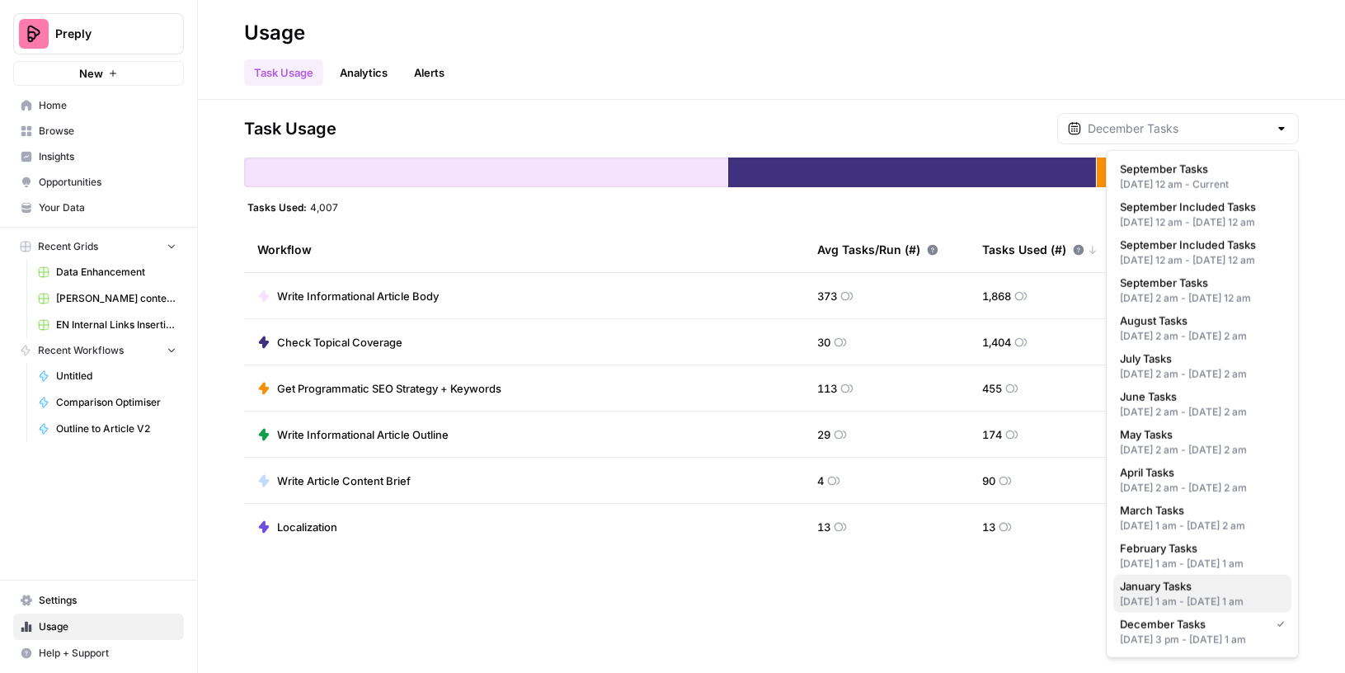
click at [1216, 578] on span "January Tasks" at bounding box center [1199, 586] width 158 height 16
type input "January Tasks"
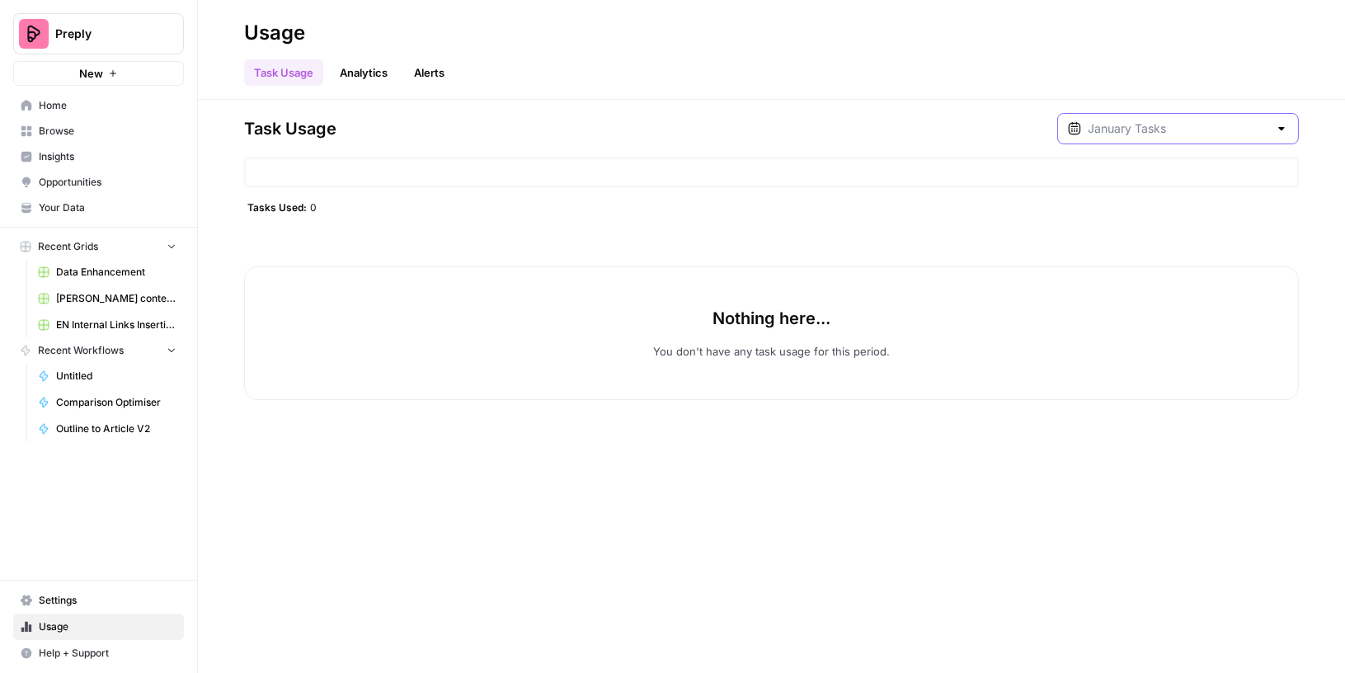
click at [1222, 120] on input "text" at bounding box center [1178, 128] width 181 height 16
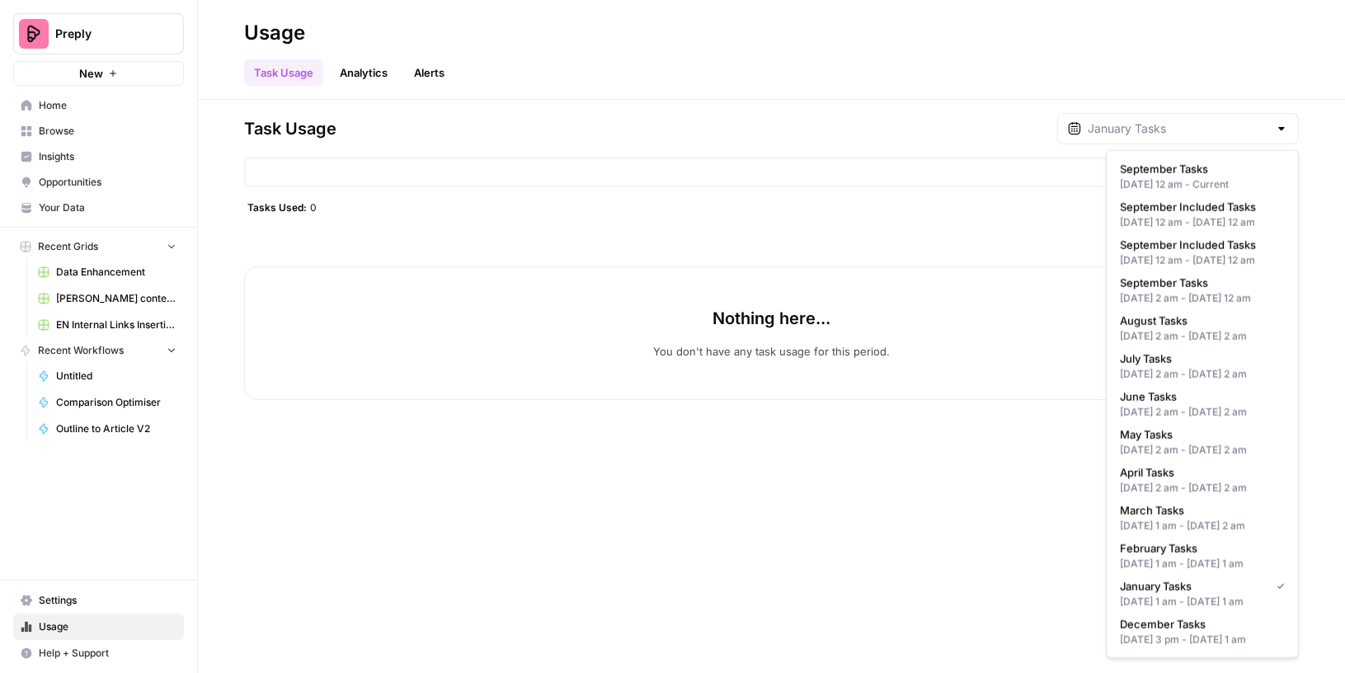
scroll to position [175, 0]
click at [1200, 557] on div "Feb 1, 2025 1 am - Mar 1, 2025 1 am" at bounding box center [1202, 564] width 165 height 15
type input "February Tasks"
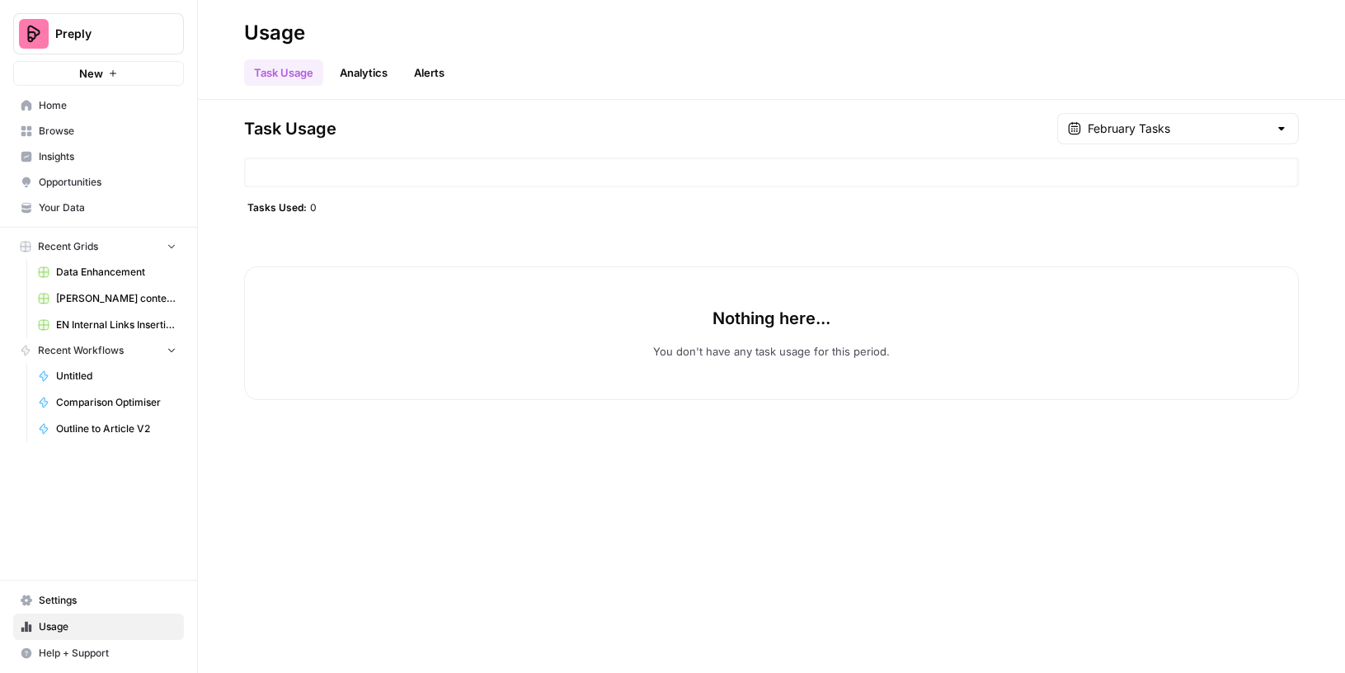
click at [1195, 137] on div "February Tasks" at bounding box center [1178, 128] width 242 height 31
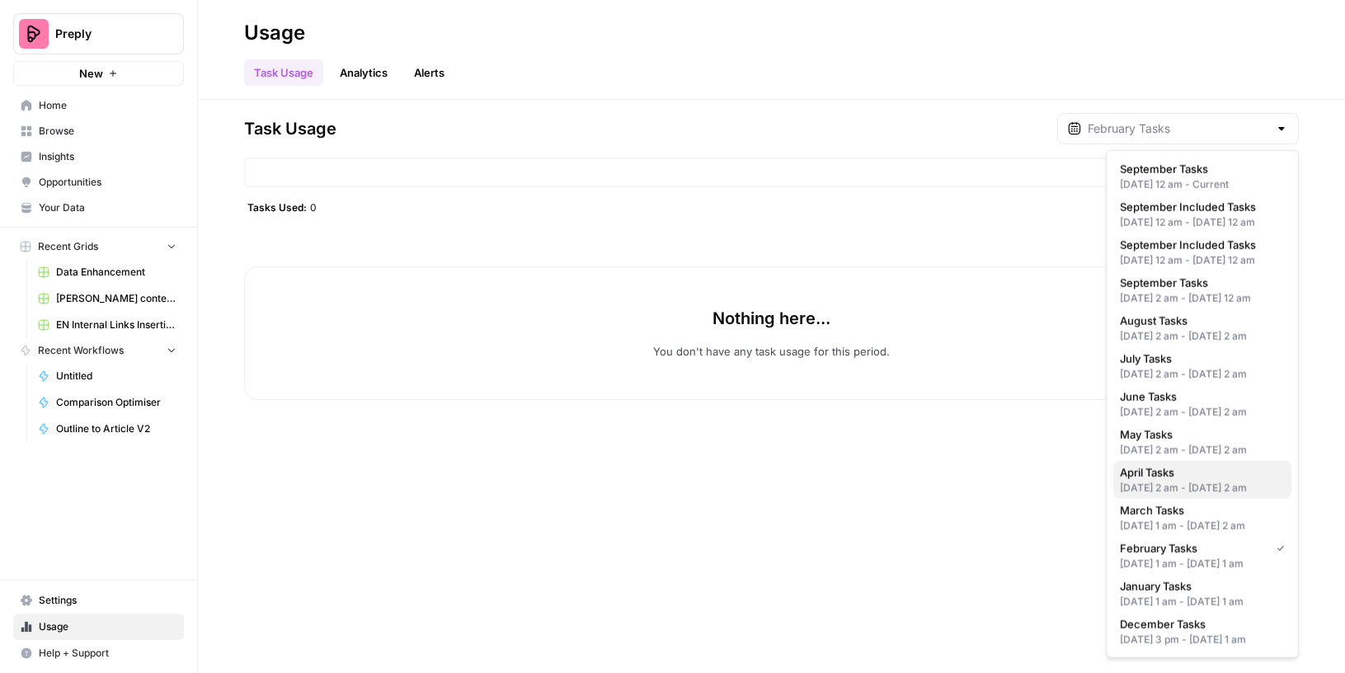
scroll to position [159, 0]
click at [1177, 502] on span "March Tasks" at bounding box center [1199, 510] width 158 height 16
type input "March Tasks"
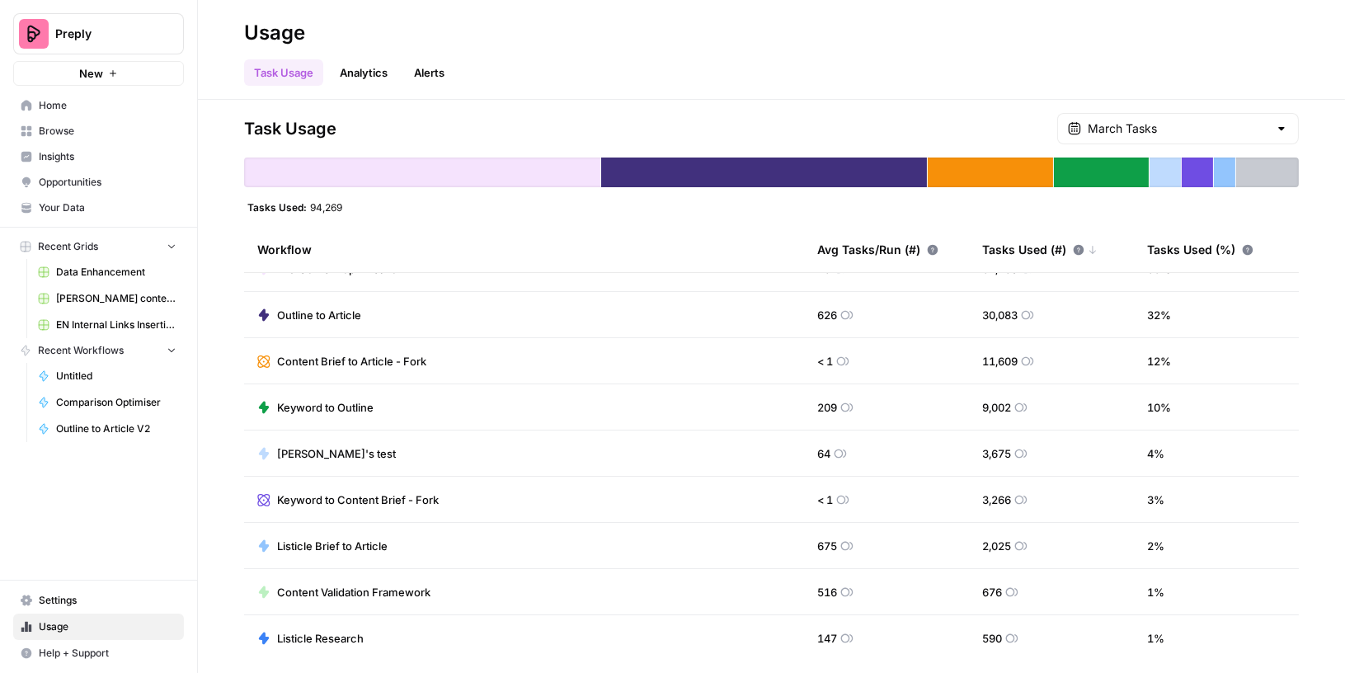
scroll to position [0, 0]
